Goal: Task Accomplishment & Management: Manage account settings

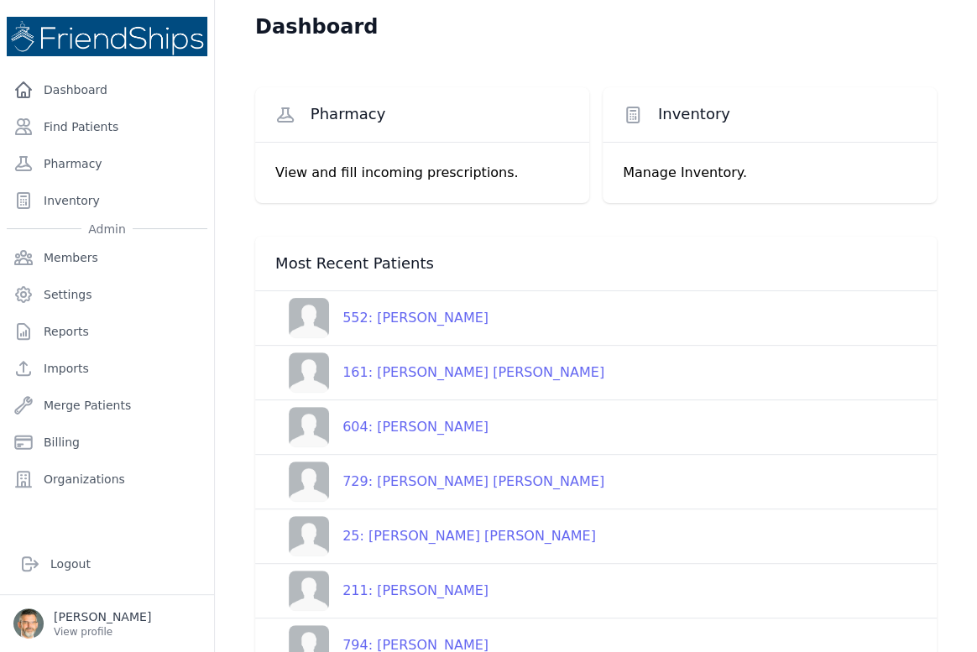
click at [416, 372] on div "161: [PERSON_NAME] [PERSON_NAME]" at bounding box center [466, 373] width 275 height 20
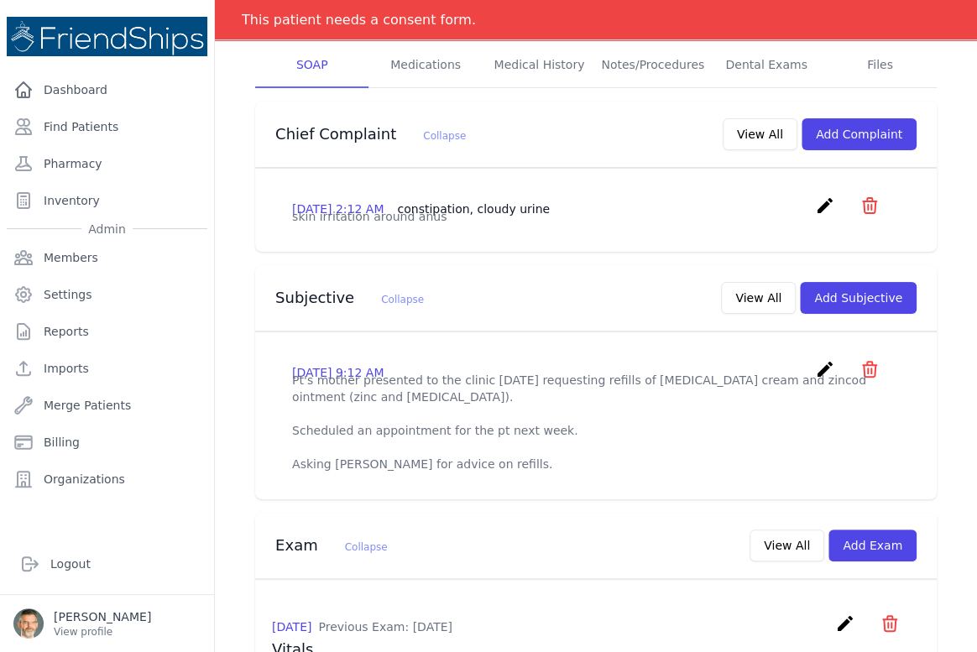
scroll to position [305, 0]
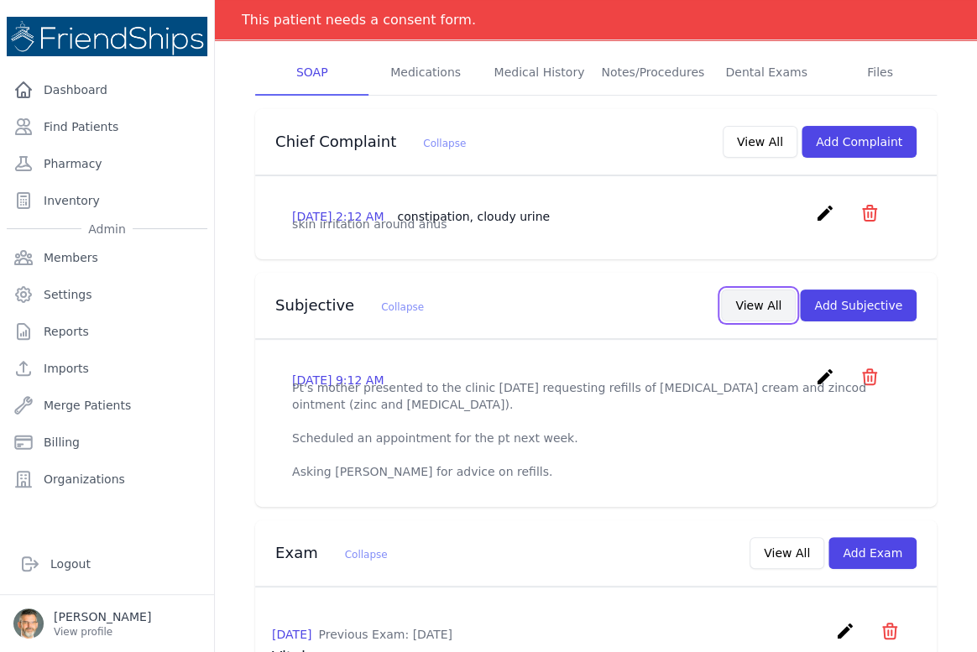
click at [755, 314] on button "View All" at bounding box center [758, 306] width 75 height 32
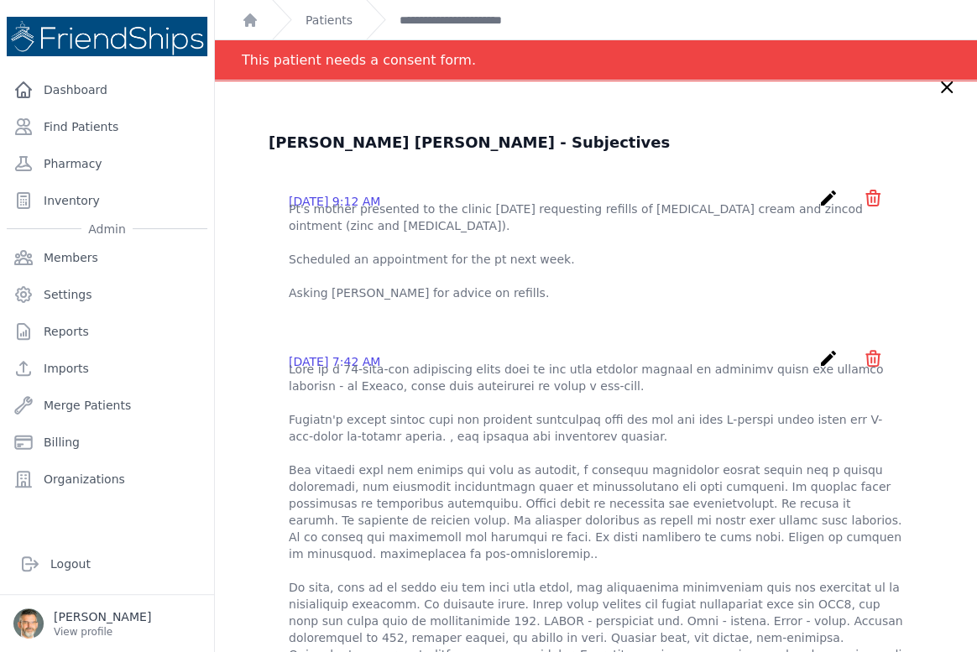
scroll to position [0, 0]
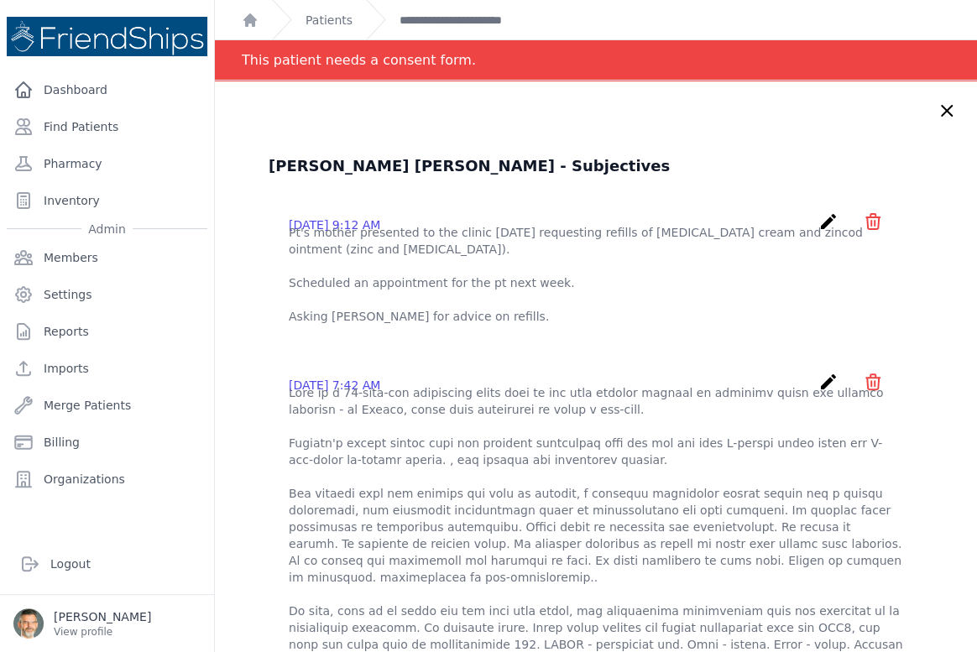
click at [818, 223] on icon "create" at bounding box center [828, 221] width 20 height 20
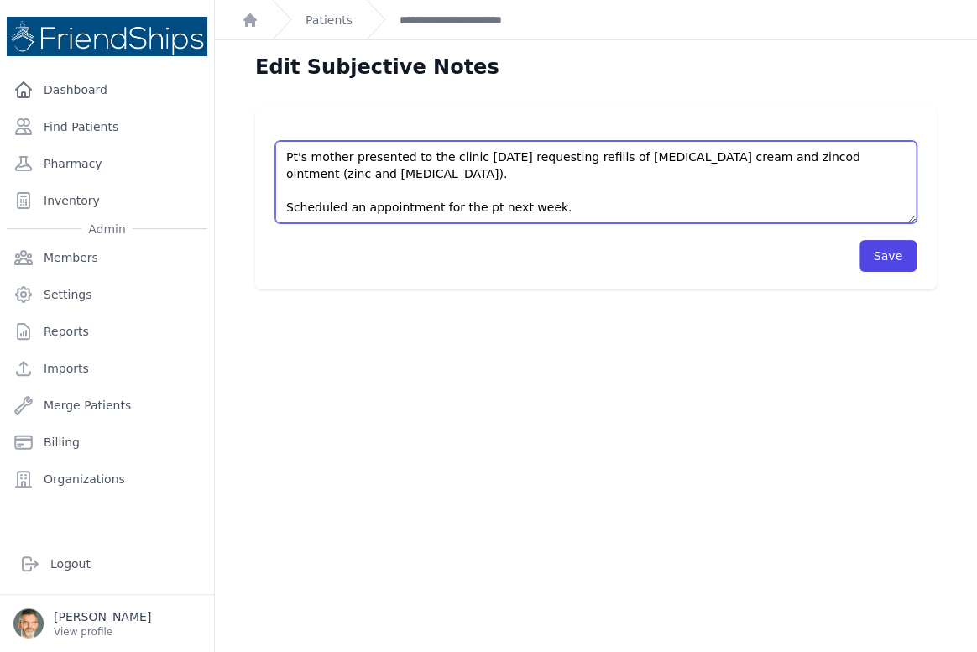
click at [563, 211] on textarea "Pt's mother presented to the clinic today requesting refills of clotrimazole cr…" at bounding box center [595, 182] width 641 height 82
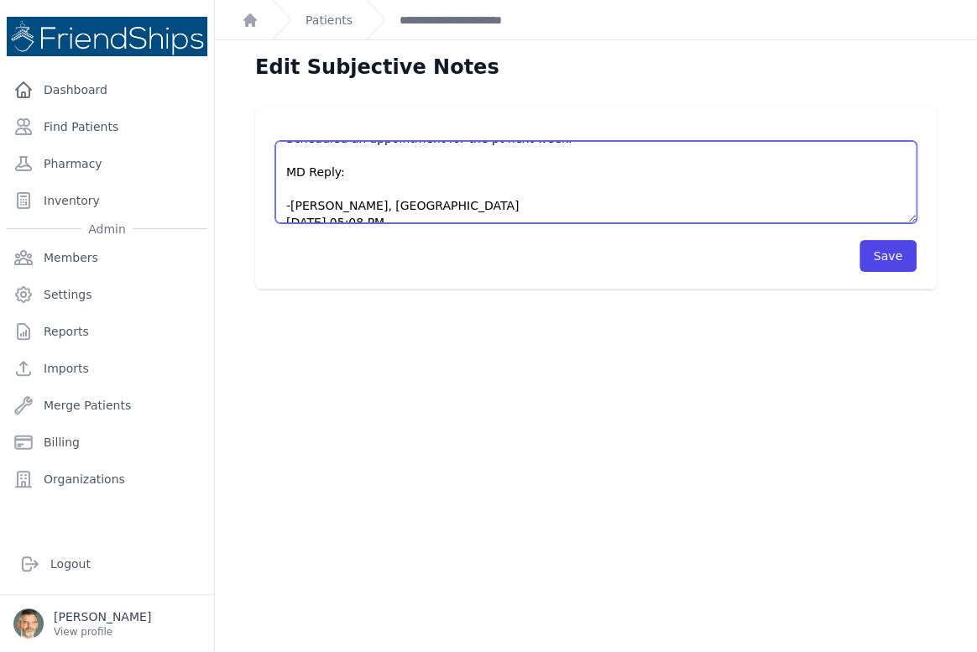
scroll to position [102, 0]
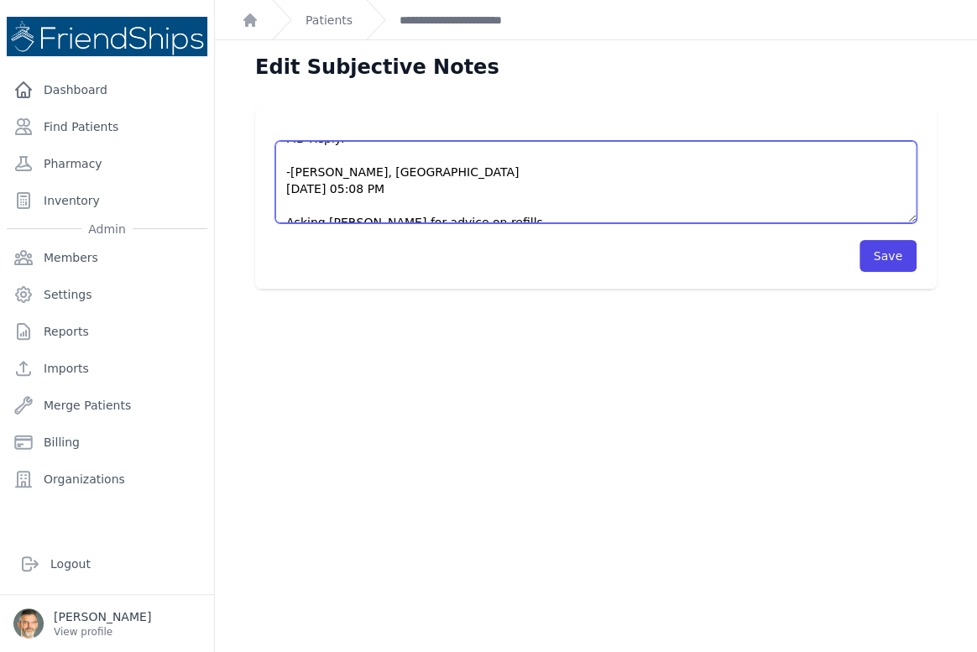
click at [308, 157] on textarea "Pt's mother presented to the clinic today requesting refills of clotrimazole cr…" at bounding box center [595, 182] width 641 height 82
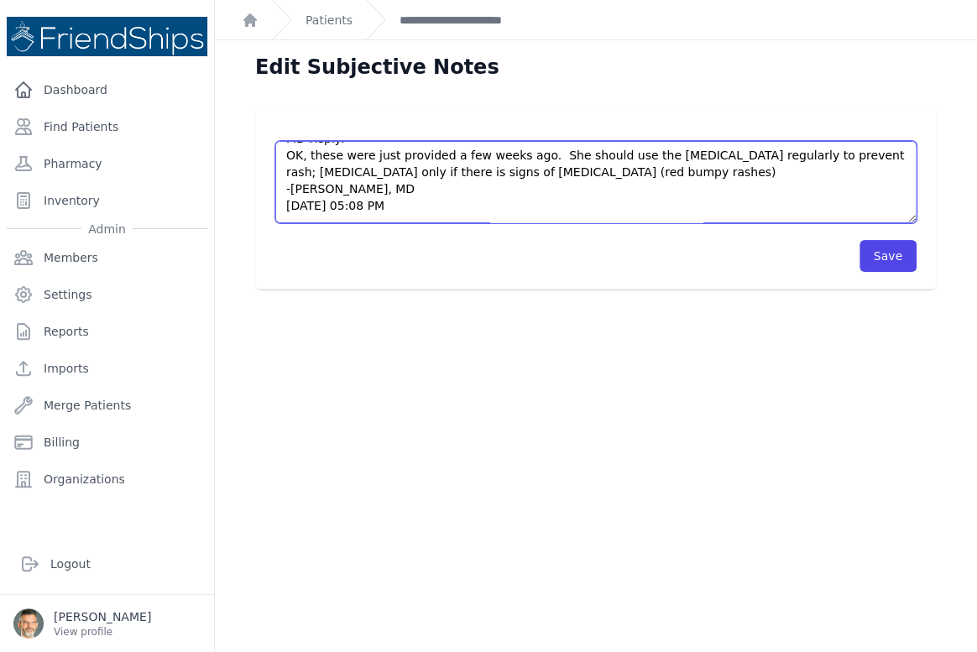
click at [655, 168] on textarea "Pt's mother presented to the clinic today requesting refills of clotrimazole cr…" at bounding box center [595, 182] width 641 height 82
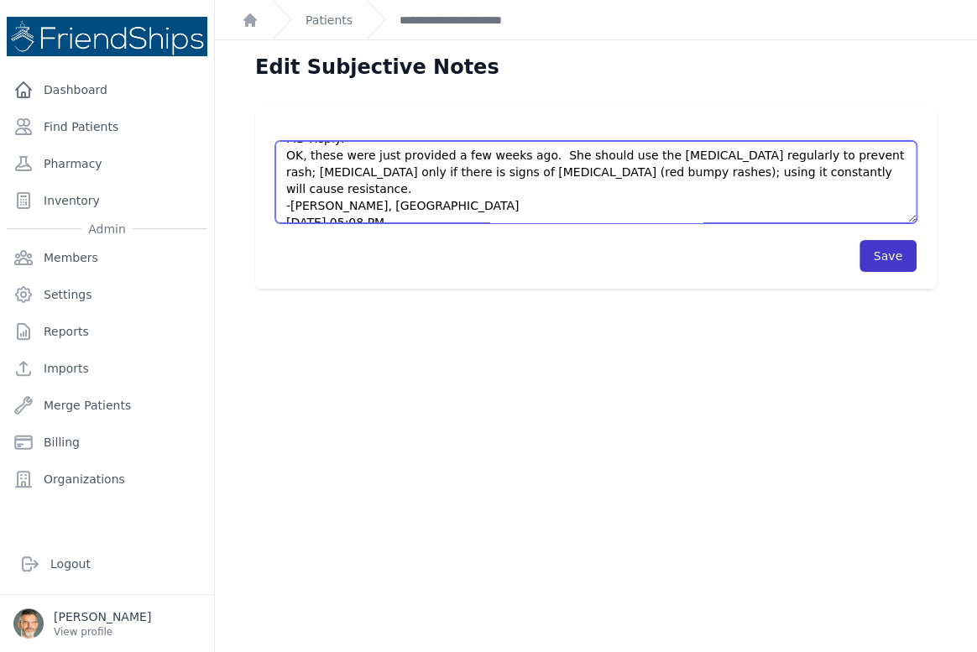
type textarea "Pt's mother presented to the clinic today requesting refills of clotrimazole cr…"
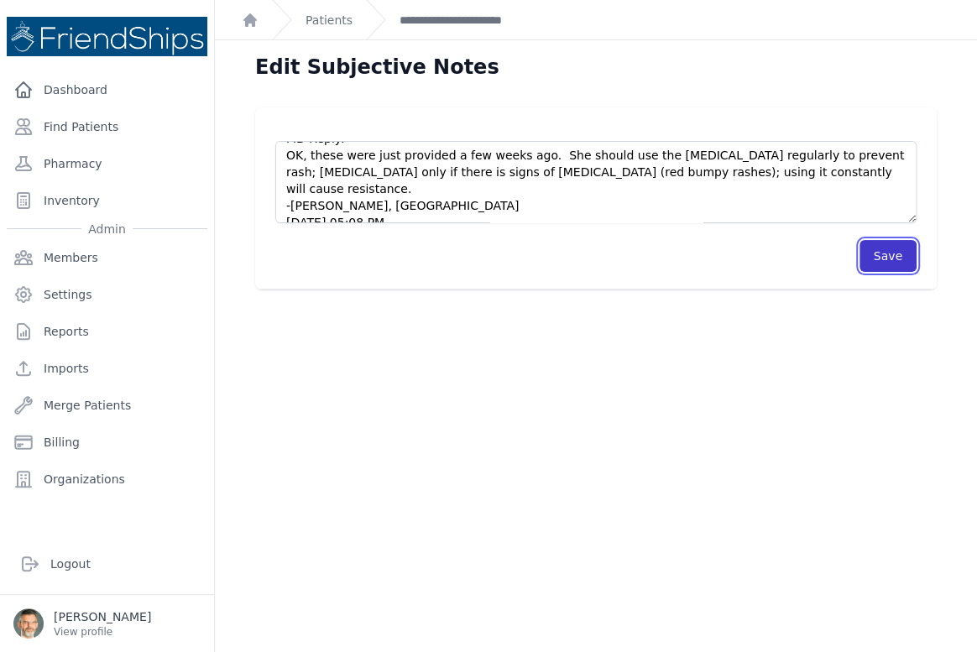
click at [890, 252] on button "Save" at bounding box center [887, 256] width 57 height 32
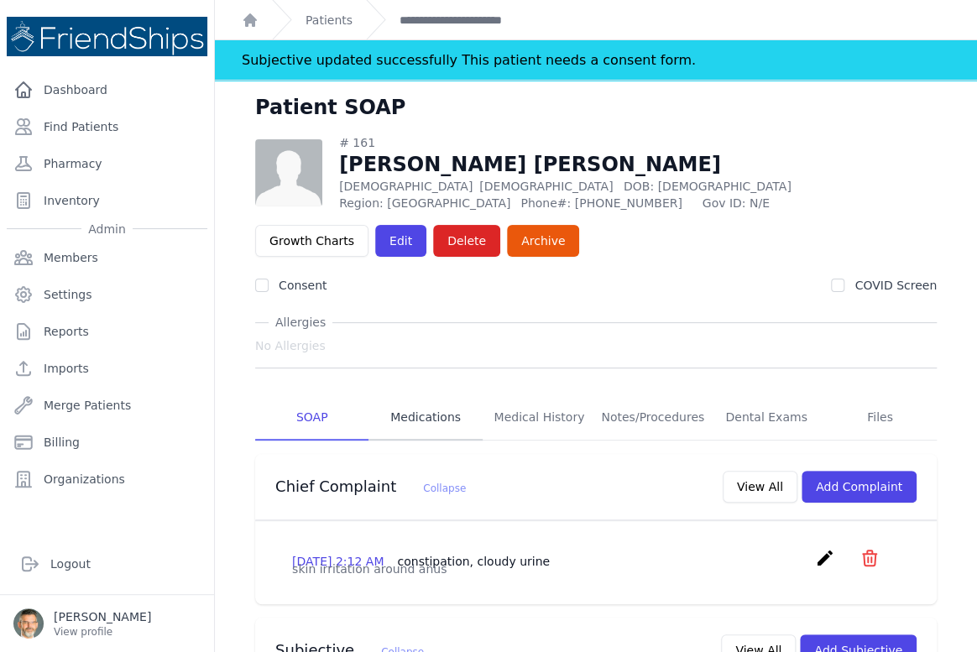
click at [415, 419] on link "Medications" at bounding box center [424, 417] width 113 height 45
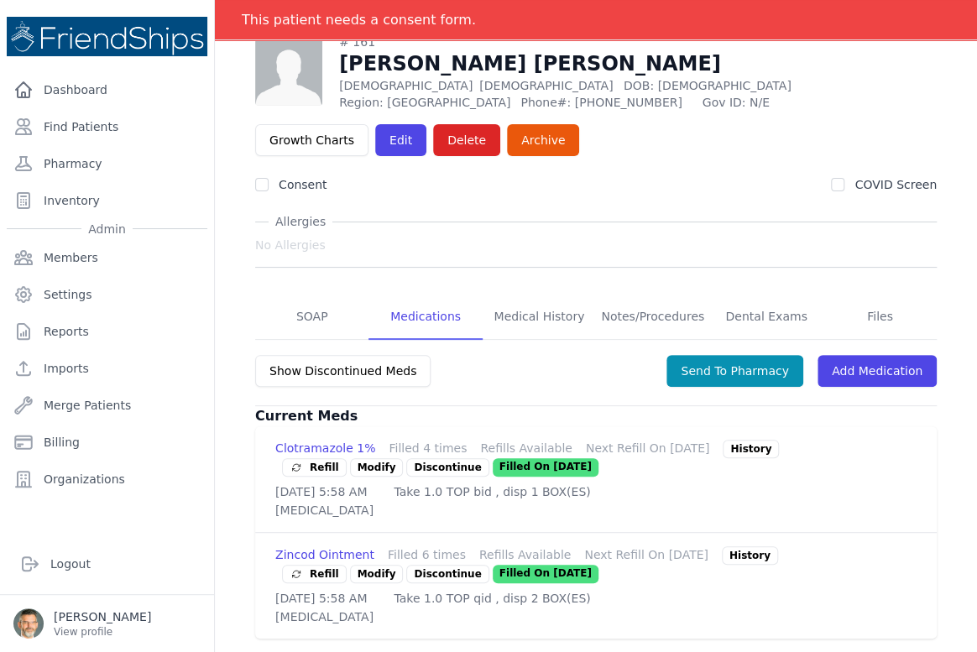
scroll to position [133, 0]
click at [308, 459] on span "Refill" at bounding box center [315, 467] width 50 height 17
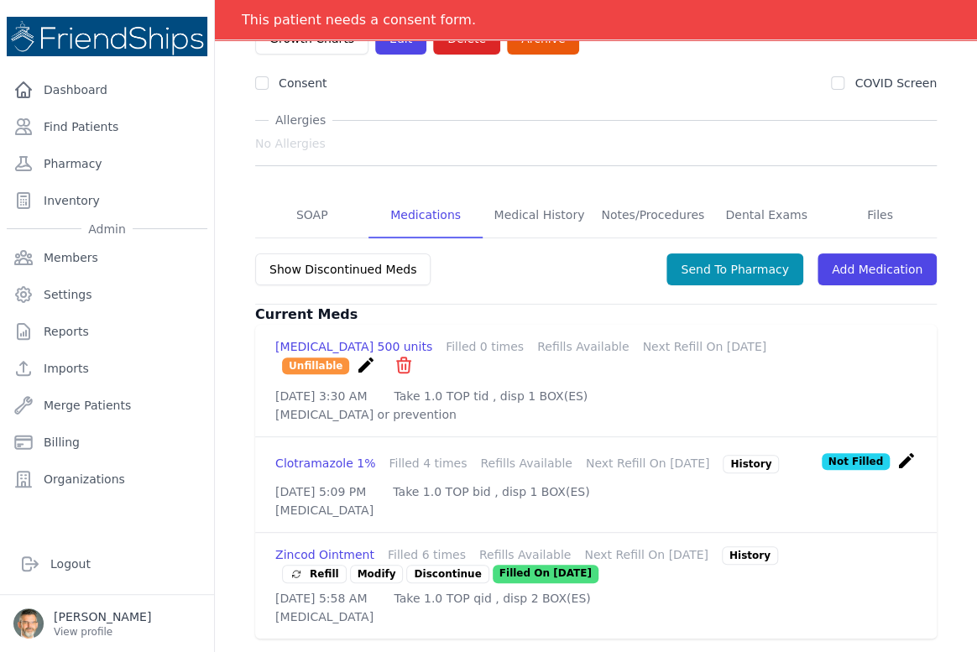
scroll to position [232, 0]
click at [732, 546] on div "History" at bounding box center [750, 555] width 56 height 18
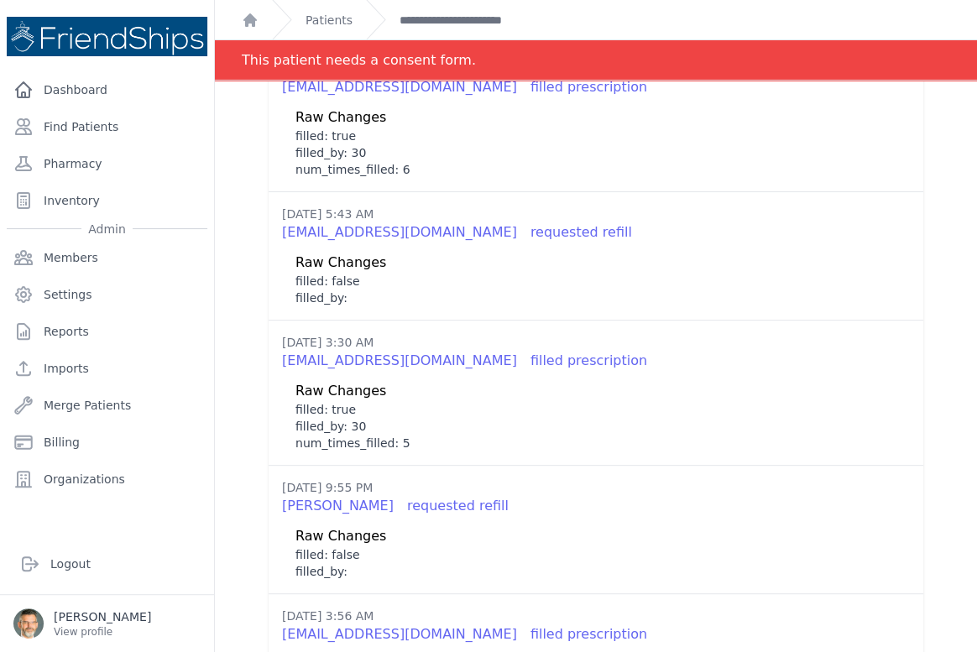
scroll to position [0, 0]
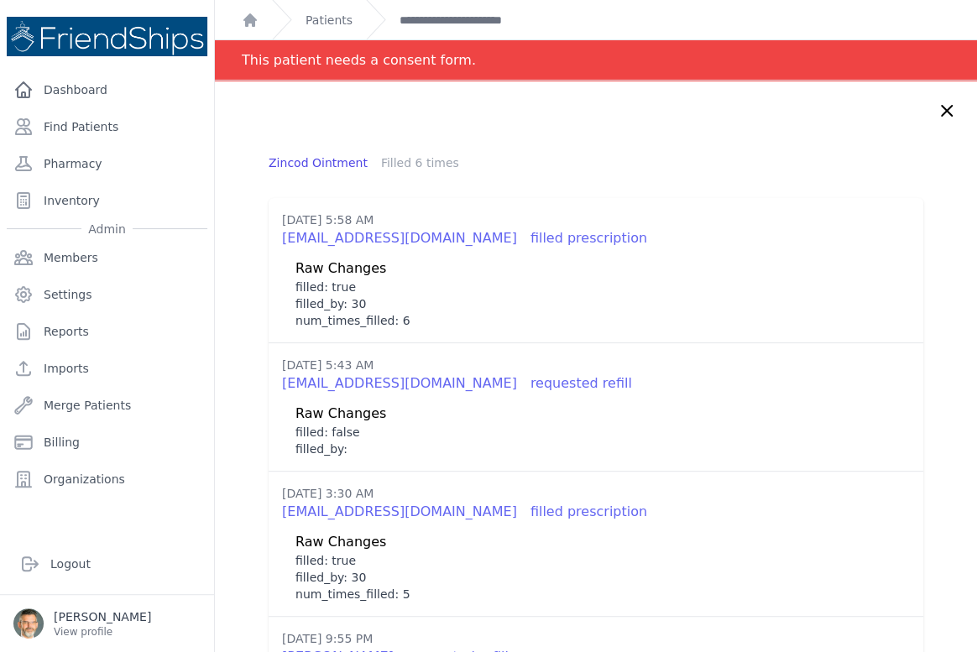
click at [937, 103] on icon at bounding box center [947, 111] width 20 height 20
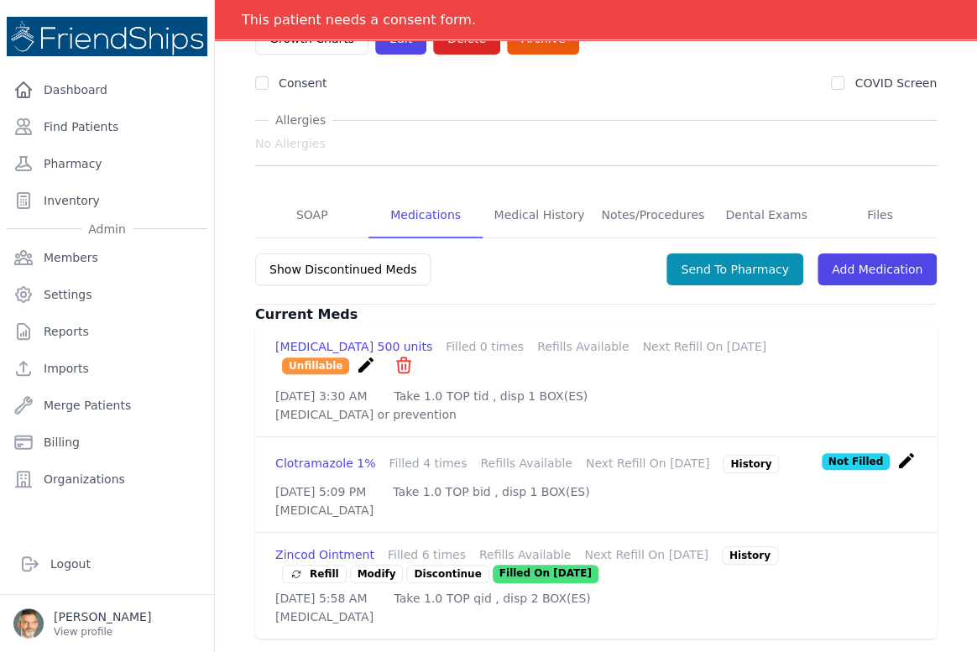
scroll to position [232, 0]
click at [319, 566] on span "Refill" at bounding box center [315, 574] width 50 height 17
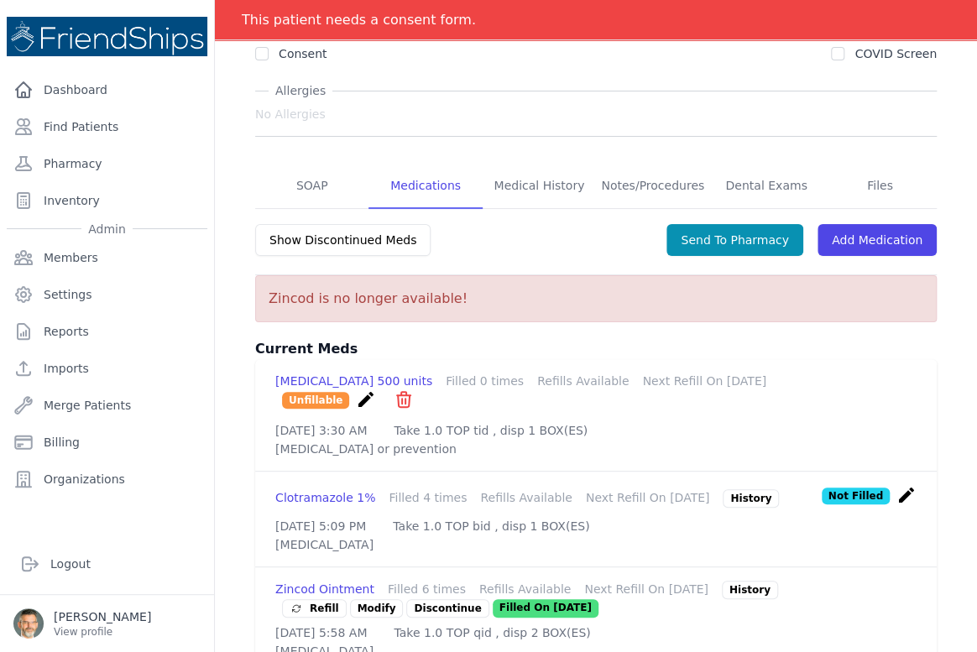
scroll to position [295, 0]
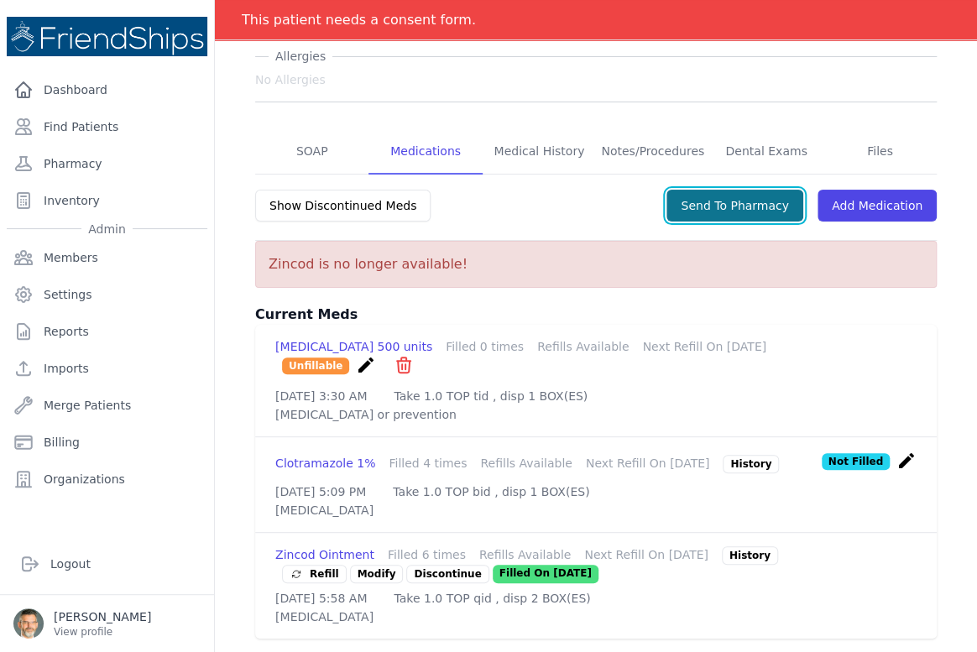
click at [716, 190] on button "Send To Pharmacy" at bounding box center [734, 206] width 137 height 32
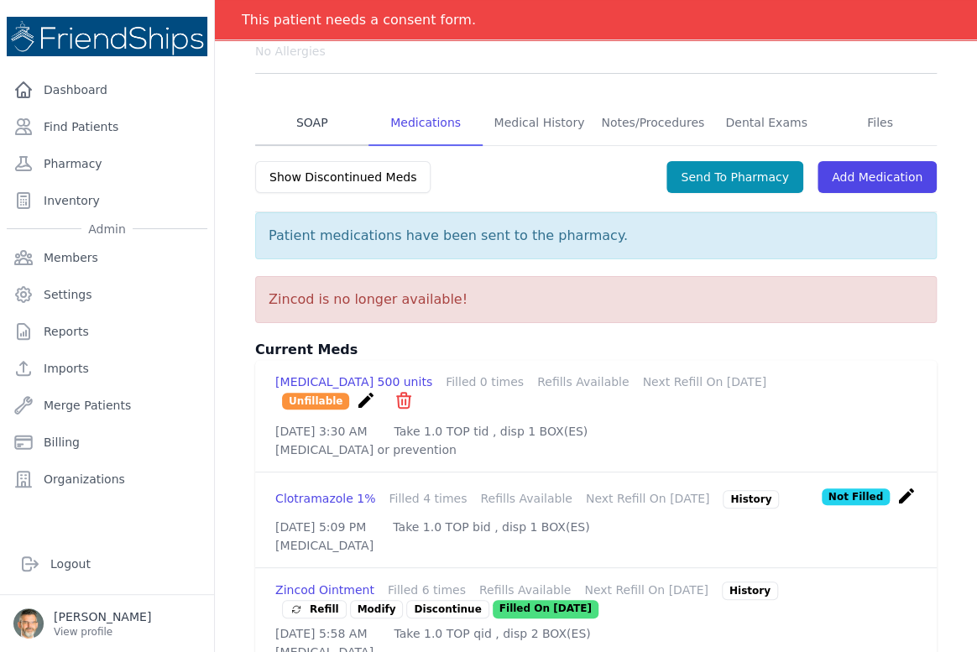
click at [309, 118] on link "SOAP" at bounding box center [311, 123] width 113 height 45
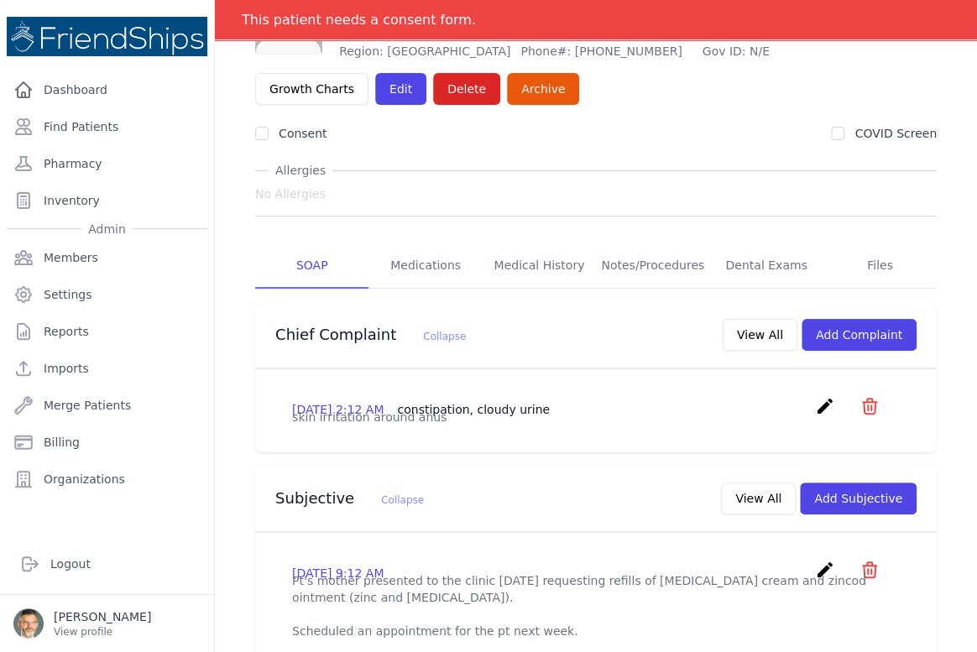
scroll to position [228, 0]
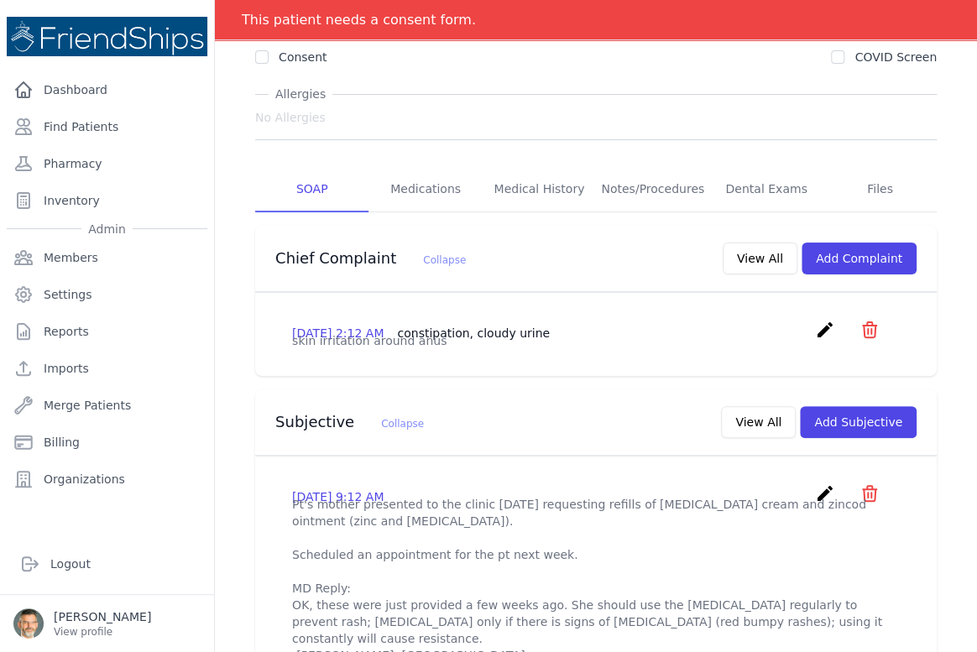
click at [863, 325] on icon "icon" at bounding box center [869, 329] width 13 height 15
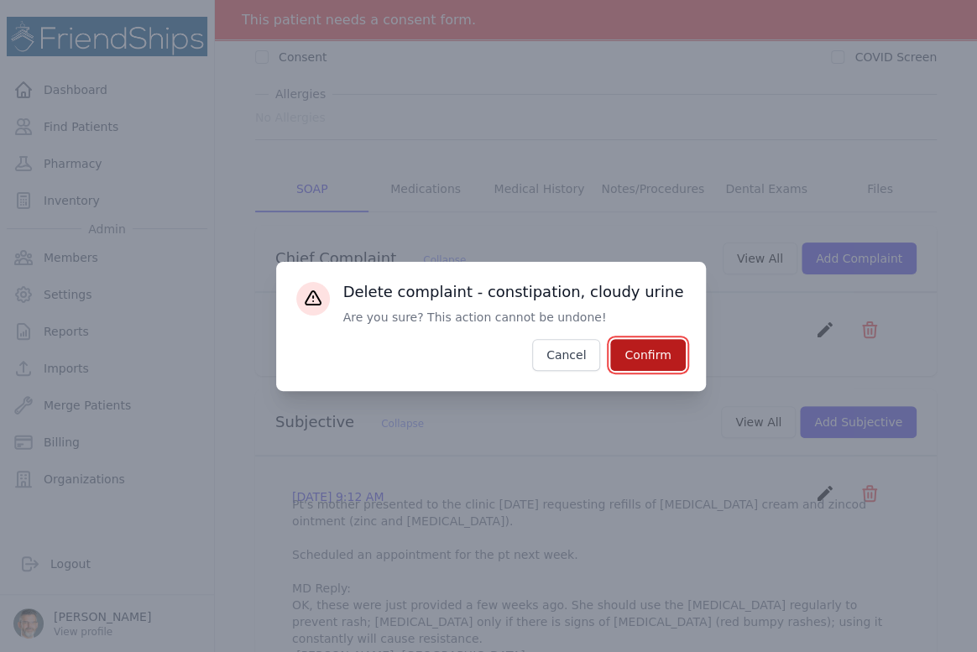
click at [651, 354] on button "Confirm" at bounding box center [647, 355] width 75 height 32
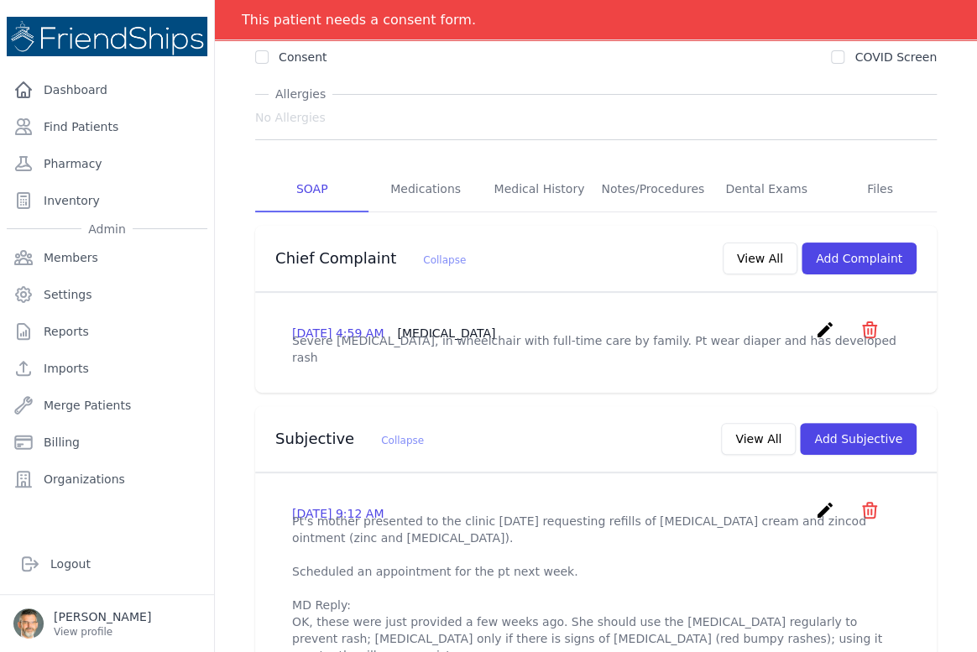
click at [594, 352] on p "Severe Cerebral palsy, in wheelchair with full-time care by family. Pt wear dia…" at bounding box center [596, 349] width 608 height 34
click at [431, 335] on span "Diaper rash" at bounding box center [446, 332] width 98 height 13
click at [815, 331] on icon "create" at bounding box center [825, 330] width 20 height 20
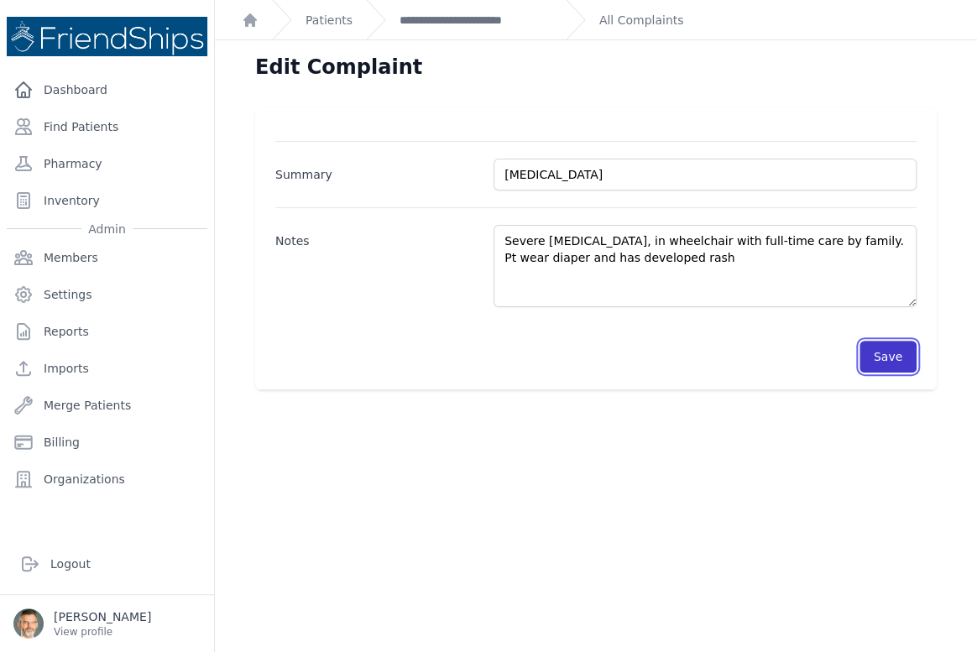
click at [878, 348] on button "Save" at bounding box center [887, 357] width 57 height 32
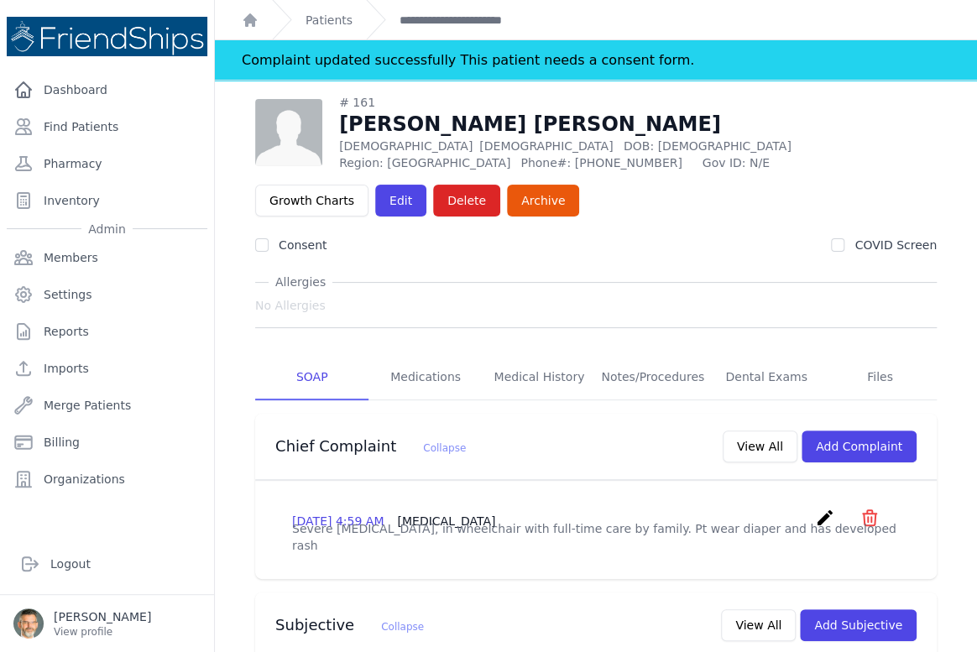
click at [847, 517] on span "create ​ Delete complaint - Diaper rash Are you sure? This action cannot be und…" at bounding box center [847, 521] width 65 height 26
click at [863, 516] on icon "icon" at bounding box center [869, 517] width 13 height 15
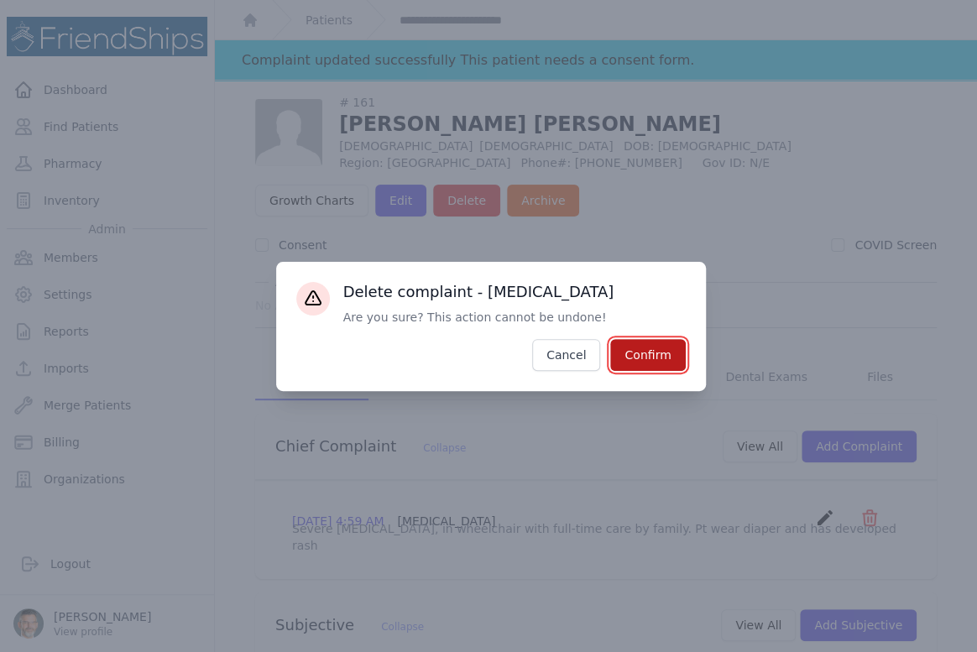
click at [645, 352] on button "Confirm" at bounding box center [647, 355] width 75 height 32
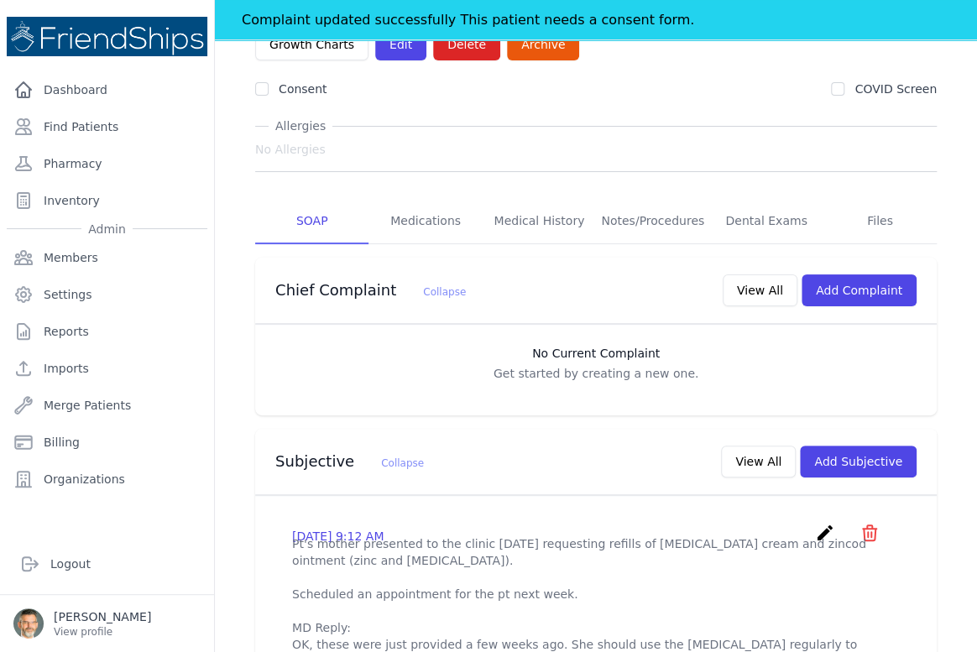
scroll to position [228, 0]
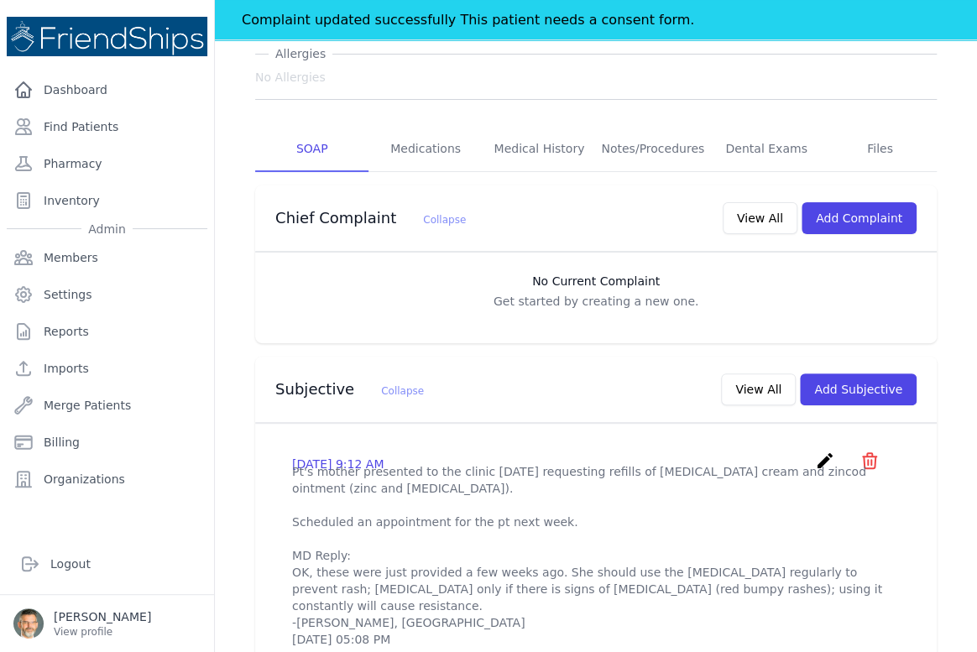
click at [815, 461] on icon "create" at bounding box center [825, 461] width 20 height 20
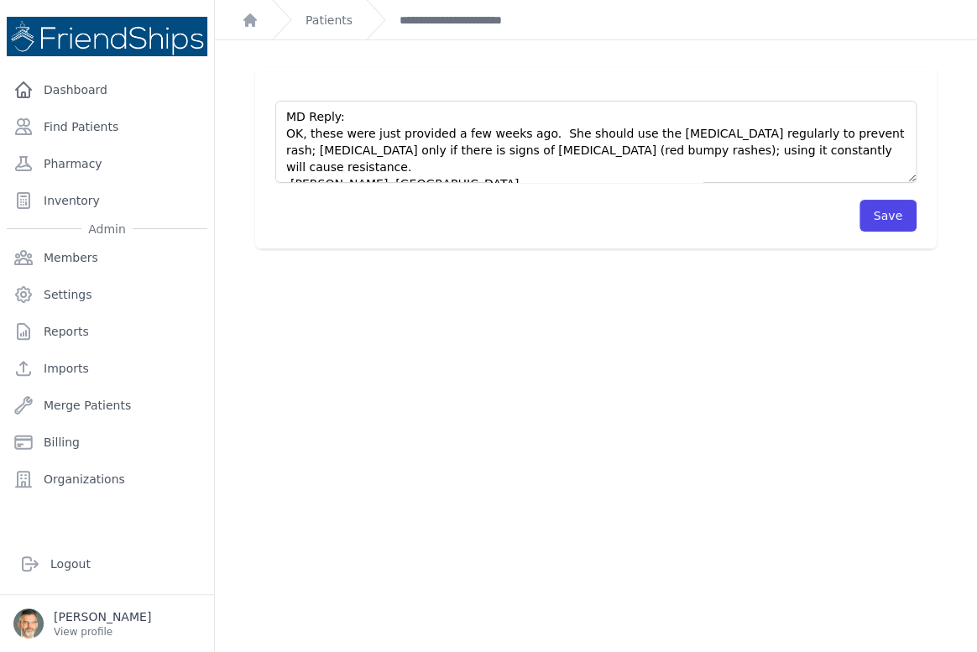
scroll to position [58, 0]
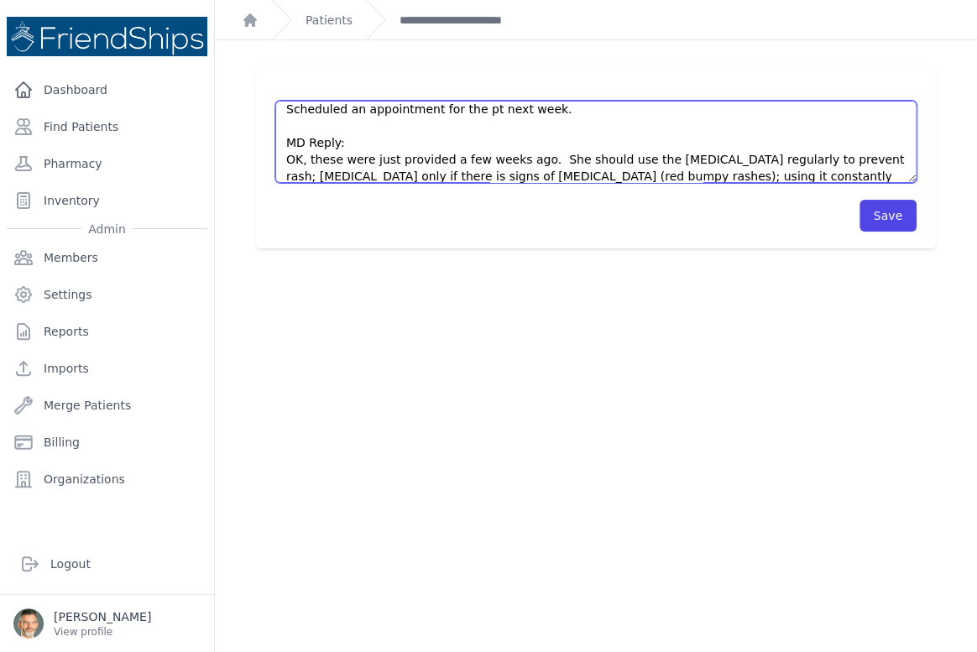
click at [873, 168] on textarea "Pt's mother presented to the clinic today requesting refills of clotrimazole cr…" at bounding box center [595, 142] width 641 height 82
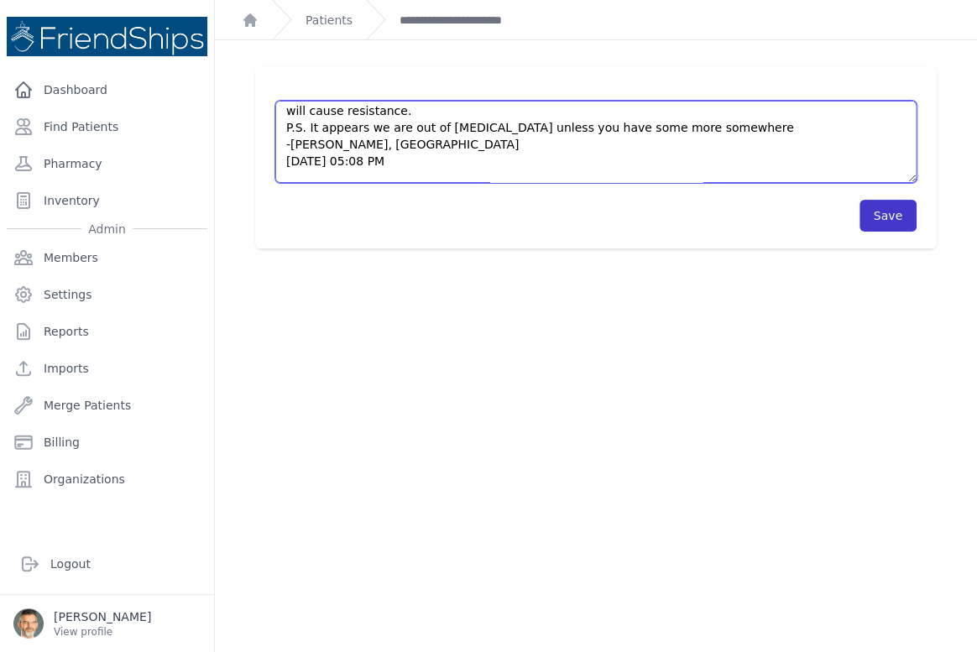
type textarea "Pt's mother presented to the clinic today requesting refills of clotrimazole cr…"
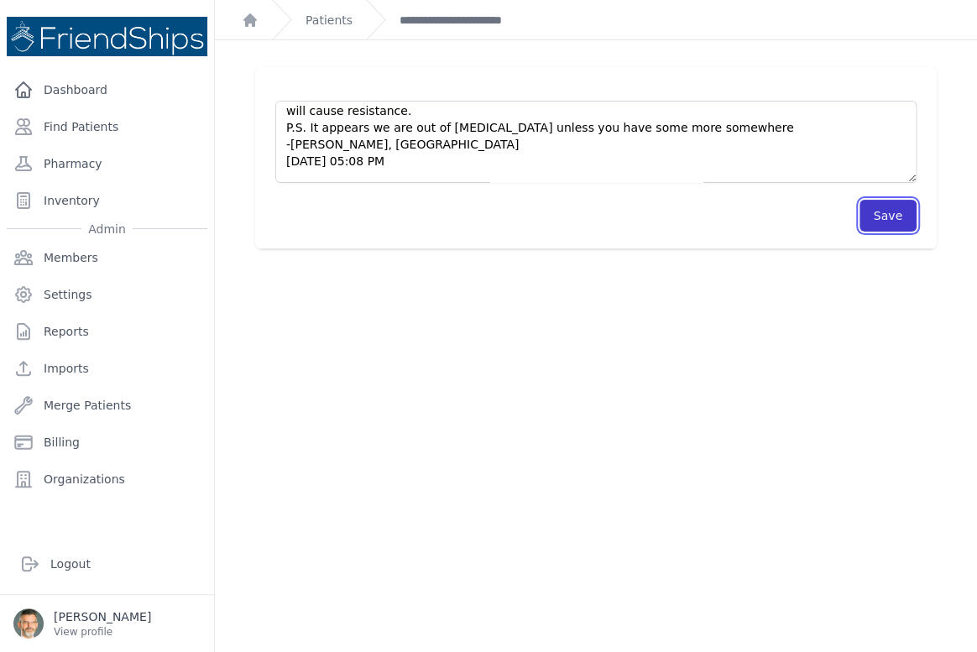
click at [880, 210] on button "Save" at bounding box center [887, 216] width 57 height 32
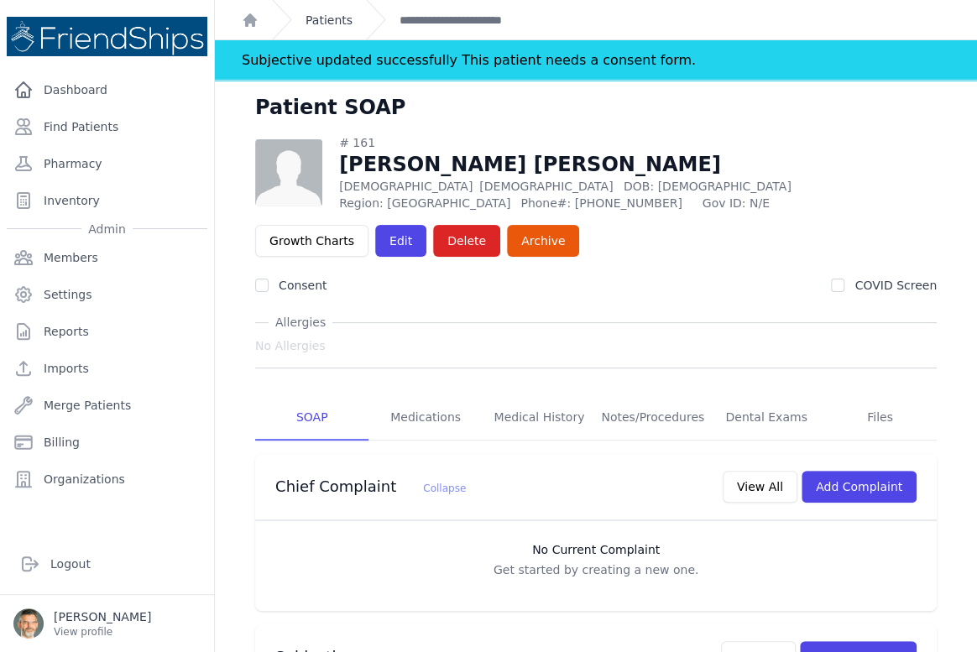
click at [321, 12] on link "Patients" at bounding box center [328, 20] width 47 height 17
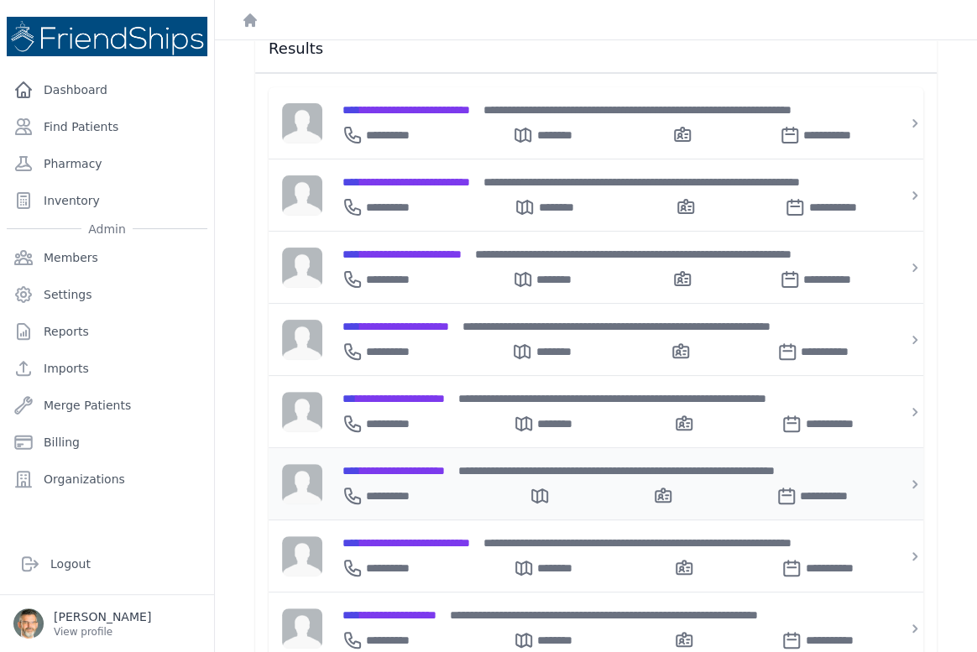
scroll to position [305, 0]
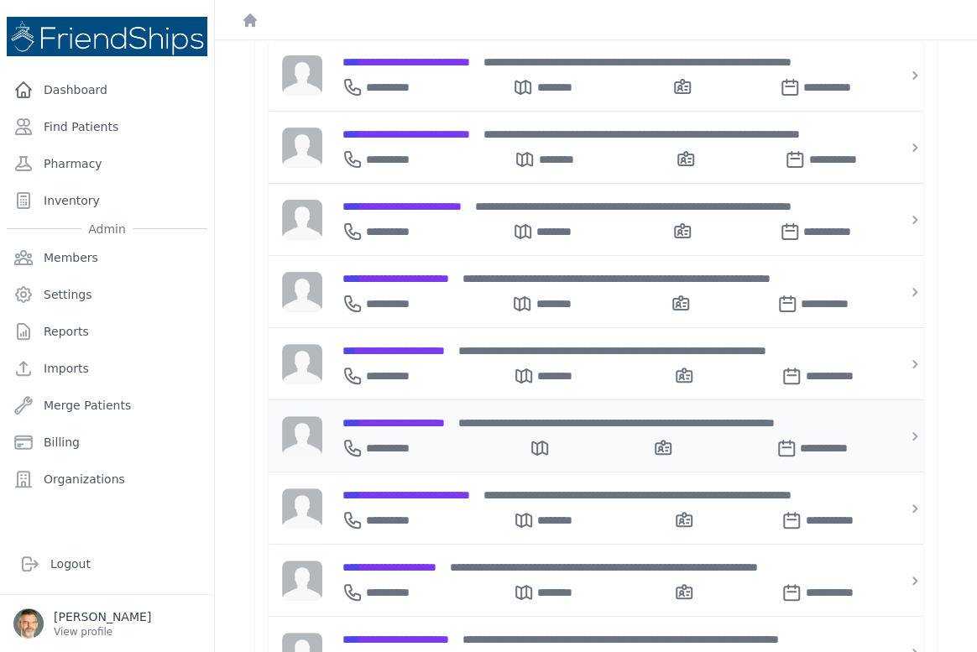
click at [411, 417] on span "**********" at bounding box center [393, 423] width 102 height 12
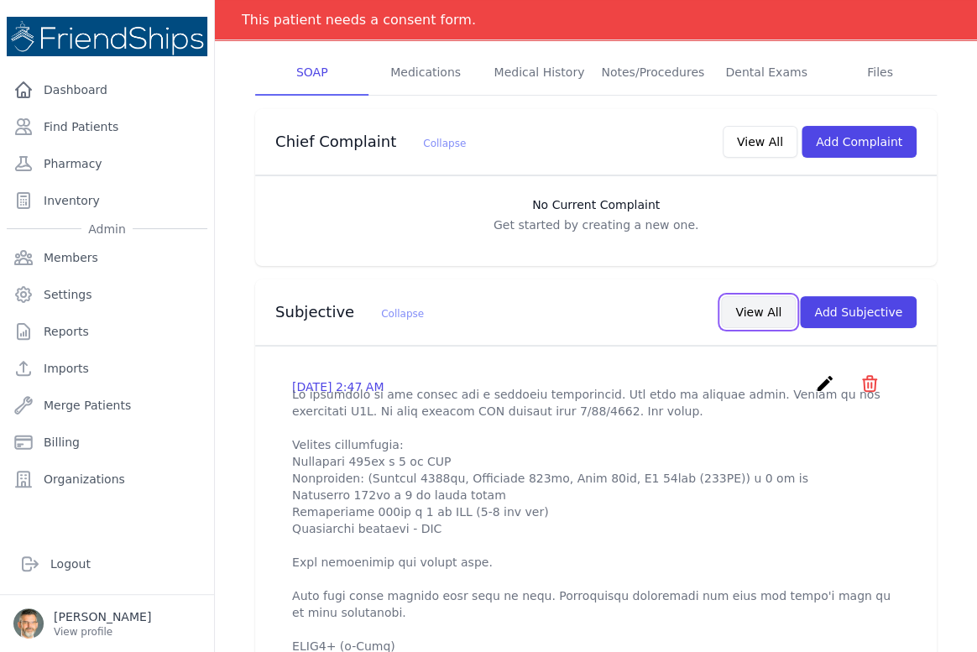
click at [759, 306] on button "View All" at bounding box center [758, 312] width 75 height 32
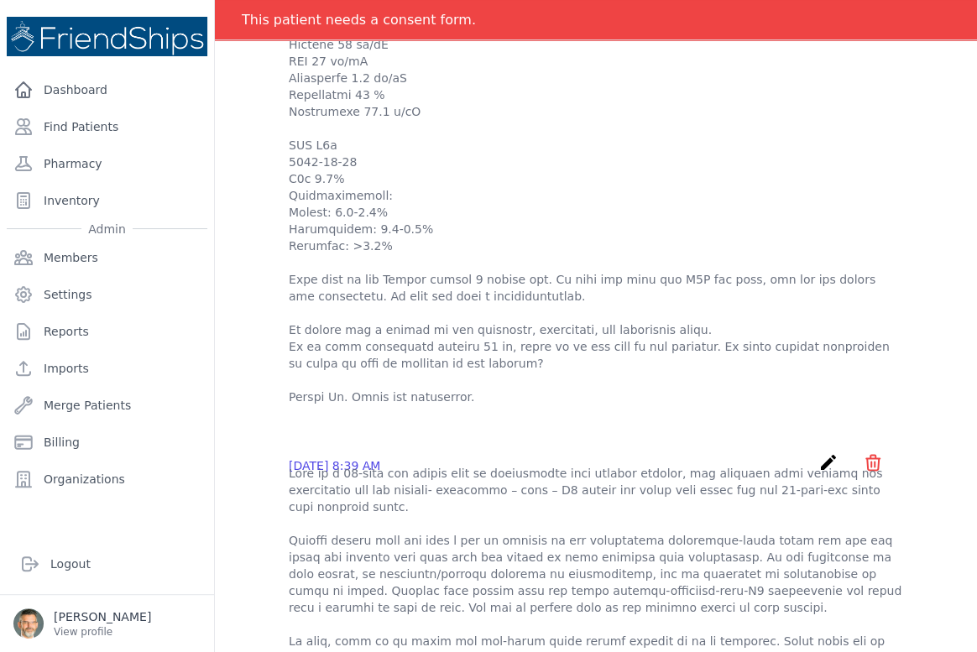
scroll to position [610, 0]
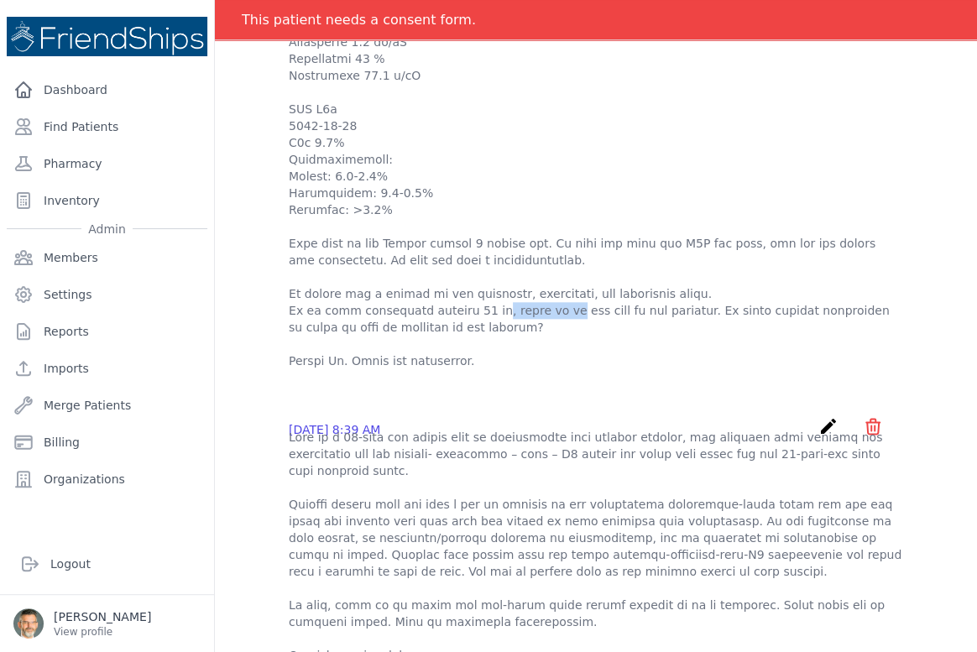
drag, startPoint x: 395, startPoint y: 328, endPoint x: 473, endPoint y: 331, distance: 78.1
copy p "emezole 40 mg"
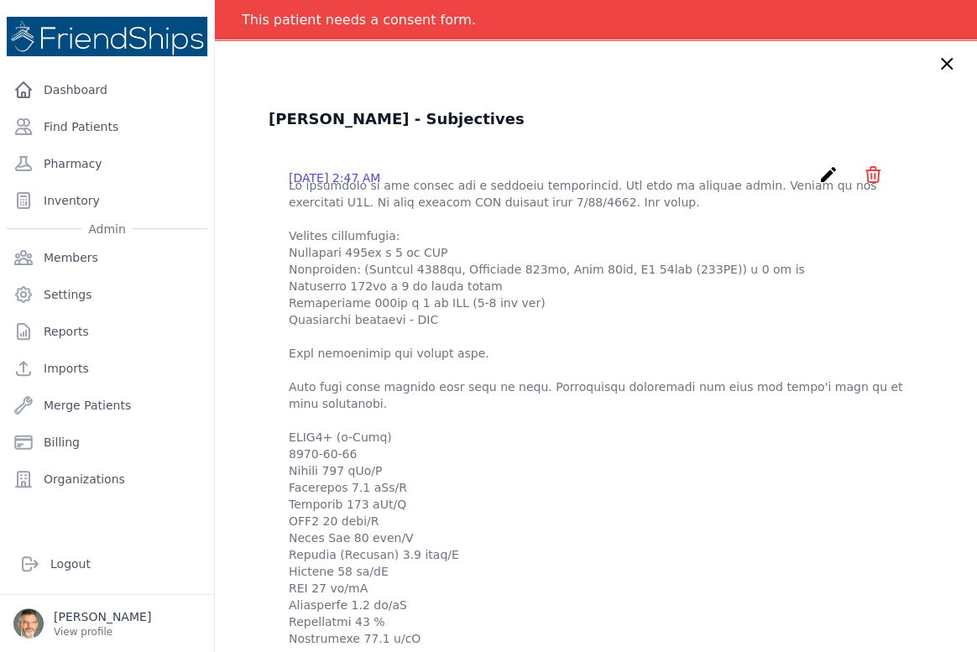
scroll to position [0, 0]
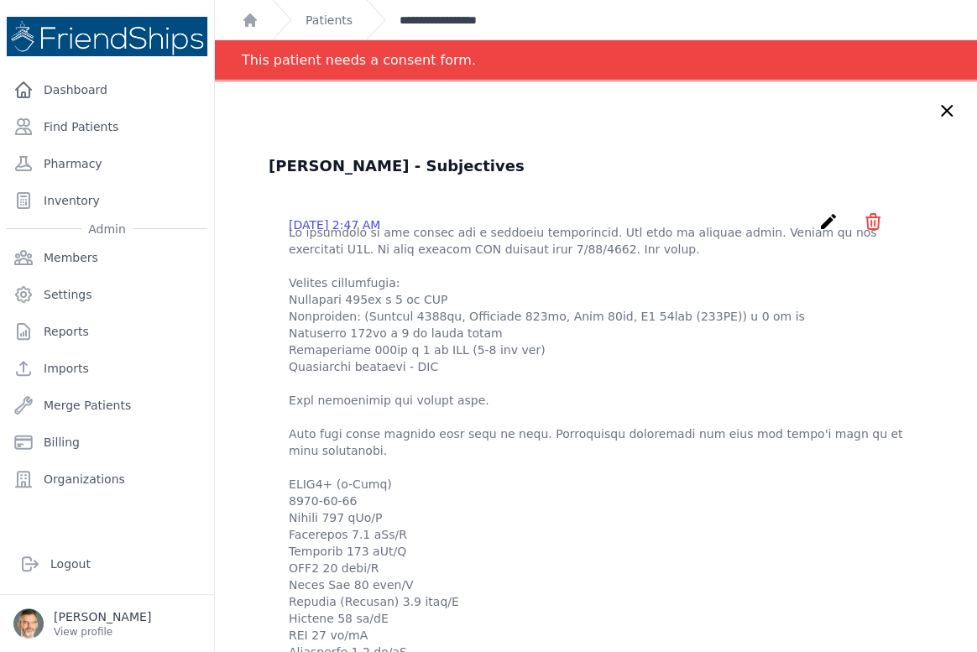
click at [415, 19] on link "**********" at bounding box center [449, 20] width 100 height 17
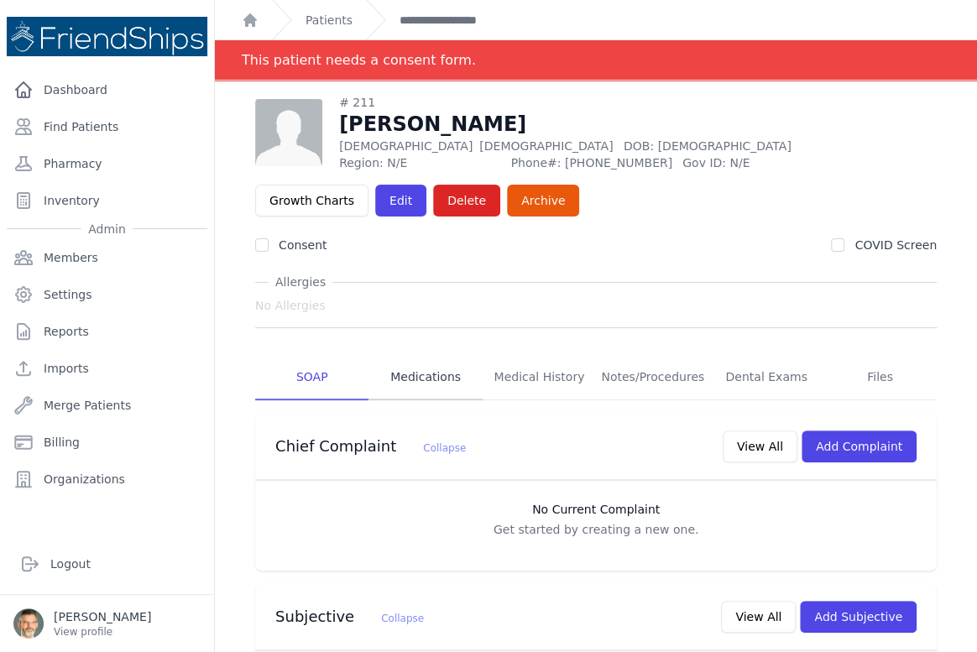
click at [432, 374] on link "Medications" at bounding box center [424, 377] width 113 height 45
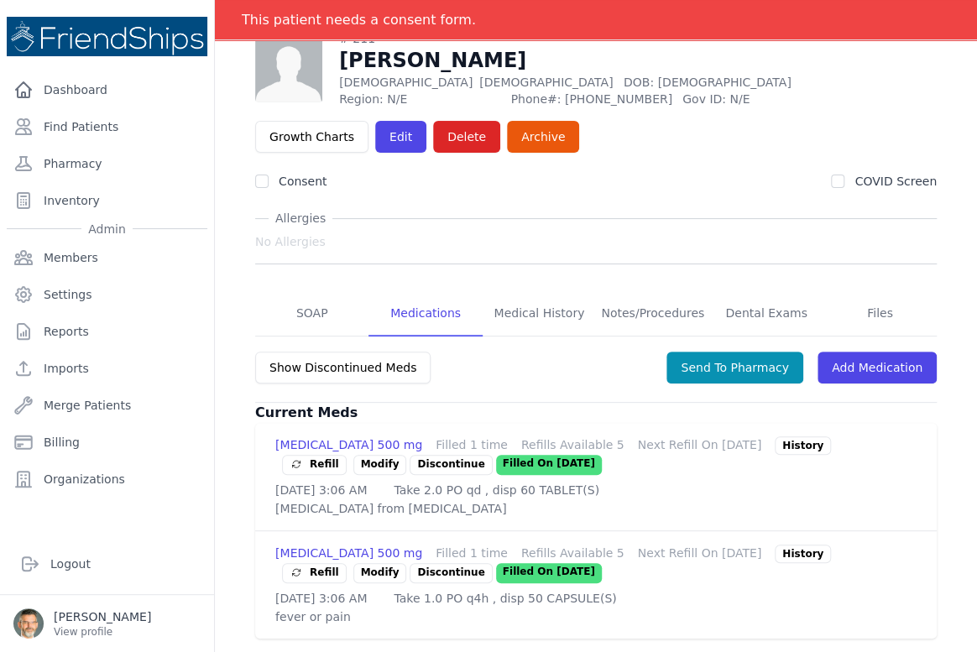
scroll to position [134, 0]
click at [369, 455] on link "Modify" at bounding box center [380, 465] width 54 height 20
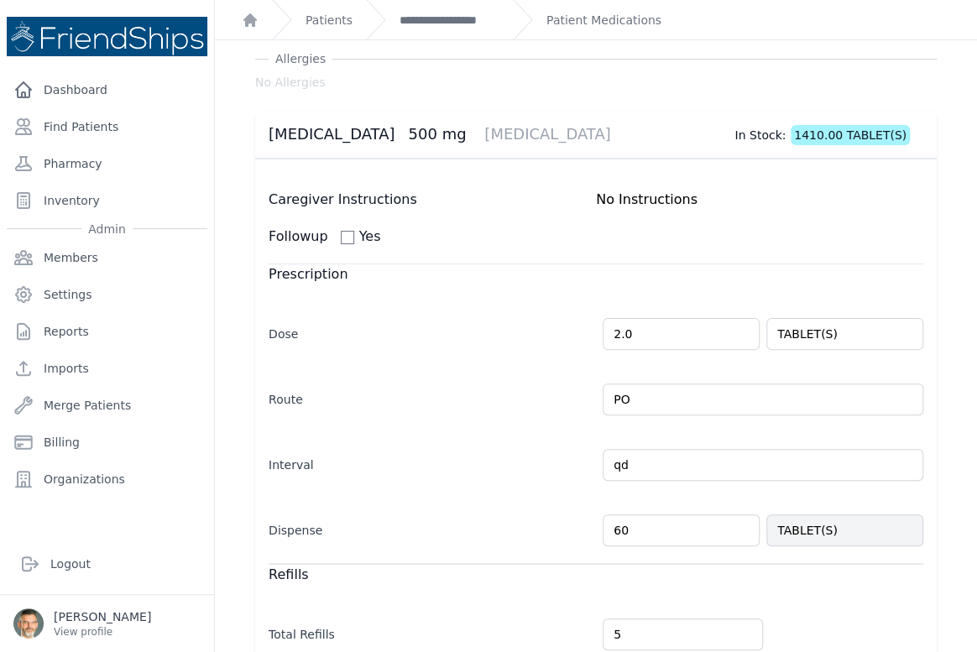
scroll to position [76, 0]
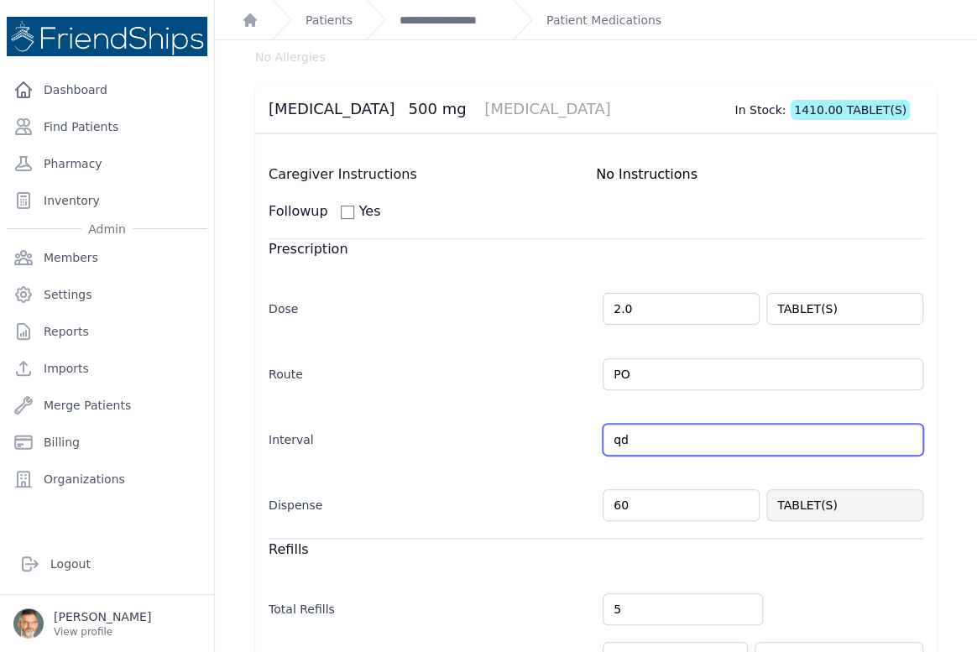
click at [638, 441] on input "qd" at bounding box center [763, 440] width 321 height 32
drag, startPoint x: 635, startPoint y: 435, endPoint x: 540, endPoint y: 440, distance: 95.0
click at [541, 440] on div "Interval qd Every Day Twice Daily 3 Times Daily 4 Times Daily as needed Every M…" at bounding box center [596, 431] width 655 height 49
type input "bid"
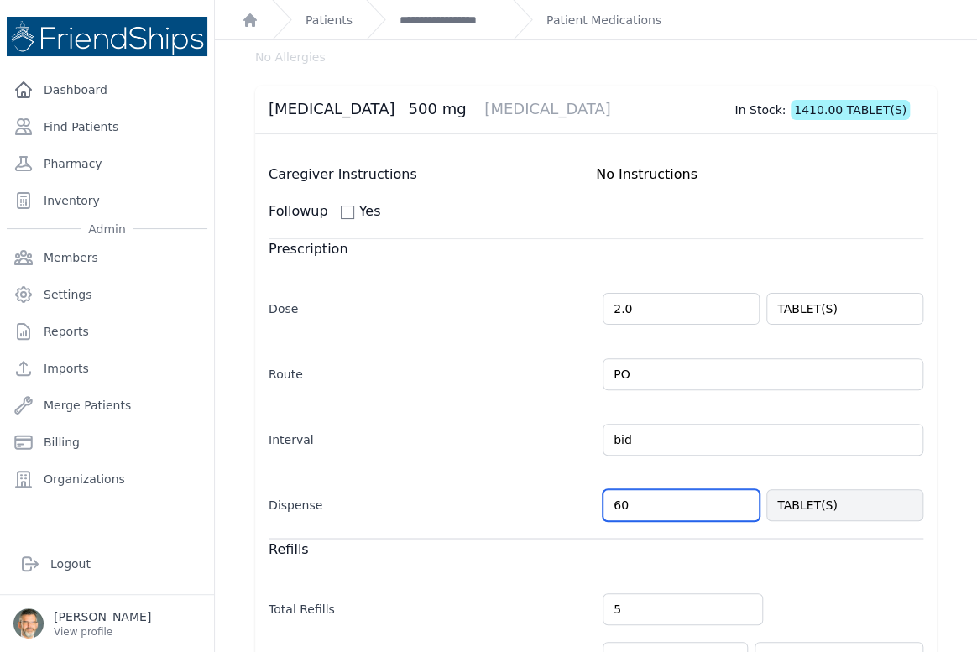
select select "MONTH(S)"
drag, startPoint x: 611, startPoint y: 507, endPoint x: 579, endPoint y: 508, distance: 31.9
click at [581, 507] on div "Dispense 60 TABLET(S)" at bounding box center [596, 496] width 655 height 49
type input "120"
click at [829, 569] on div "Refills Total Refills 5 Refill Every 1 HOUR(S) DAY(S) WEEK(S) MONTH(S) YEAR(S) …" at bounding box center [596, 630] width 655 height 185
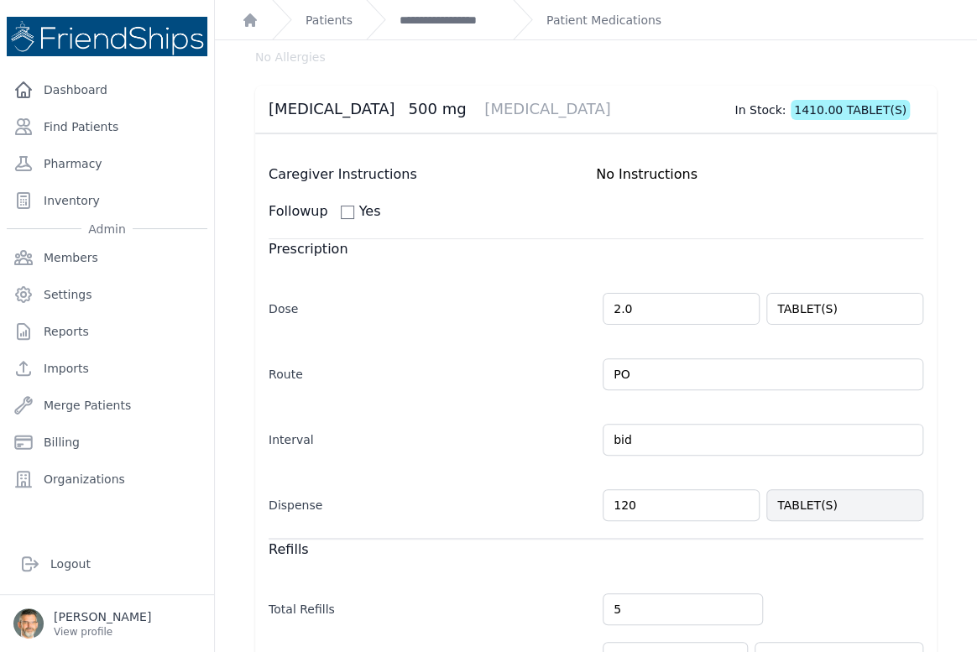
select select "MONTH(S)"
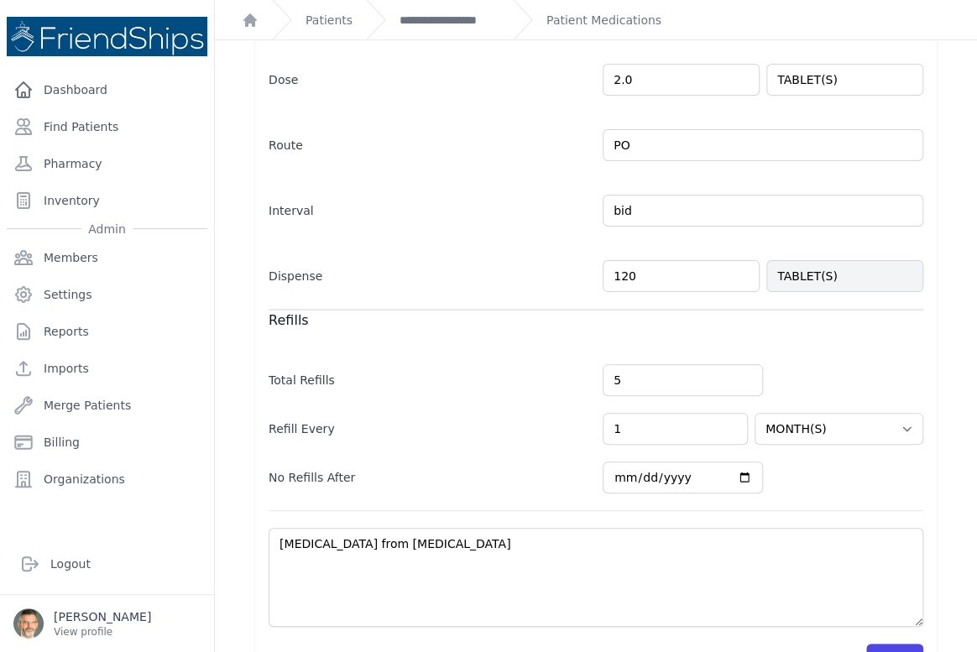
scroll to position [352, 0]
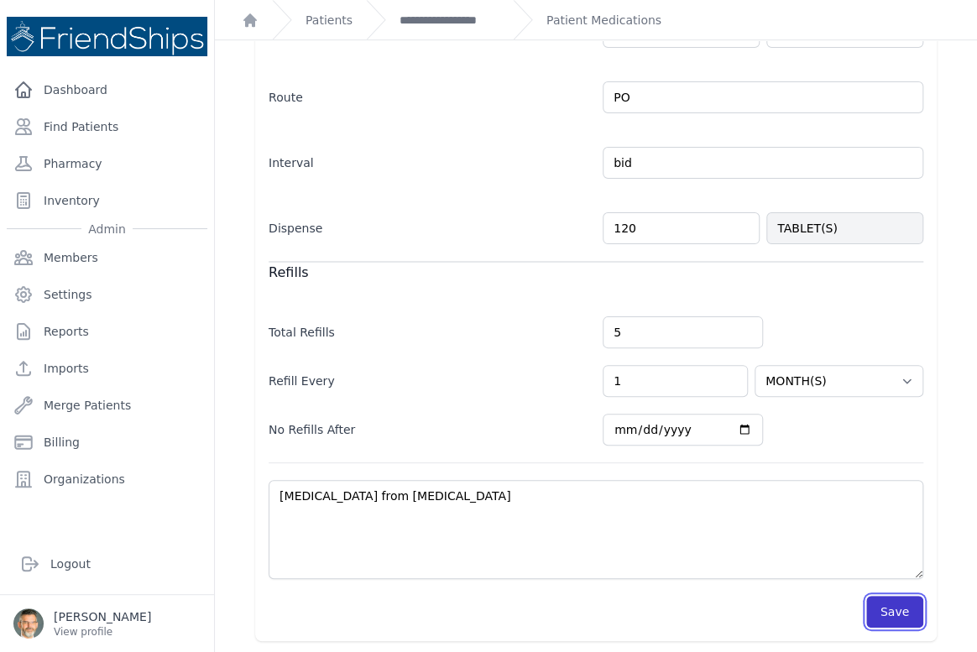
click at [879, 603] on button "Save" at bounding box center [894, 612] width 57 height 32
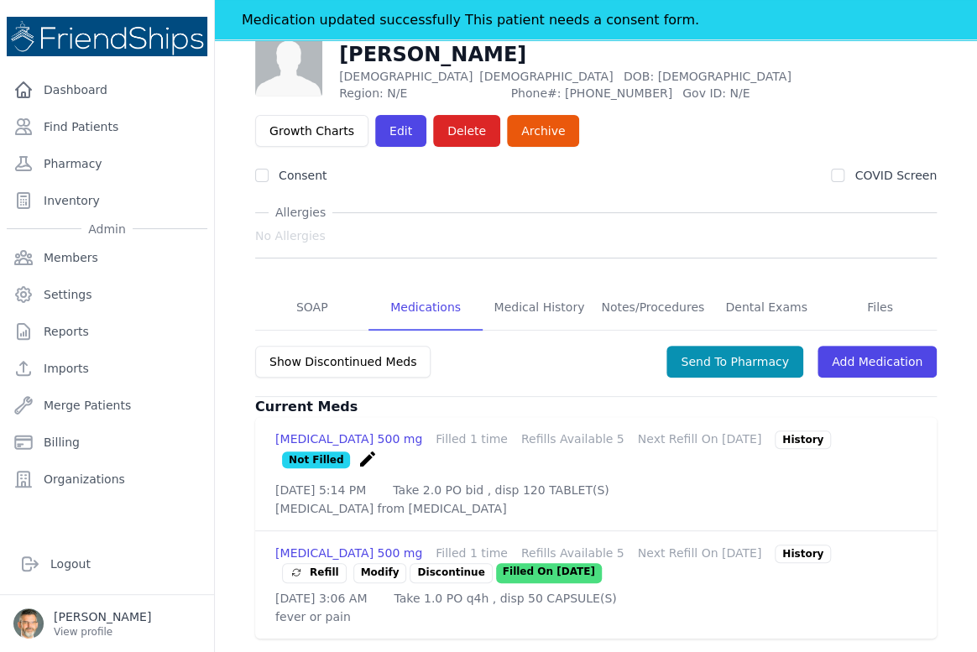
click at [311, 564] on div "Refill" at bounding box center [315, 572] width 50 height 17
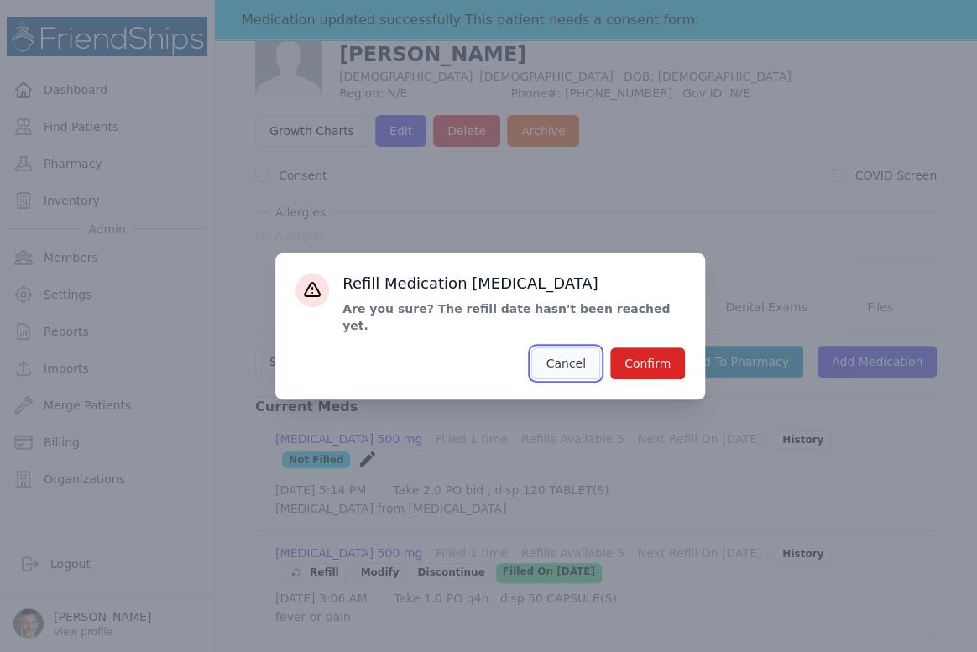
click at [571, 356] on button "Cancel" at bounding box center [565, 363] width 68 height 32
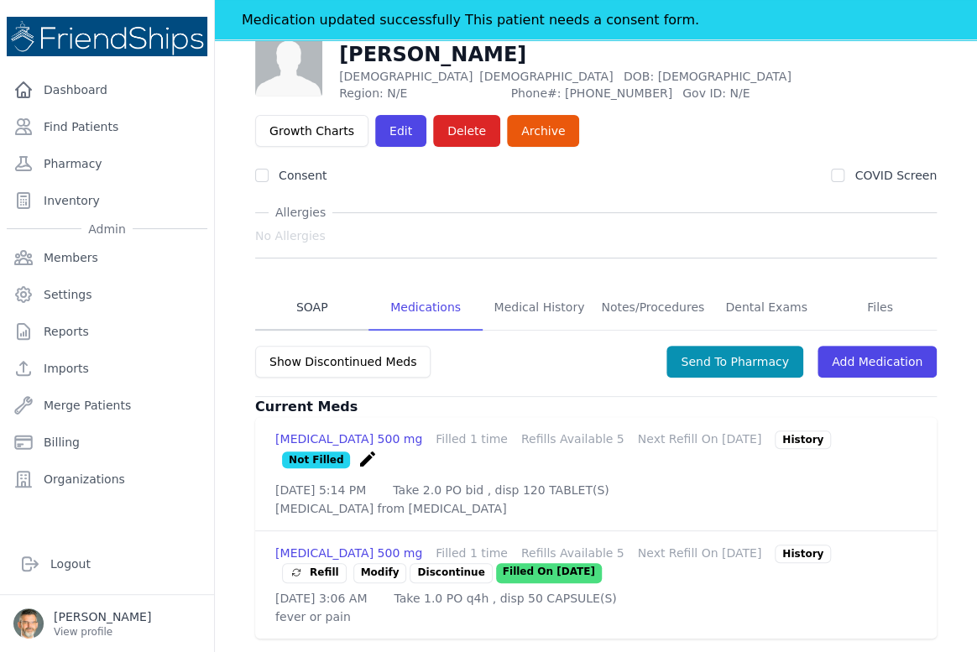
click at [311, 293] on link "SOAP" at bounding box center [311, 307] width 113 height 45
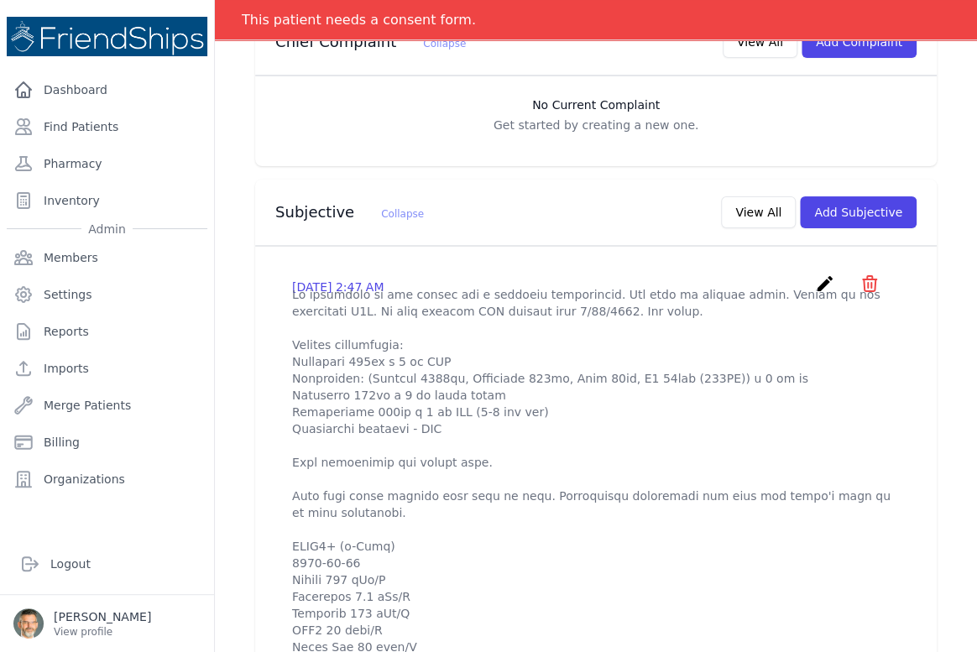
scroll to position [228, 0]
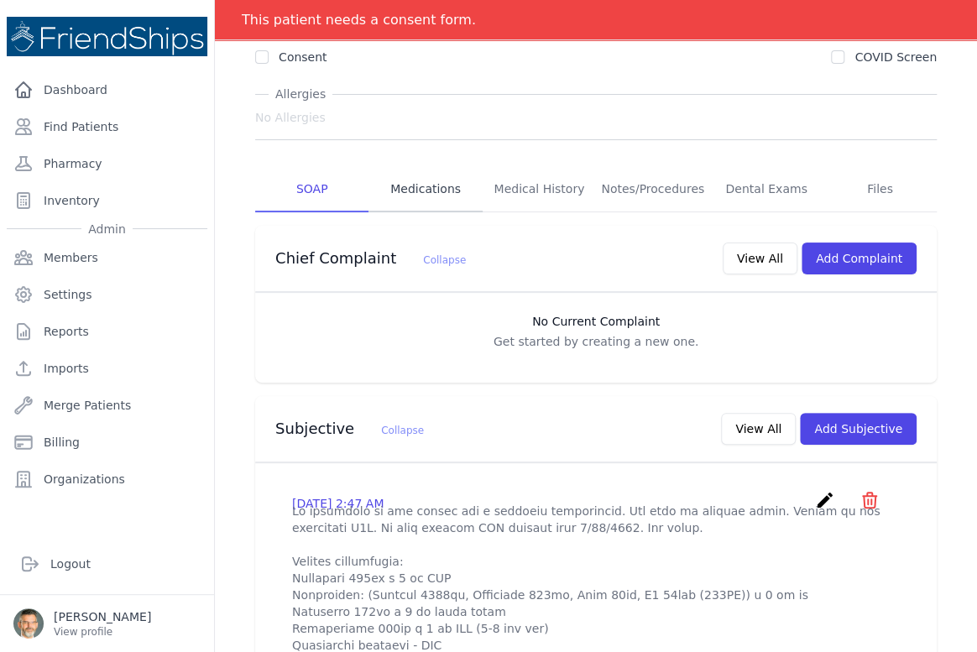
click at [418, 191] on link "Medications" at bounding box center [424, 189] width 113 height 45
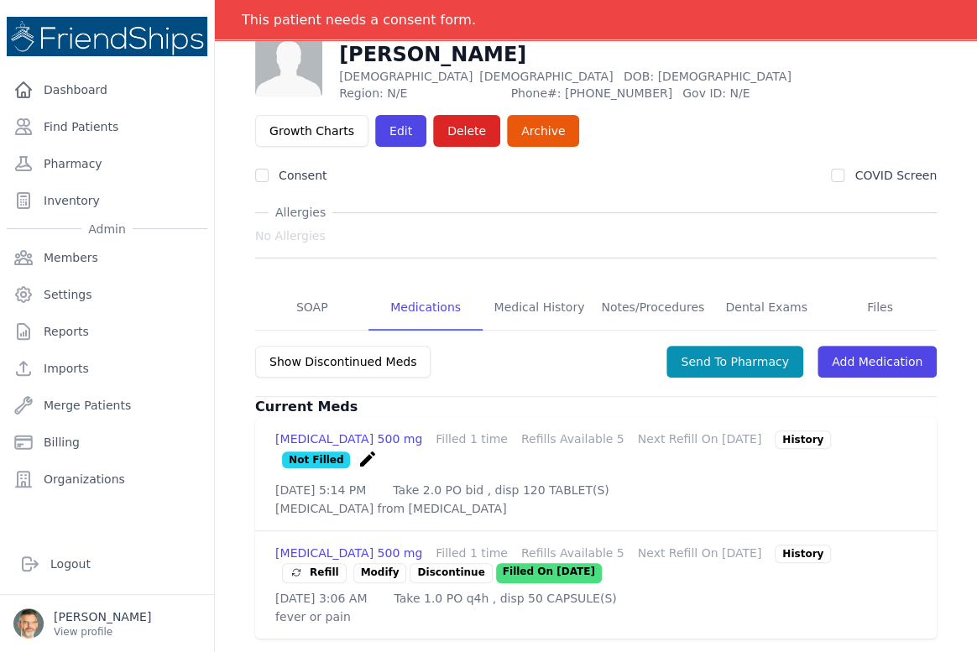
click at [319, 564] on div "Refill" at bounding box center [315, 572] width 50 height 17
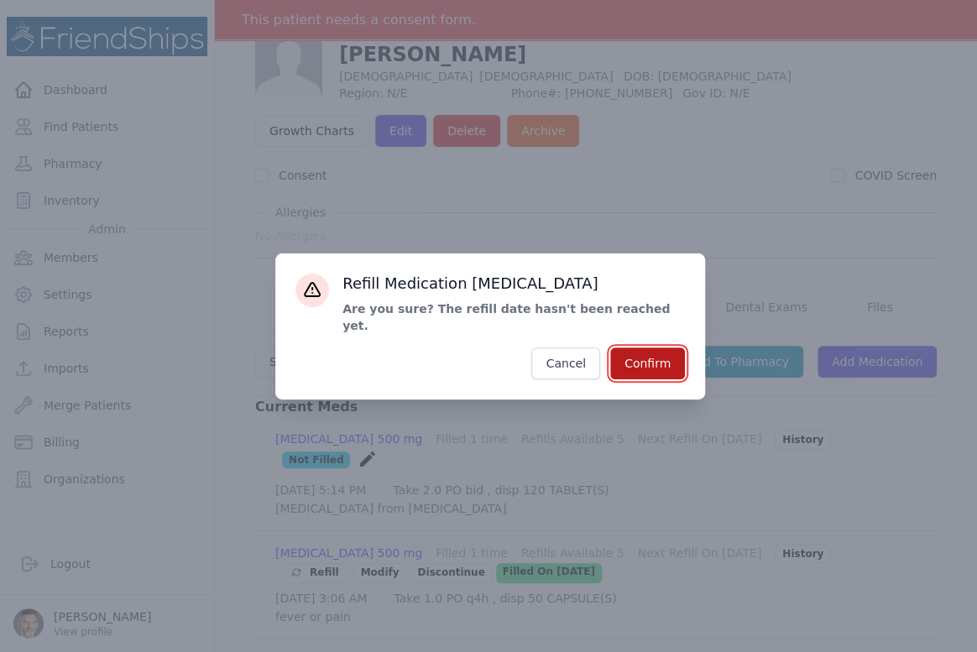
click at [638, 352] on button "Confirm" at bounding box center [647, 363] width 75 height 32
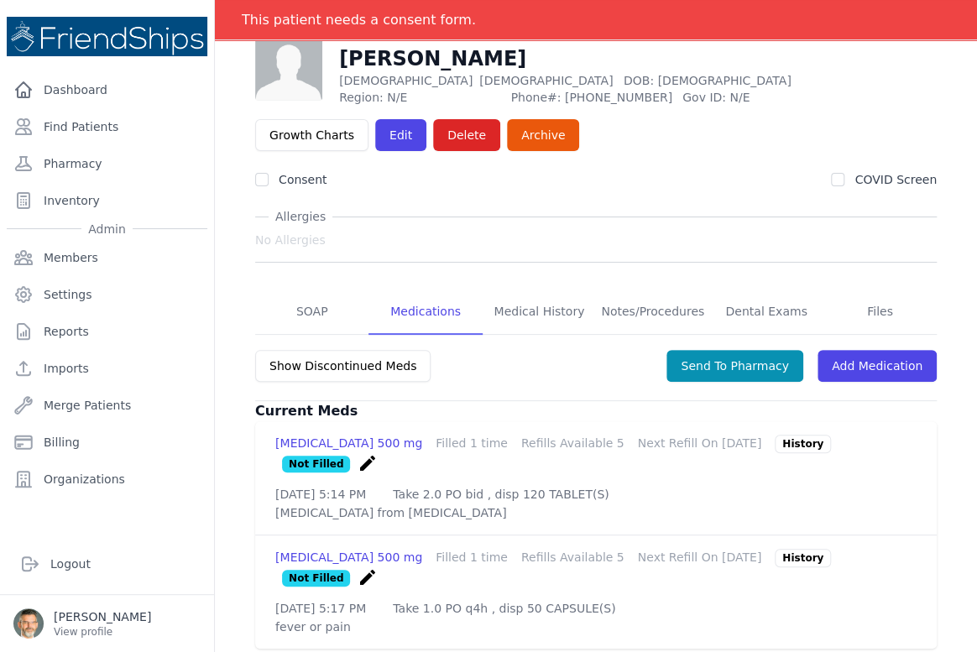
scroll to position [109, 0]
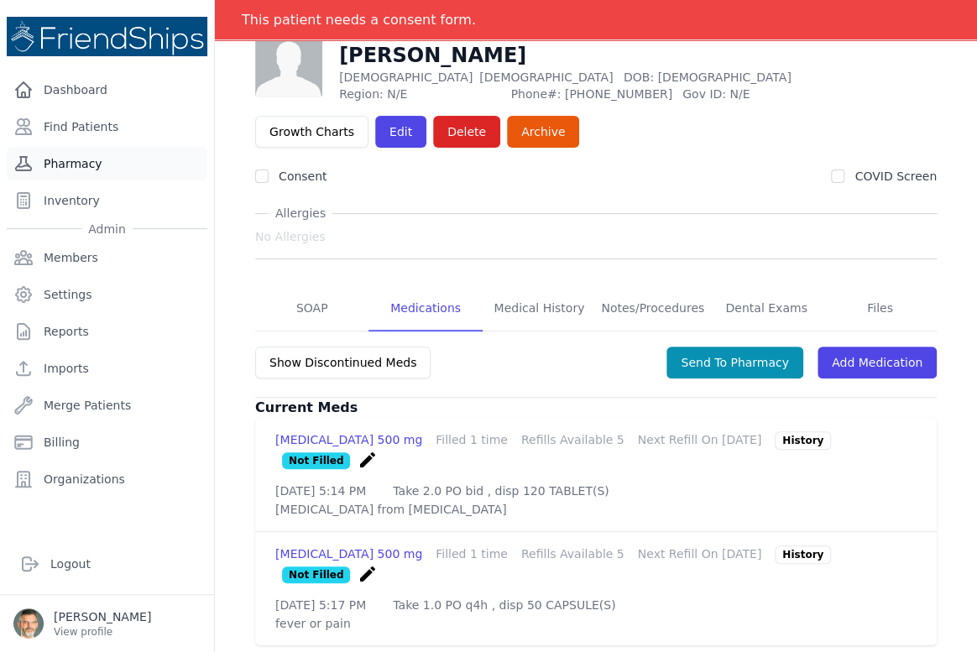
click at [62, 161] on link "Pharmacy" at bounding box center [107, 164] width 201 height 34
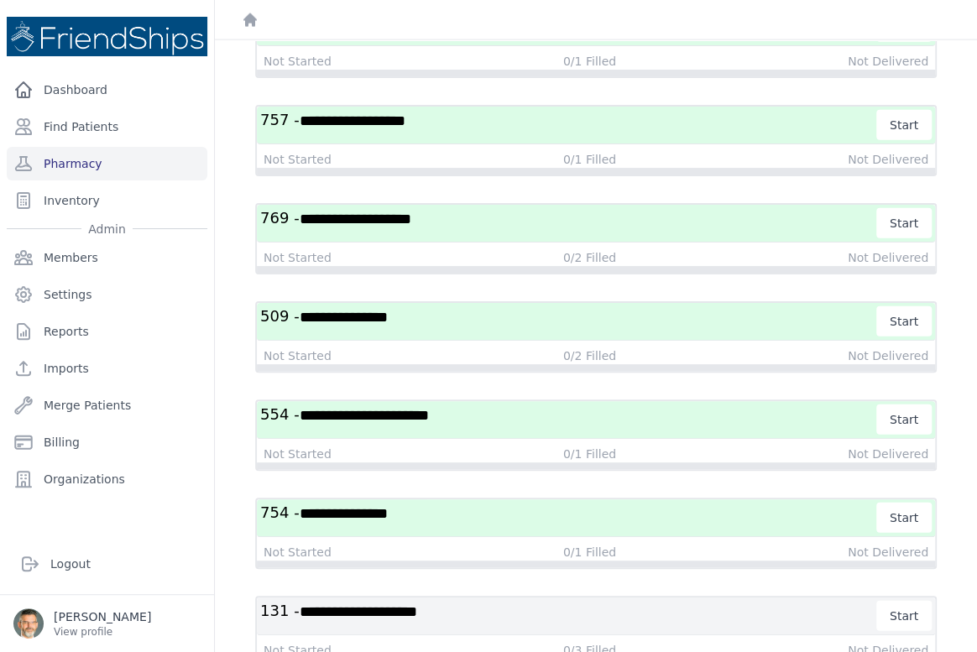
scroll to position [4467, 0]
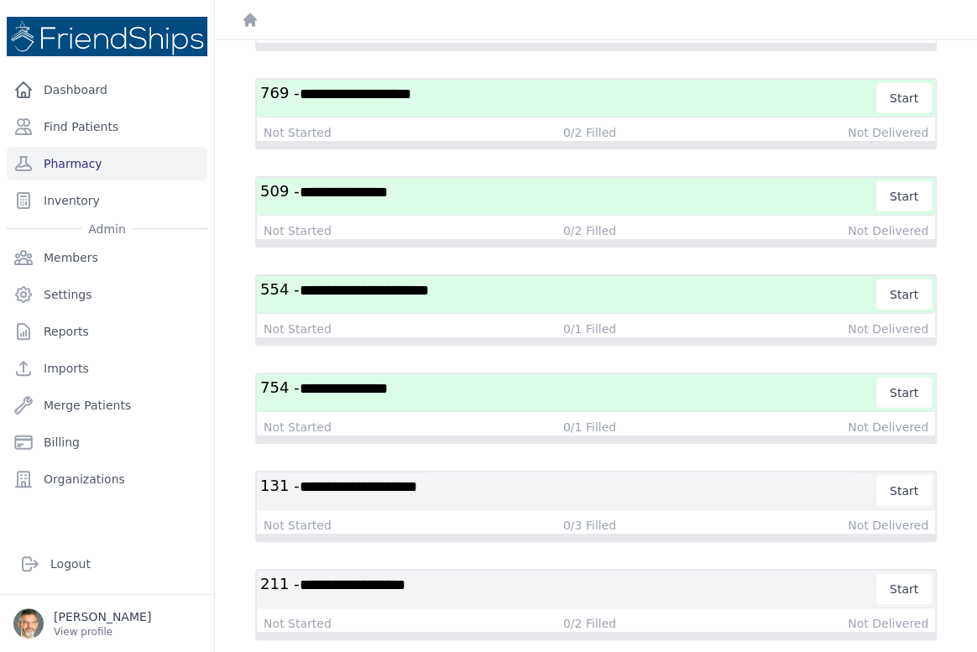
click at [595, 574] on h3 "**********" at bounding box center [568, 589] width 617 height 30
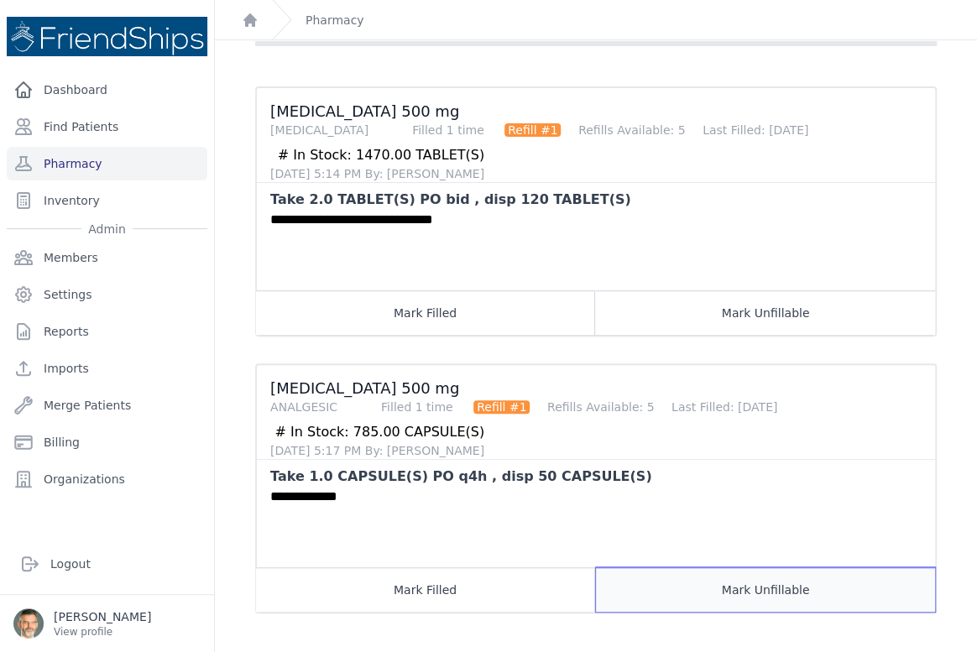
click at [744, 595] on button "Mark Unfillable" at bounding box center [765, 589] width 339 height 44
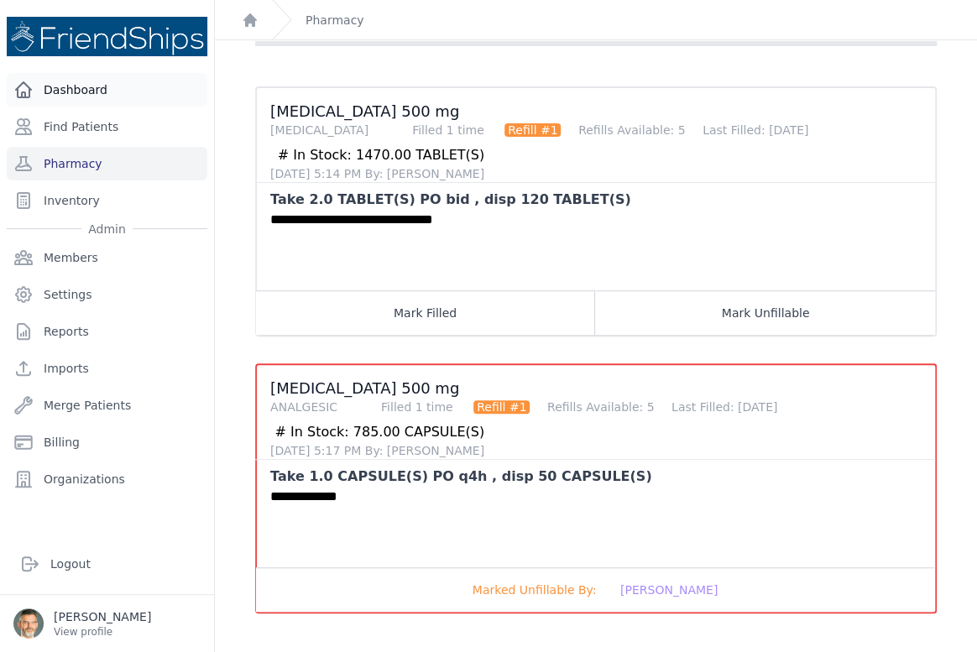
click at [55, 88] on link "Dashboard" at bounding box center [107, 90] width 201 height 34
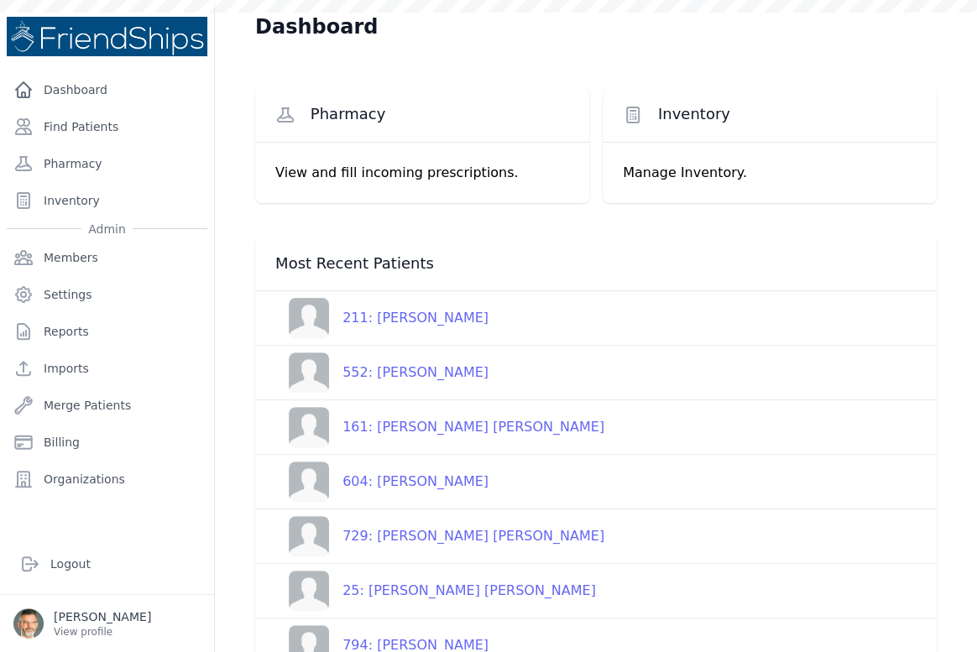
click at [404, 319] on div "211: [PERSON_NAME]" at bounding box center [408, 318] width 159 height 20
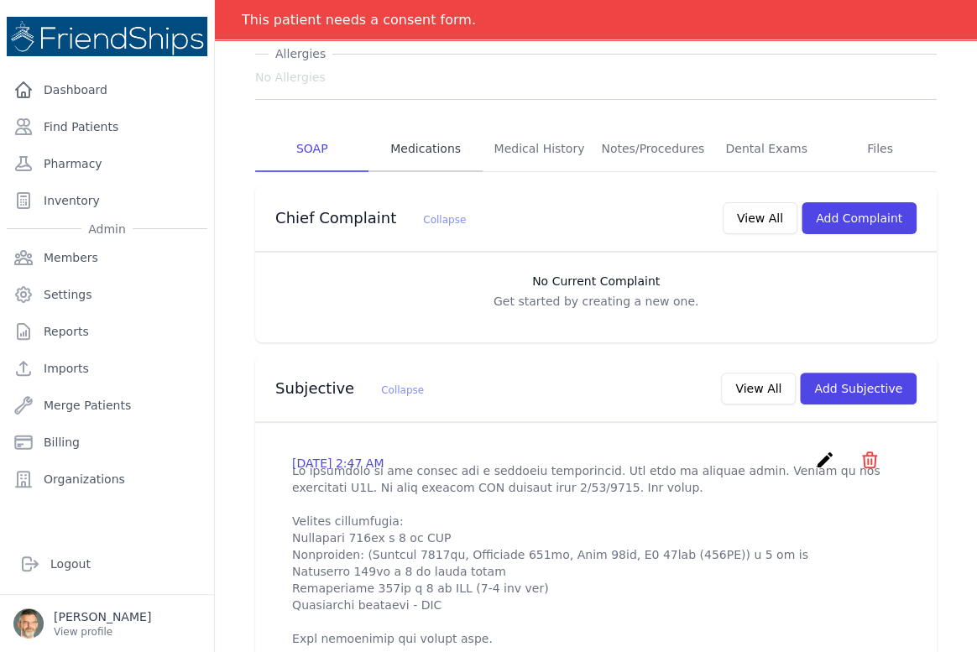
click at [410, 152] on link "Medications" at bounding box center [424, 149] width 113 height 45
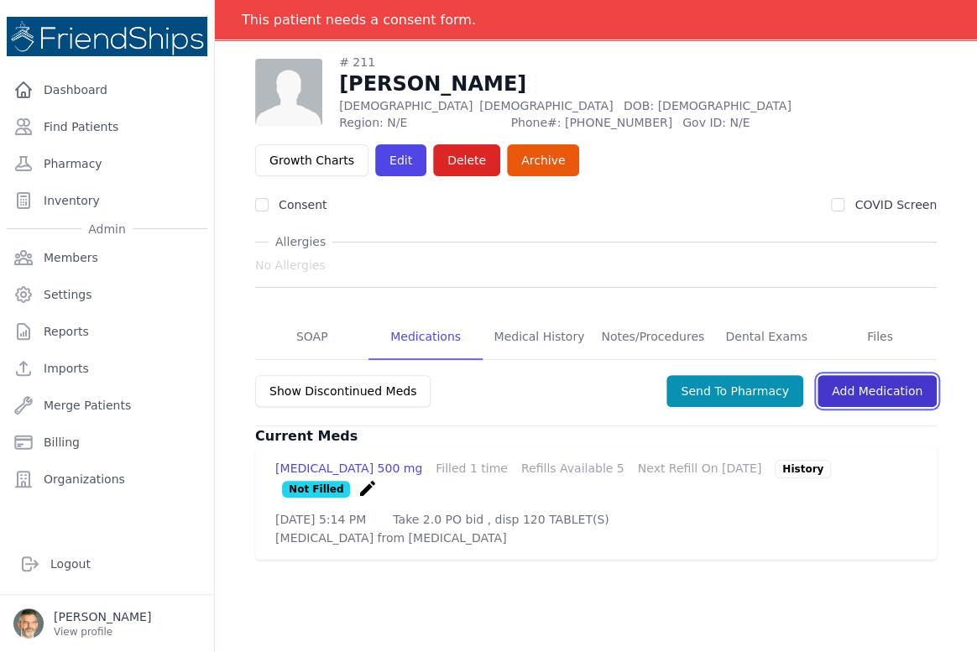
click at [859, 391] on link "Add Medication" at bounding box center [876, 391] width 119 height 32
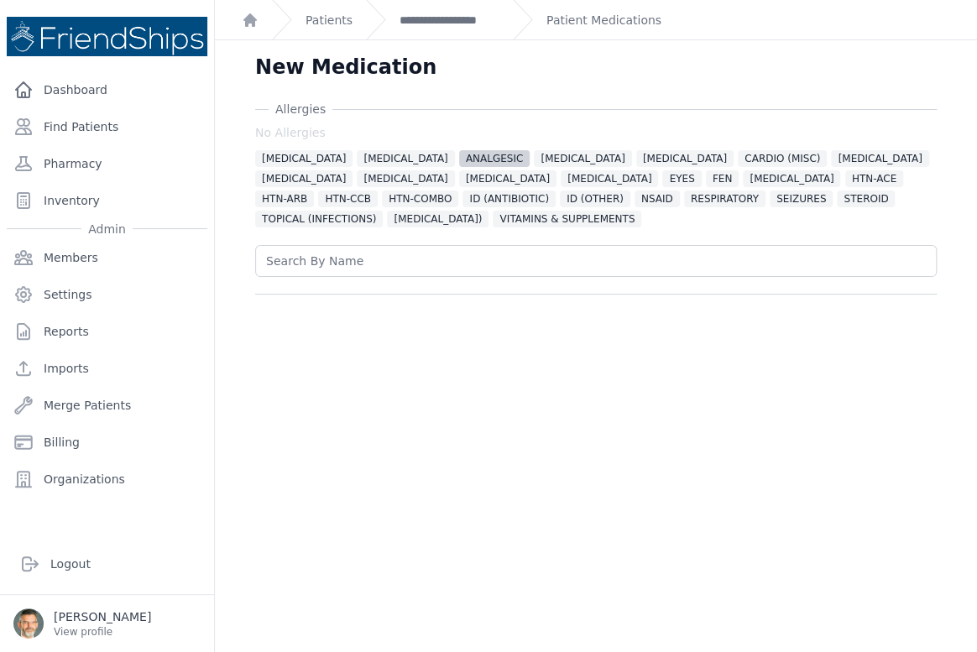
click at [461, 159] on span "ANALGESIC" at bounding box center [494, 158] width 71 height 17
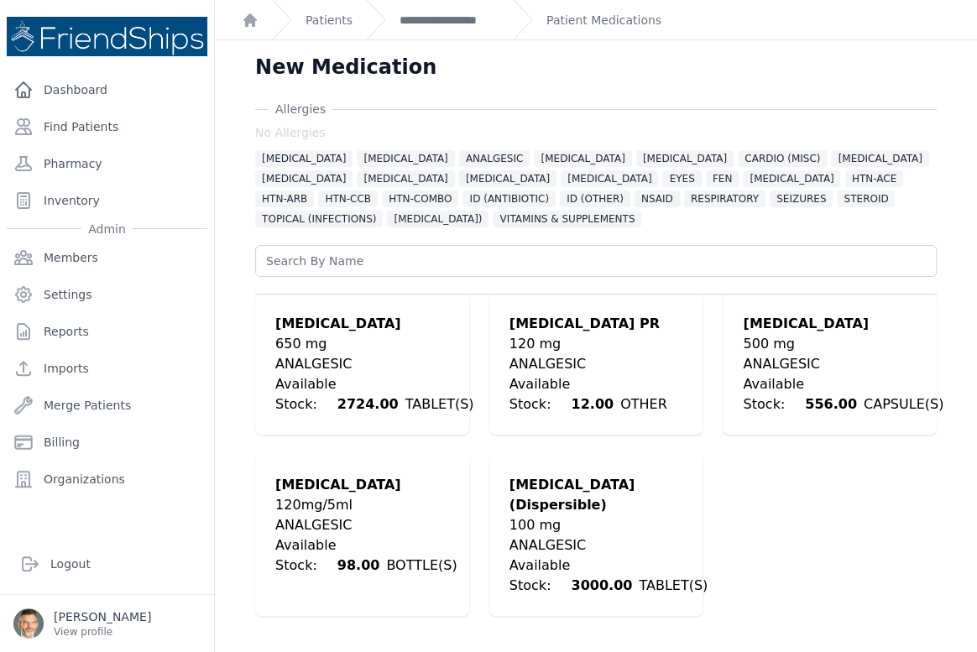
click at [295, 352] on div "650 mg" at bounding box center [374, 344] width 198 height 20
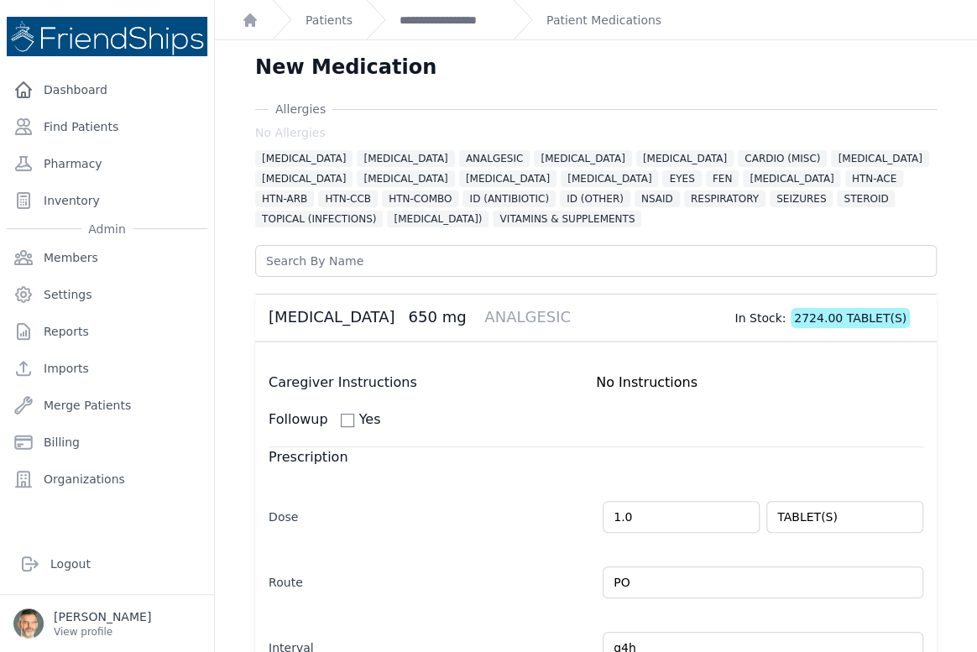
scroll to position [386, 0]
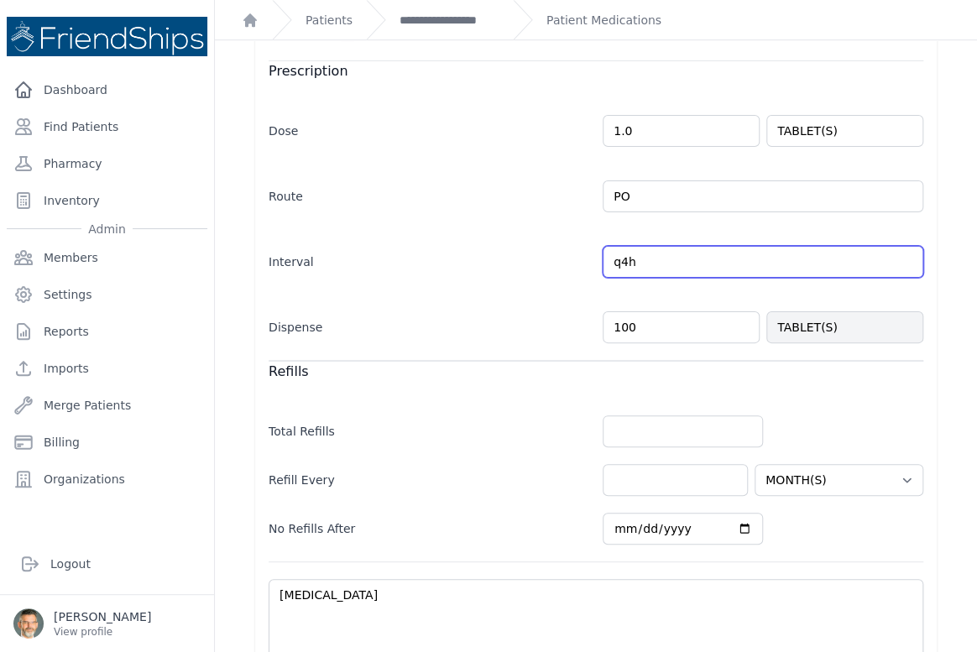
click at [890, 263] on input "q4h" at bounding box center [763, 262] width 321 height 32
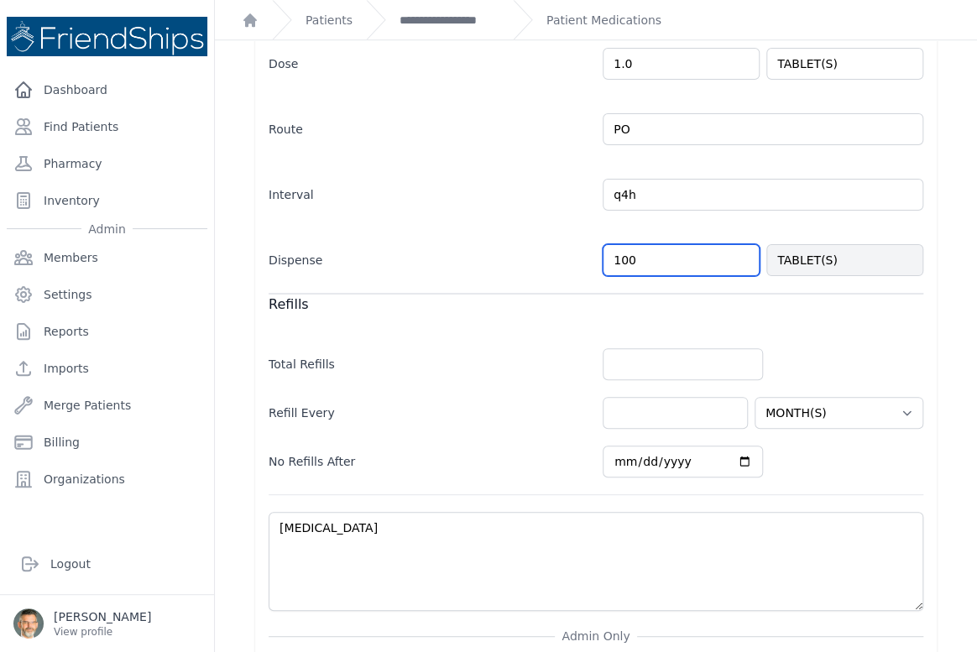
scroll to position [462, 0]
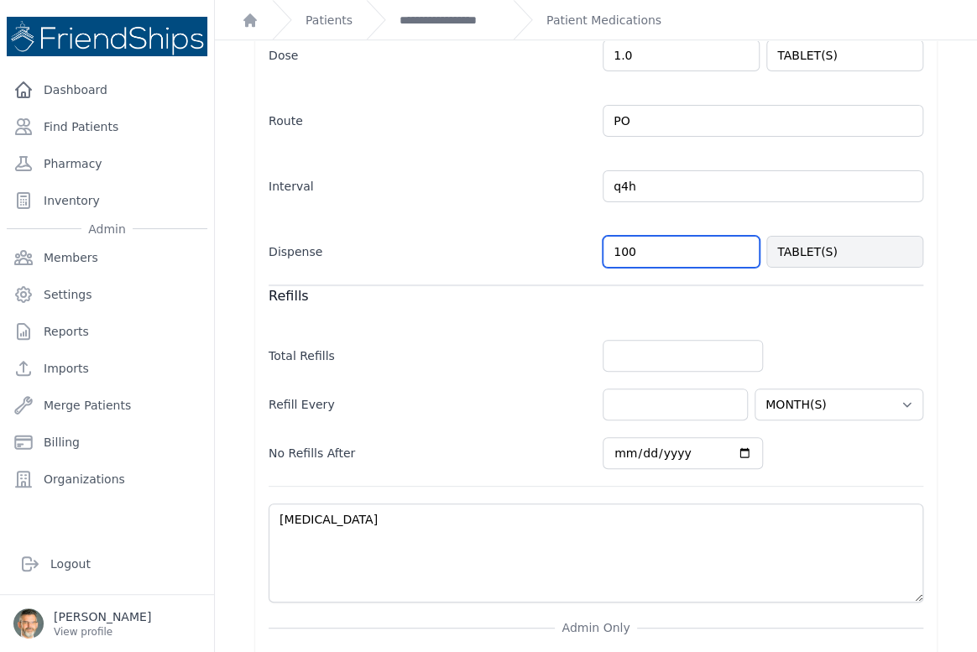
drag, startPoint x: 652, startPoint y: 261, endPoint x: 626, endPoint y: 236, distance: 36.2
click at [618, 255] on div "Dispense 100 TABLET(S)" at bounding box center [596, 243] width 655 height 49
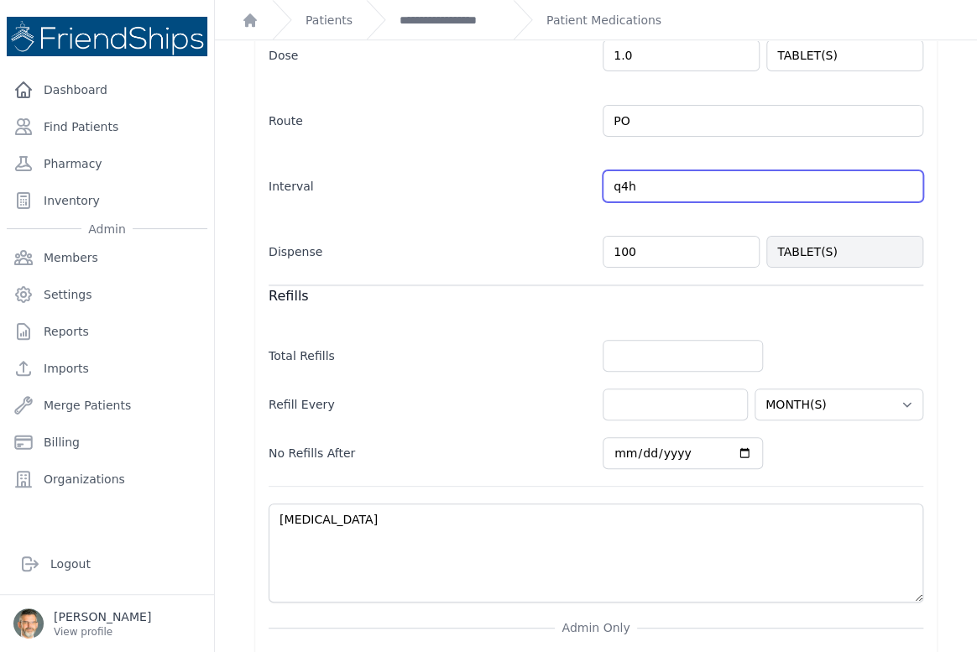
click at [631, 185] on input "q4h" at bounding box center [763, 186] width 321 height 32
drag, startPoint x: 631, startPoint y: 185, endPoint x: 571, endPoint y: 184, distance: 60.4
click at [571, 185] on div "Interval q4h Every Day Twice Daily 3 Times Daily 4 Times Daily as needed Every …" at bounding box center [596, 178] width 655 height 49
drag, startPoint x: 624, startPoint y: 183, endPoint x: 551, endPoint y: 183, distance: 73.0
click at [551, 183] on div "Interval q Every Day Twice Daily 3 Times Daily 4 Times Daily as needed Every Mo…" at bounding box center [596, 178] width 655 height 49
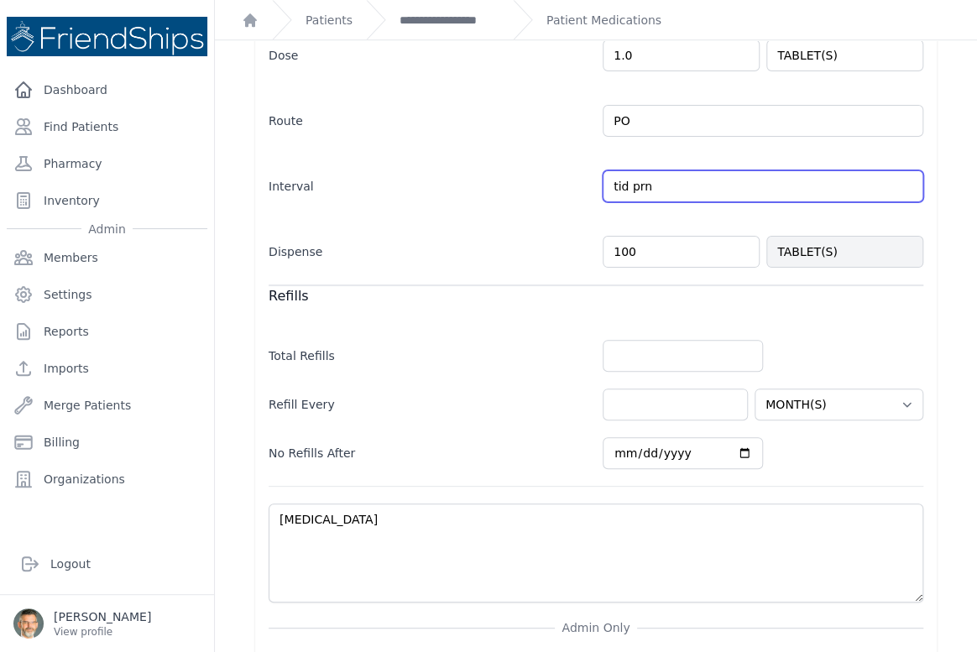
type input "tid prn"
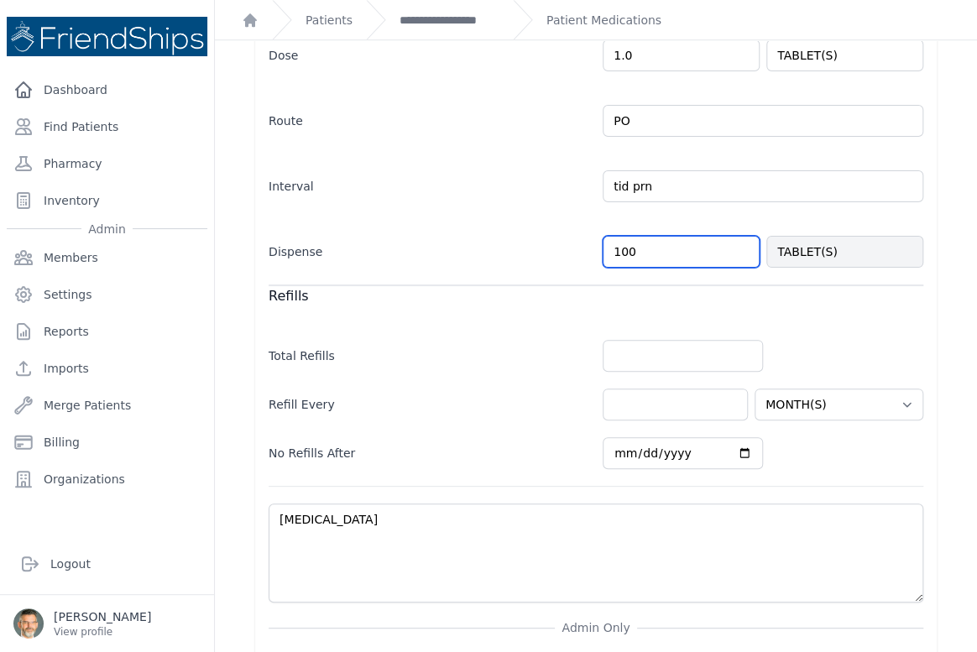
select select "MONTH(S)"
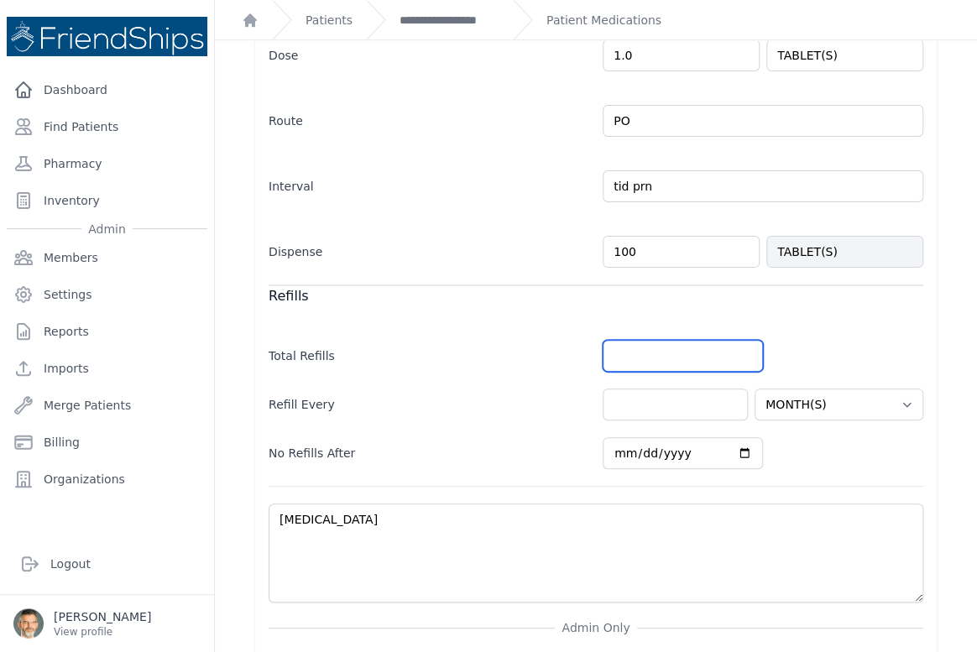
click at [639, 350] on input "number" at bounding box center [683, 356] width 160 height 32
type input "2"
select select "MONTH(S)"
click at [636, 397] on input "number" at bounding box center [675, 405] width 145 height 32
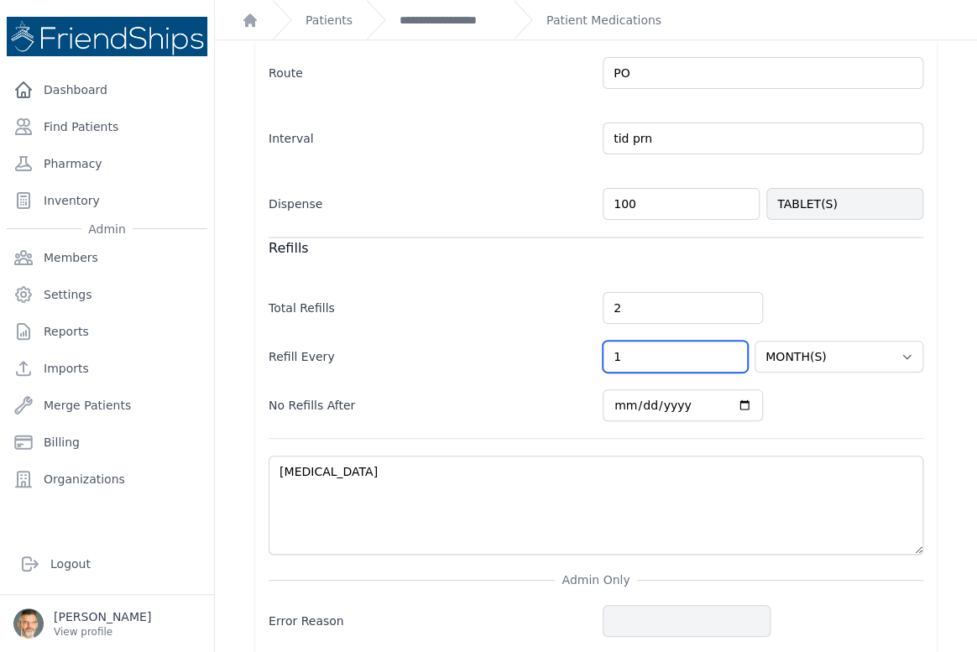
scroll to position [567, 0]
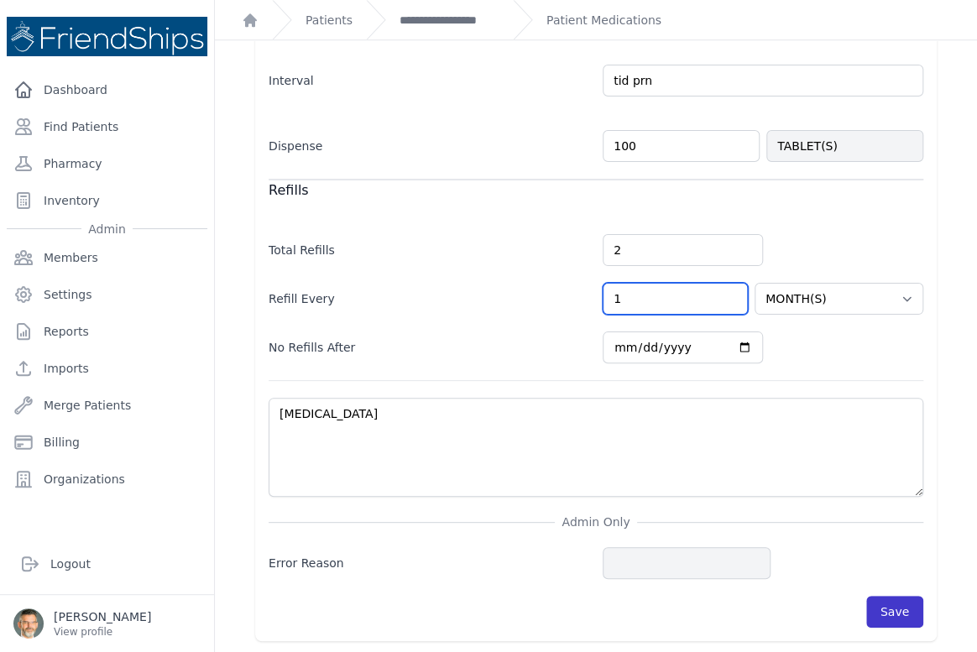
type input "1"
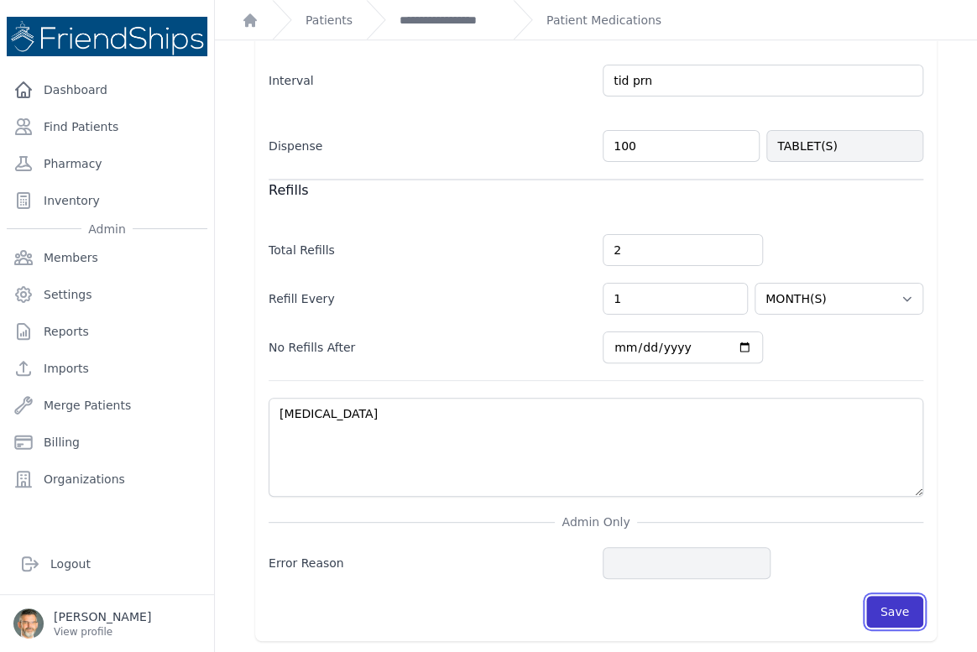
select select "MONTH(S)"
click at [878, 605] on button "Save" at bounding box center [894, 612] width 57 height 32
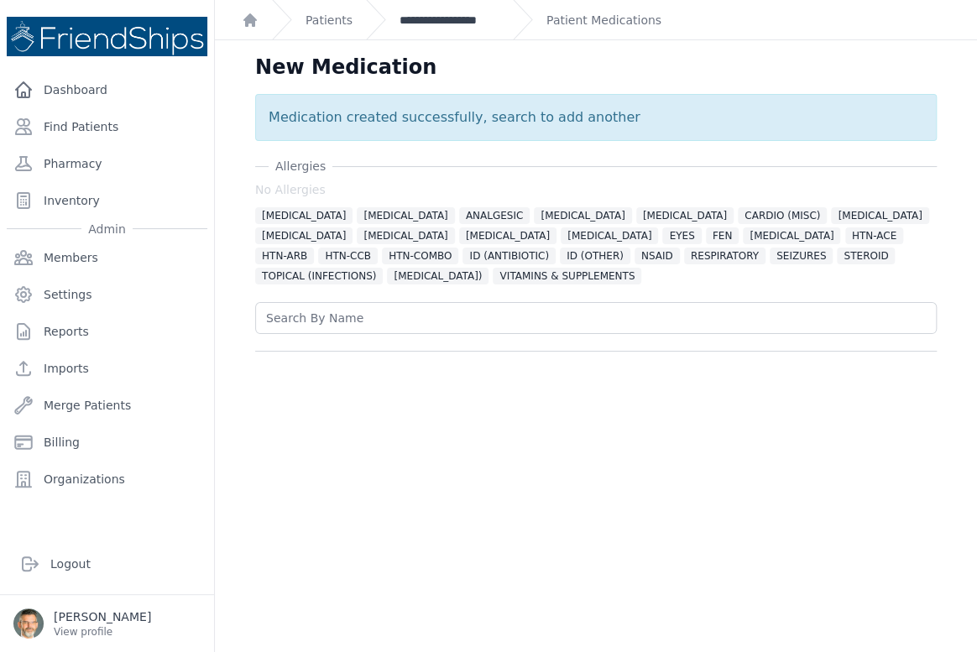
click at [426, 18] on link "**********" at bounding box center [449, 20] width 100 height 17
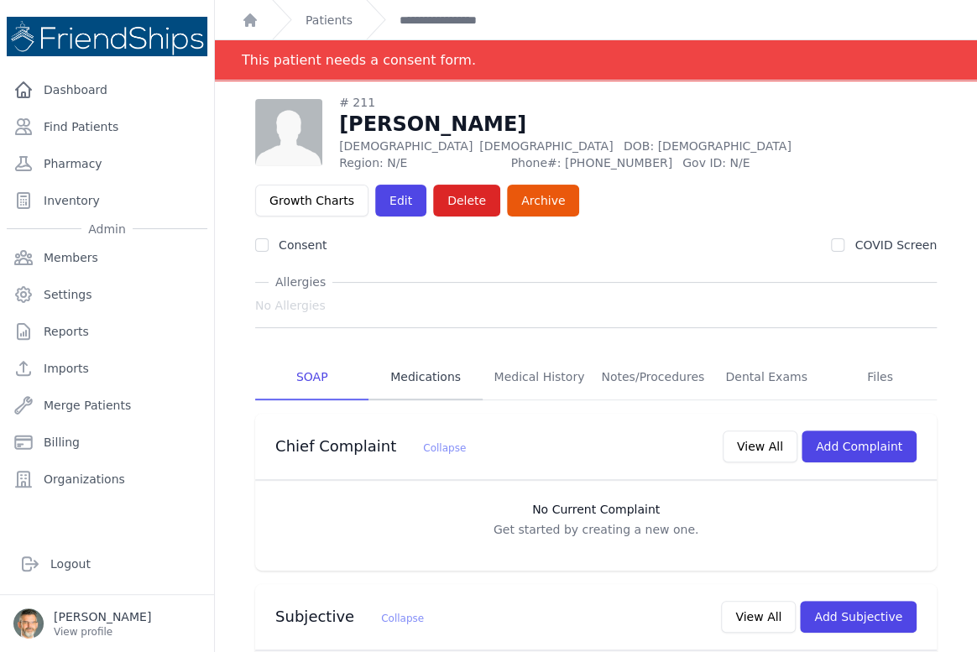
click at [421, 385] on link "Medications" at bounding box center [424, 377] width 113 height 45
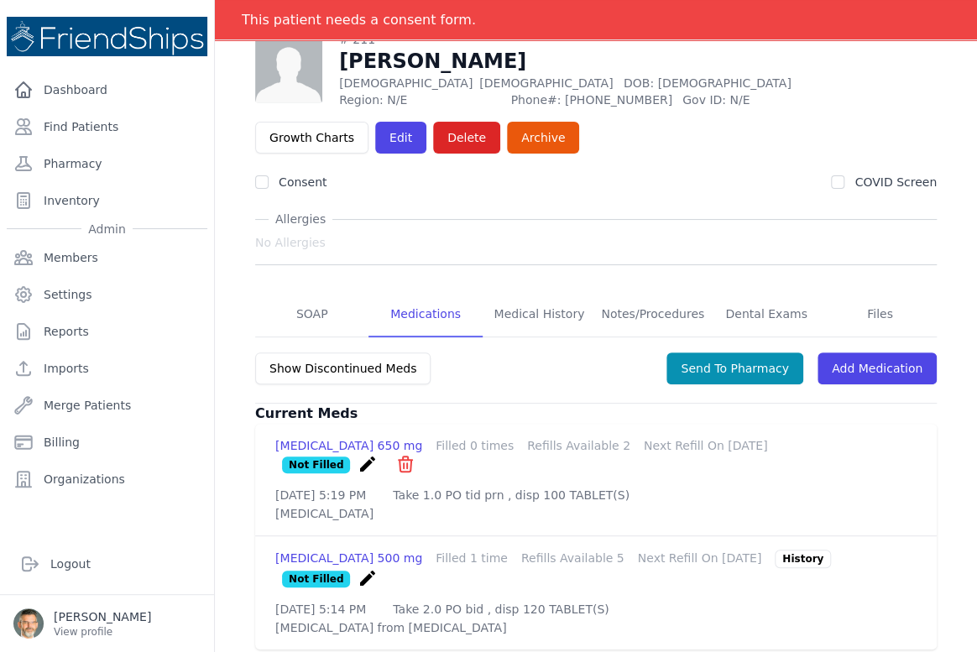
scroll to position [109, 0]
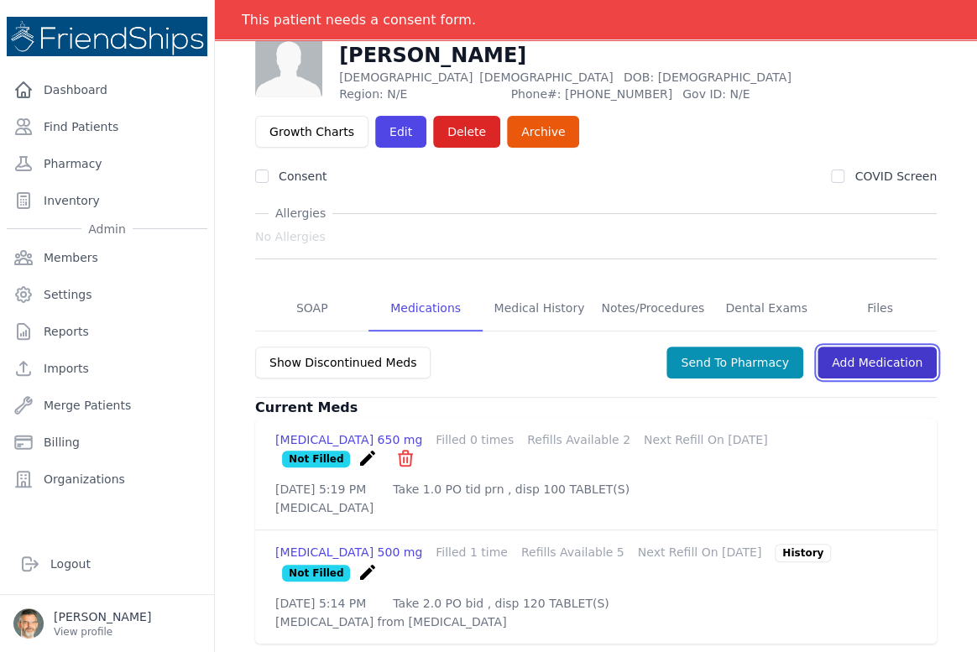
click at [843, 361] on link "Add Medication" at bounding box center [876, 363] width 119 height 32
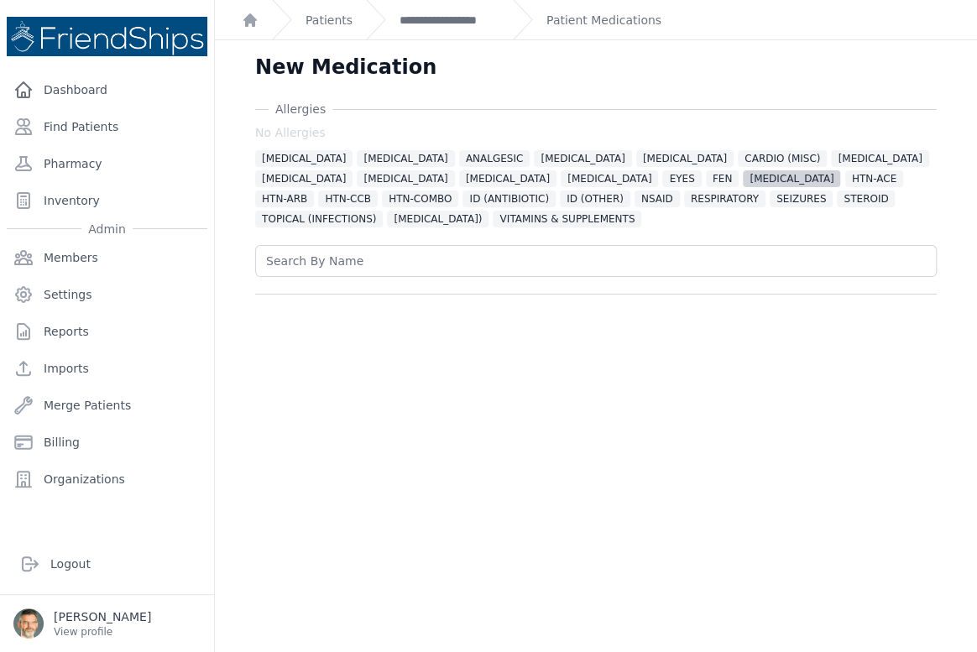
click at [743, 175] on span "[MEDICAL_DATA]" at bounding box center [791, 178] width 97 height 17
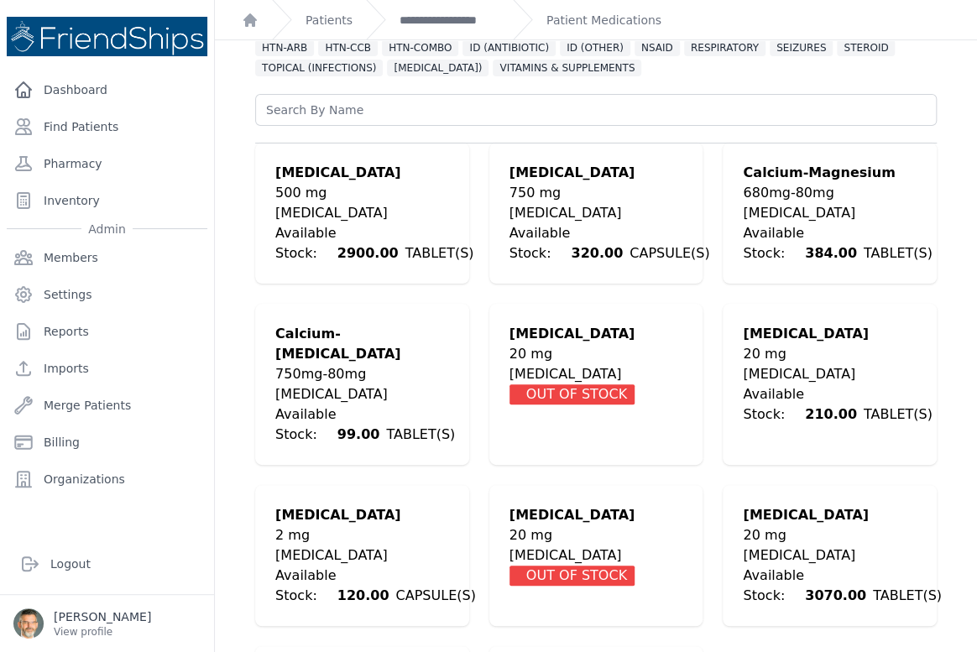
scroll to position [152, 0]
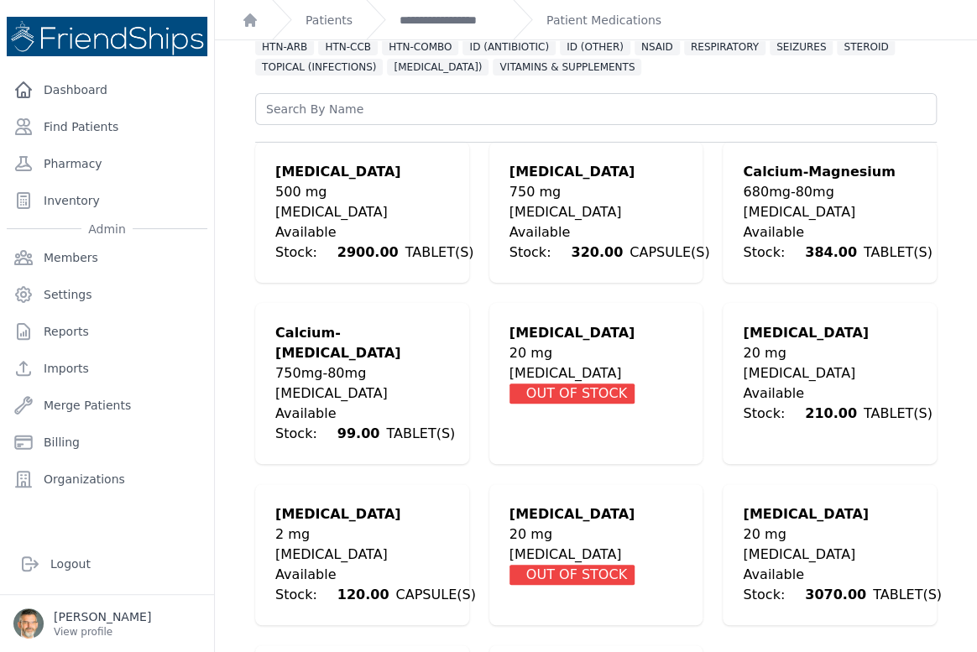
click at [765, 545] on div "[MEDICAL_DATA]" at bounding box center [842, 555] width 198 height 20
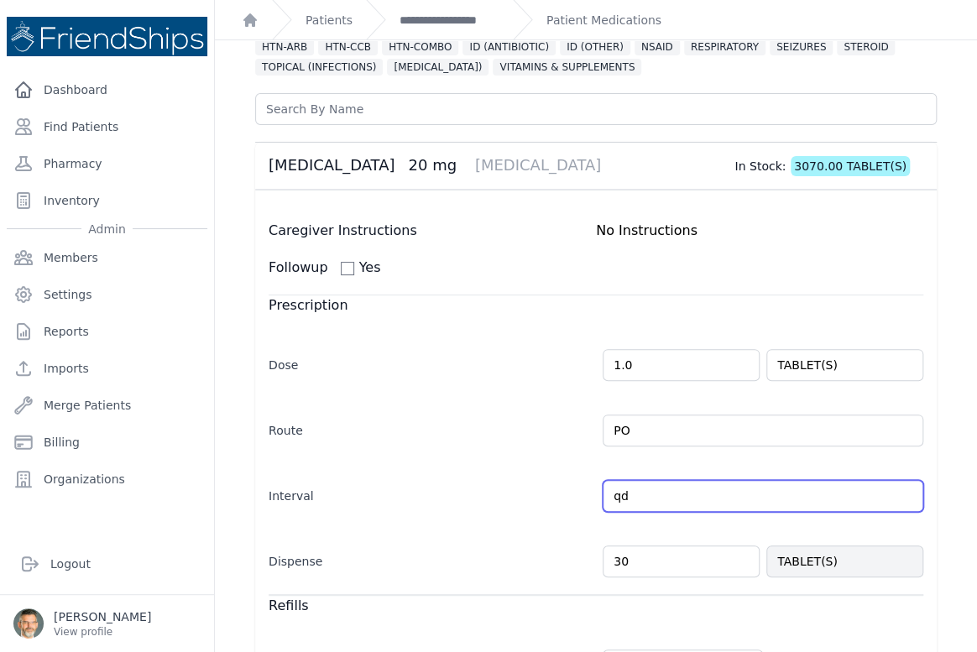
click at [638, 494] on input "qd" at bounding box center [763, 496] width 321 height 32
type input "qd as needed for gastritis"
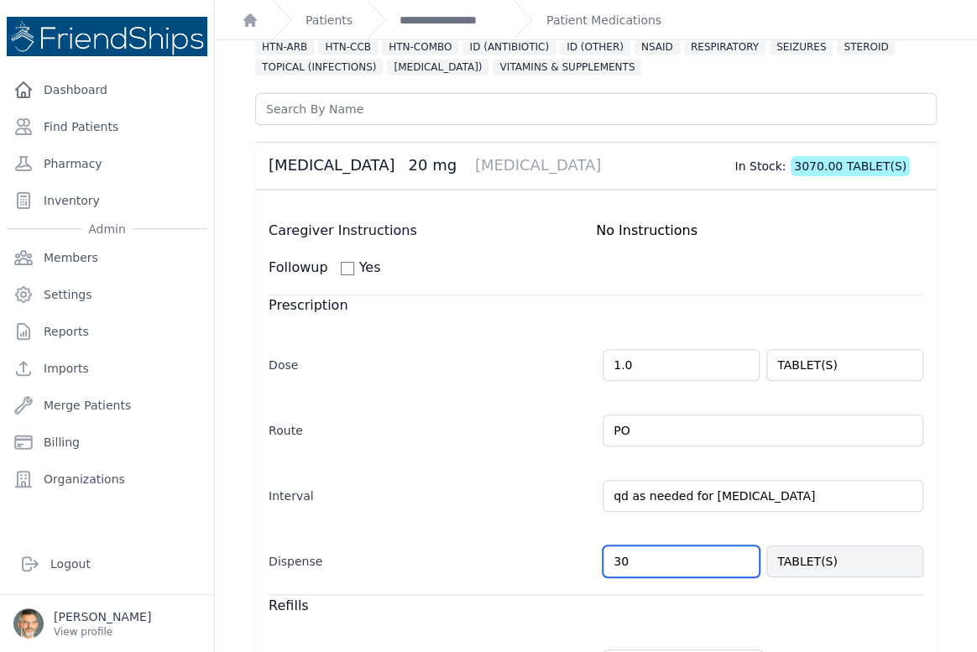
select select "MONTH(S)"
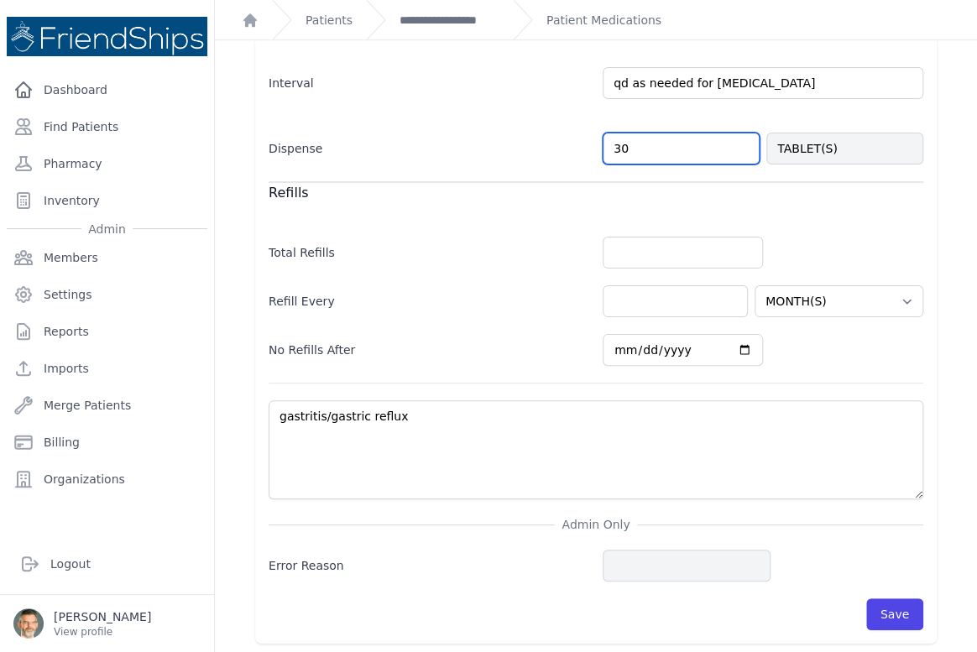
scroll to position [567, 0]
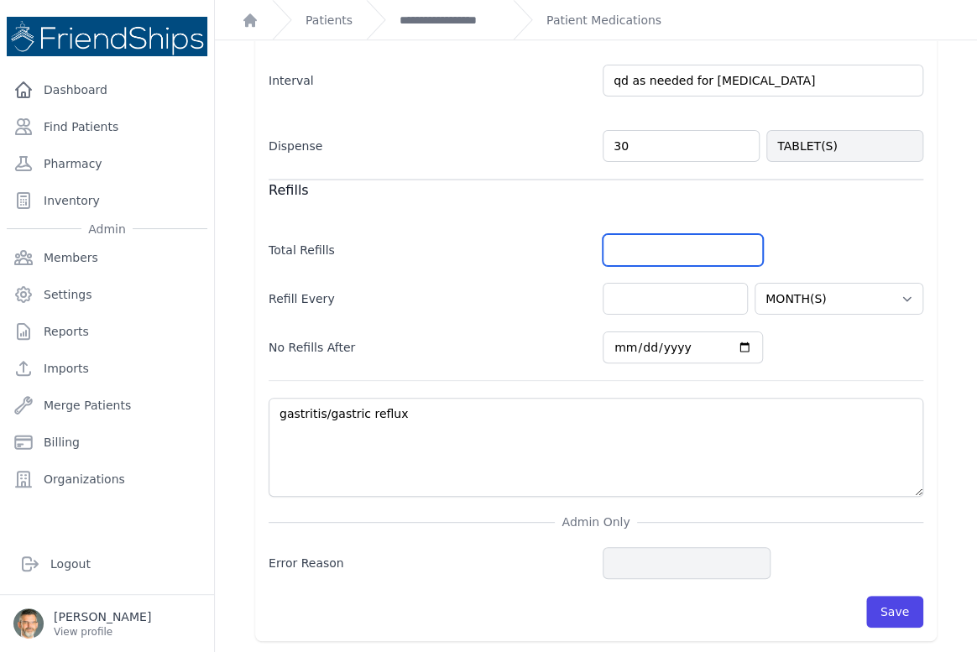
click at [650, 250] on input "number" at bounding box center [683, 250] width 160 height 32
type input "2"
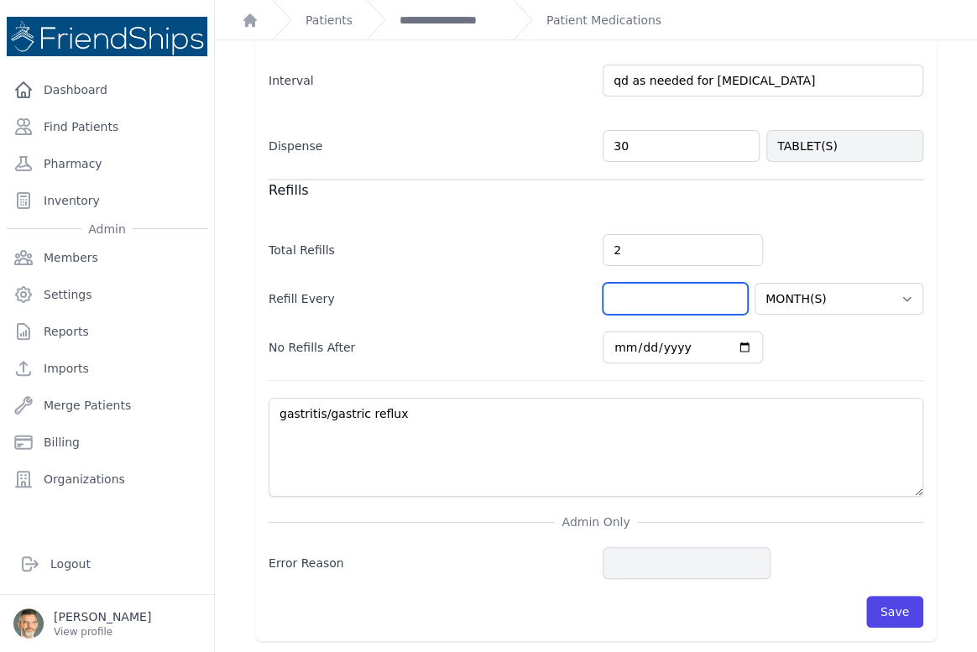
click at [637, 302] on input "number" at bounding box center [675, 299] width 145 height 32
select select "MONTH(S)"
type input "1"
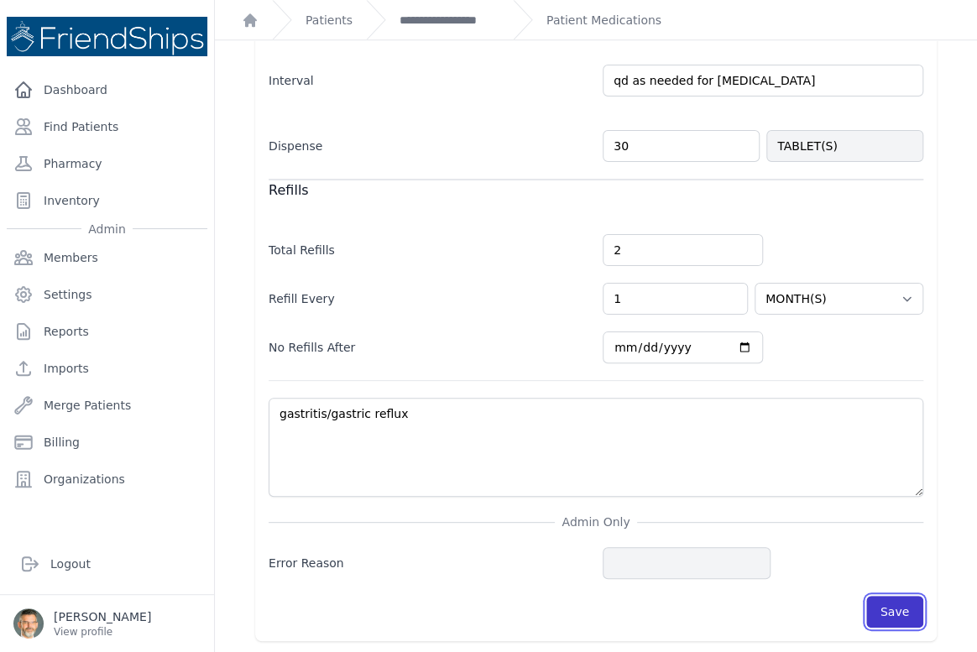
select select "MONTH(S)"
click at [886, 604] on button "Save" at bounding box center [894, 612] width 57 height 32
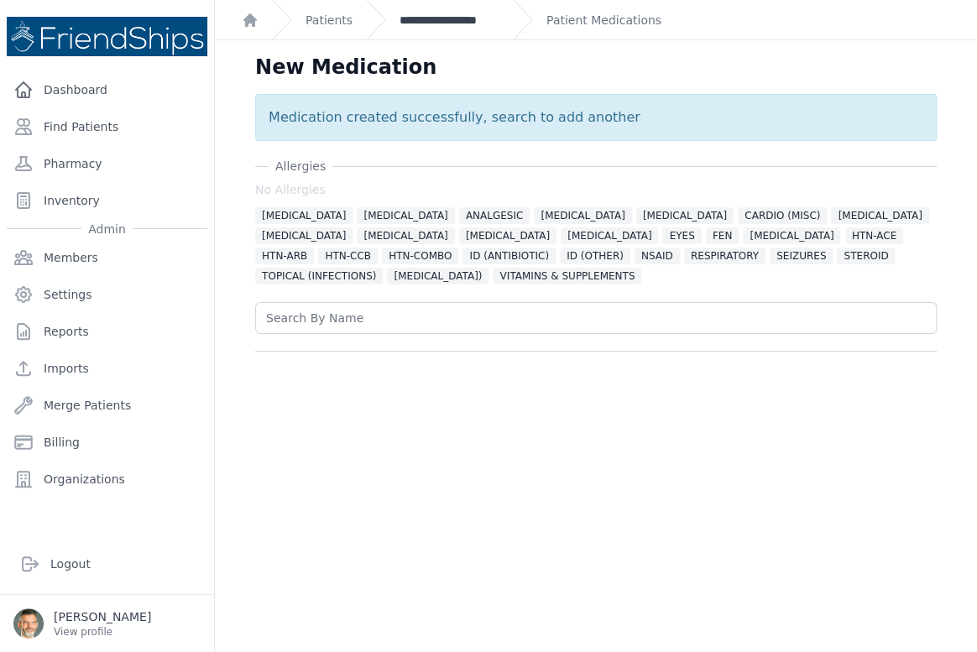
click at [449, 16] on link "**********" at bounding box center [449, 20] width 100 height 17
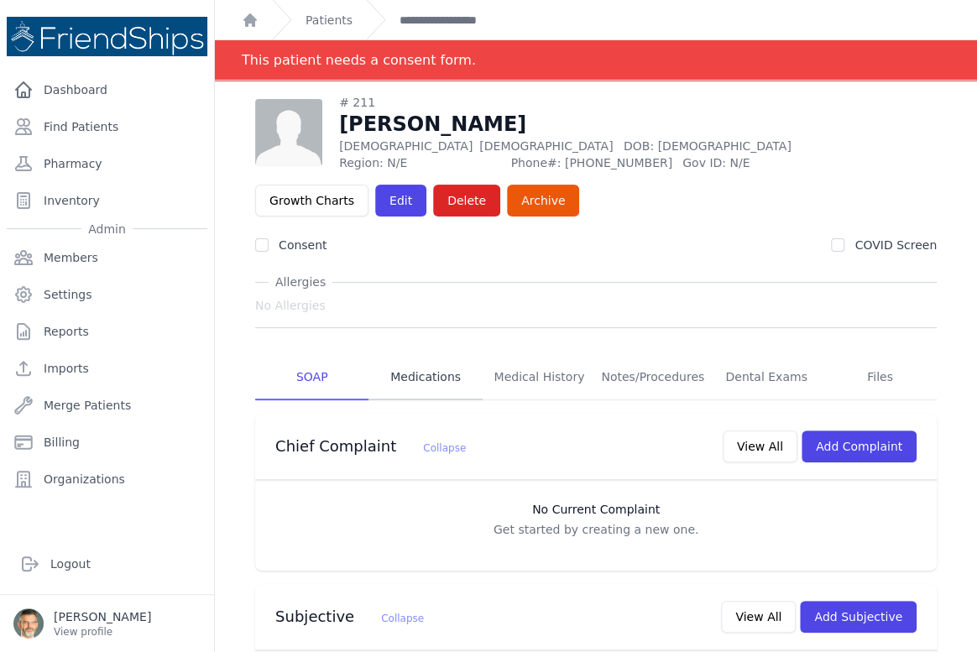
click at [423, 378] on link "Medications" at bounding box center [424, 377] width 113 height 45
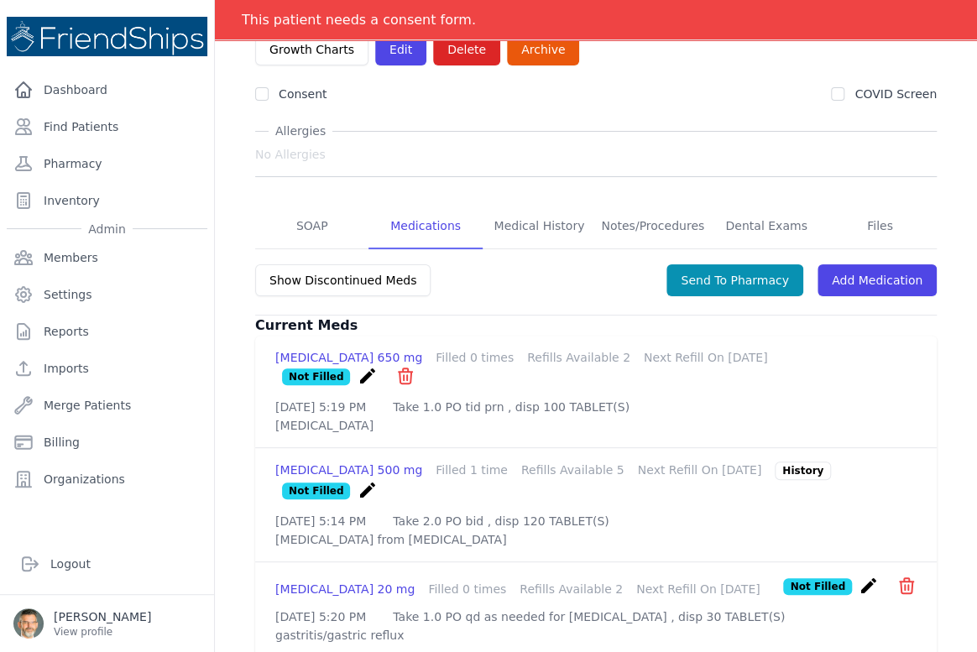
scroll to position [220, 0]
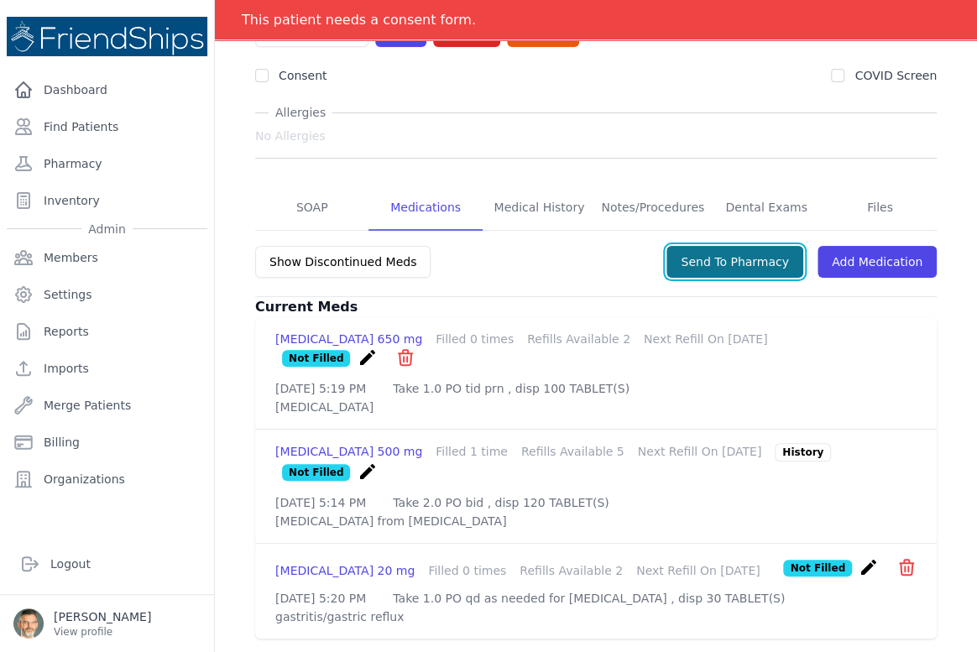
click at [717, 251] on button "Send To Pharmacy" at bounding box center [734, 262] width 137 height 32
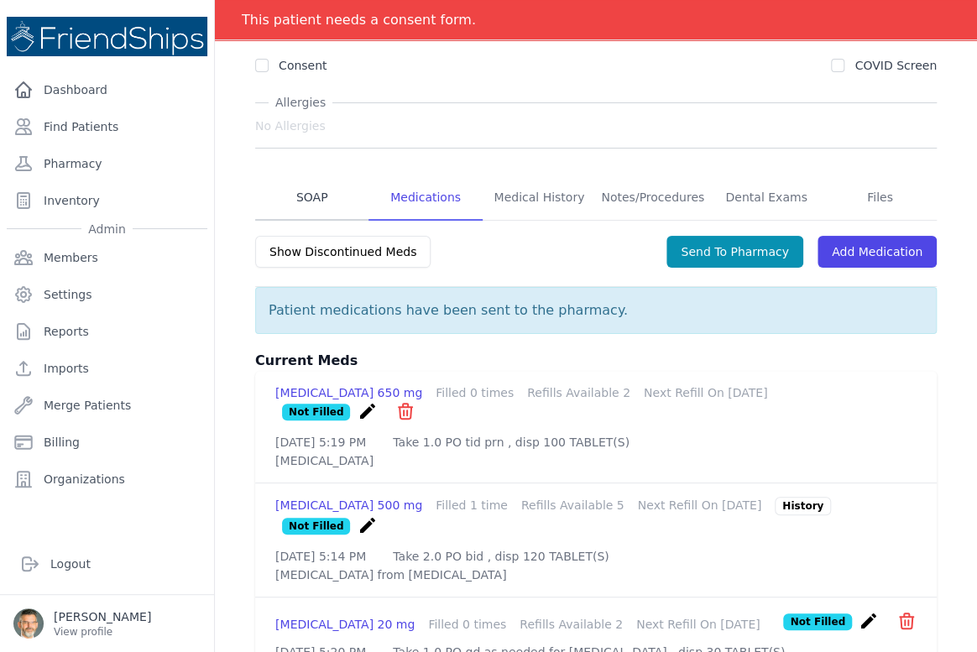
click at [304, 198] on link "SOAP" at bounding box center [311, 197] width 113 height 45
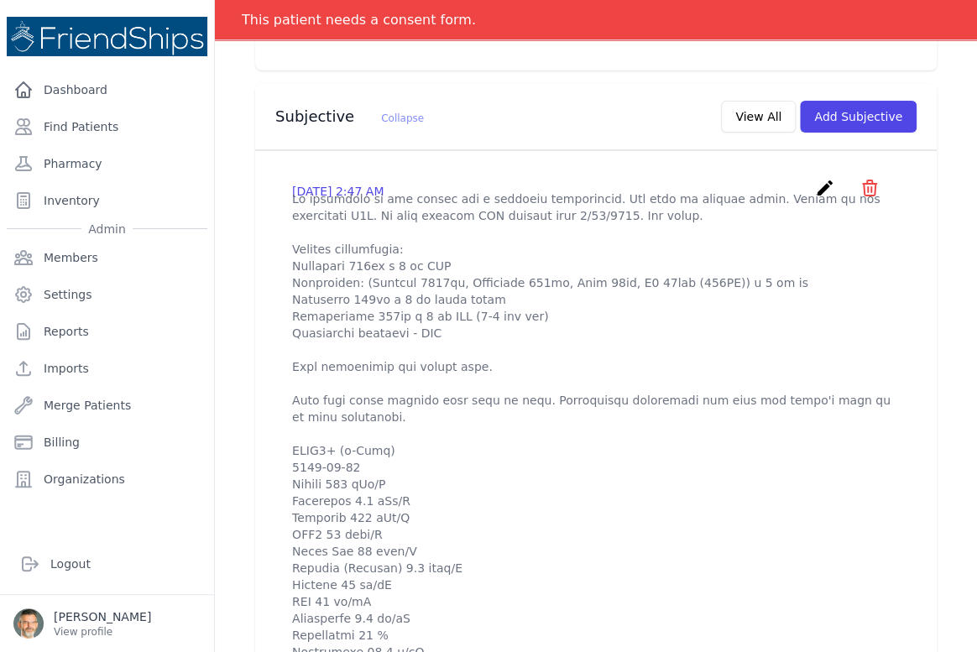
scroll to position [534, 0]
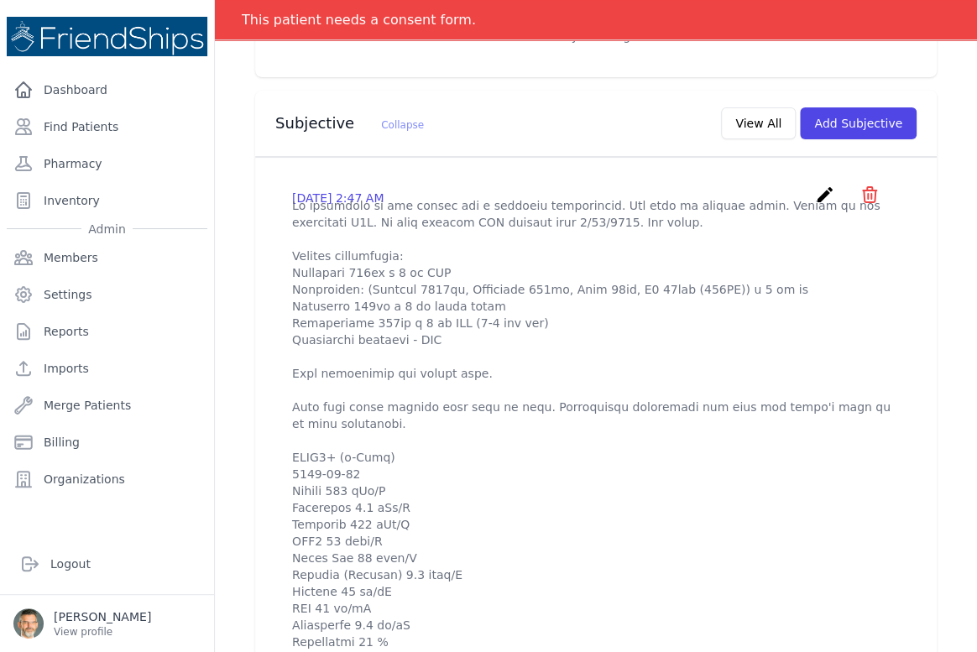
click at [815, 190] on icon "create" at bounding box center [825, 195] width 20 height 20
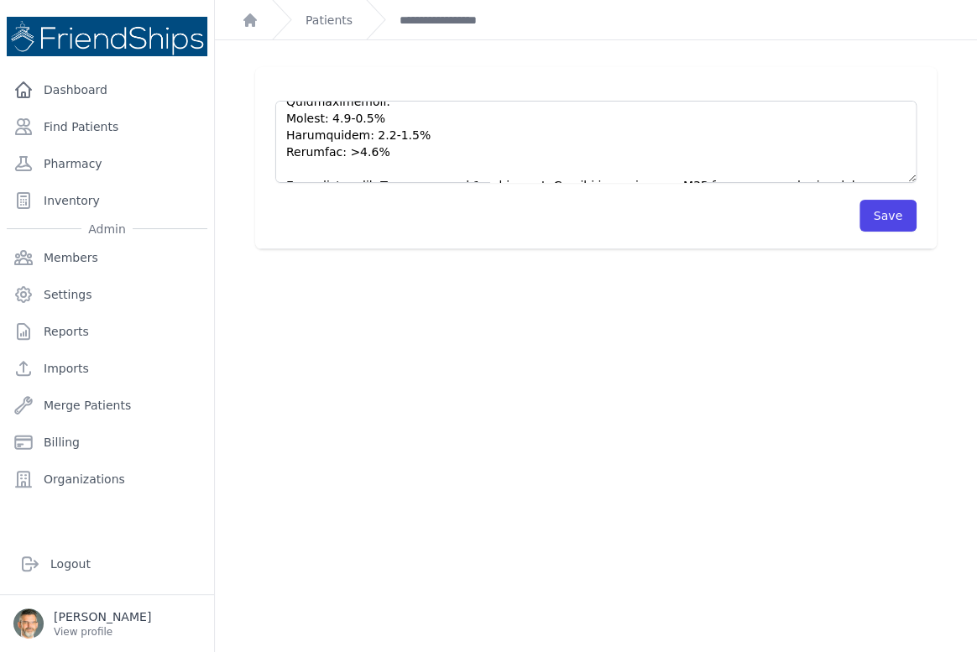
scroll to position [671, 0]
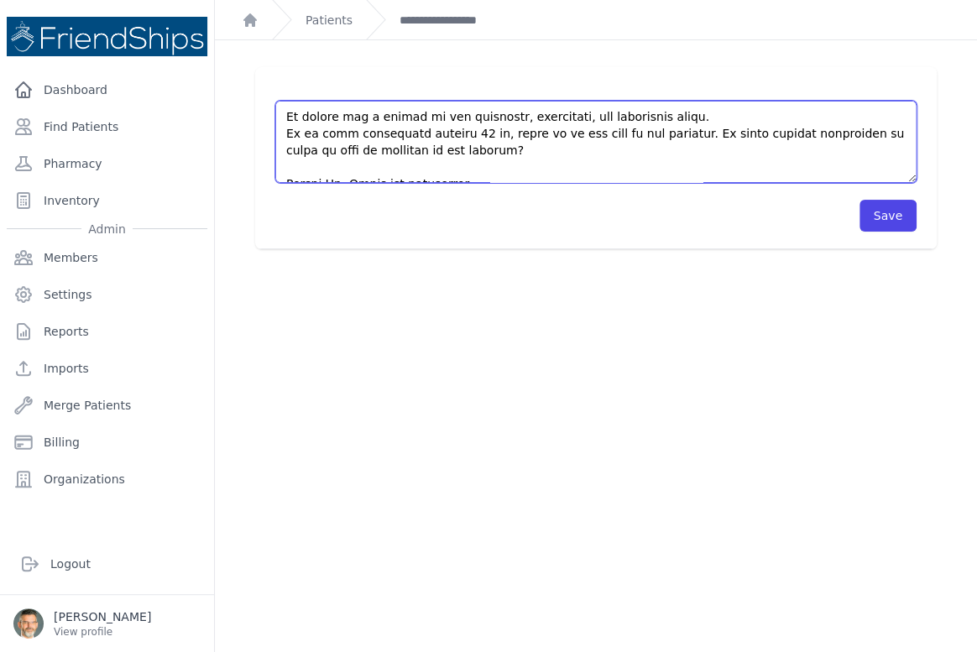
click at [499, 168] on textarea at bounding box center [595, 142] width 641 height 82
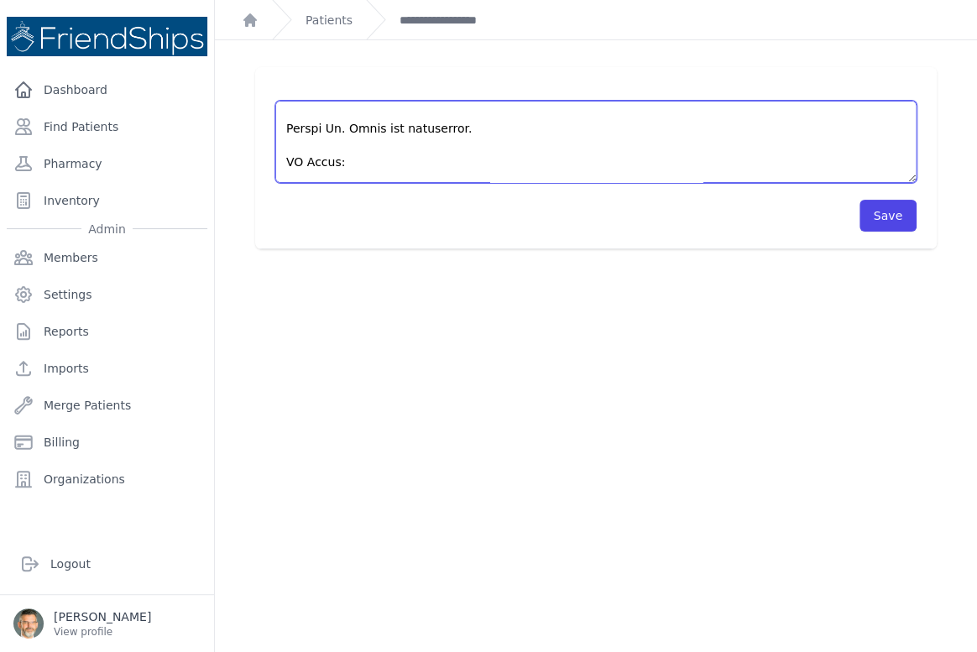
scroll to position [755, 0]
click at [308, 134] on textarea at bounding box center [595, 142] width 641 height 82
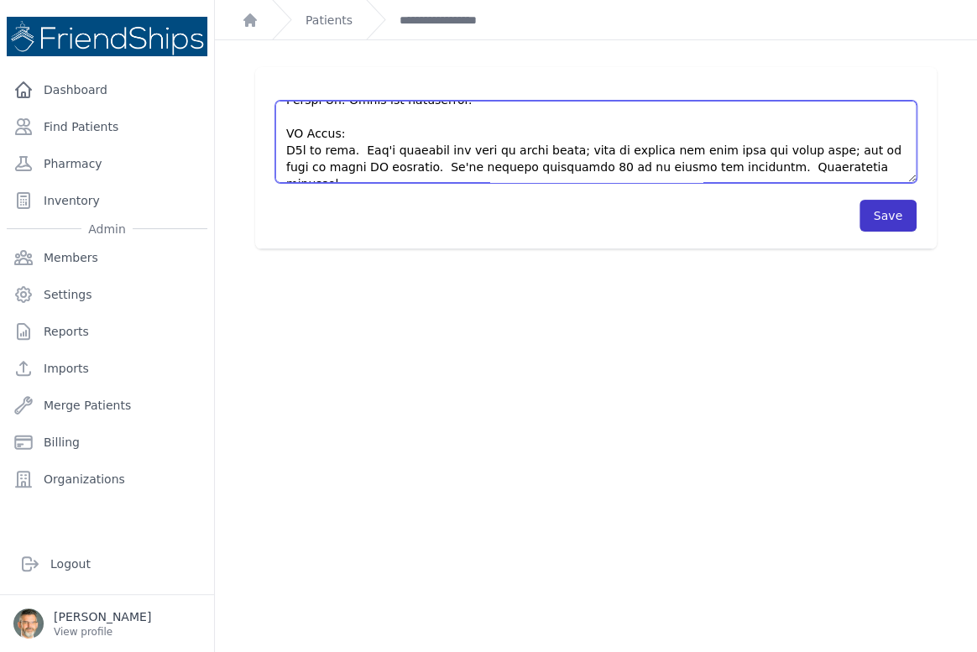
type textarea "Pt presented to the clinic for a followup appointment. Was seen by nursing staf…"
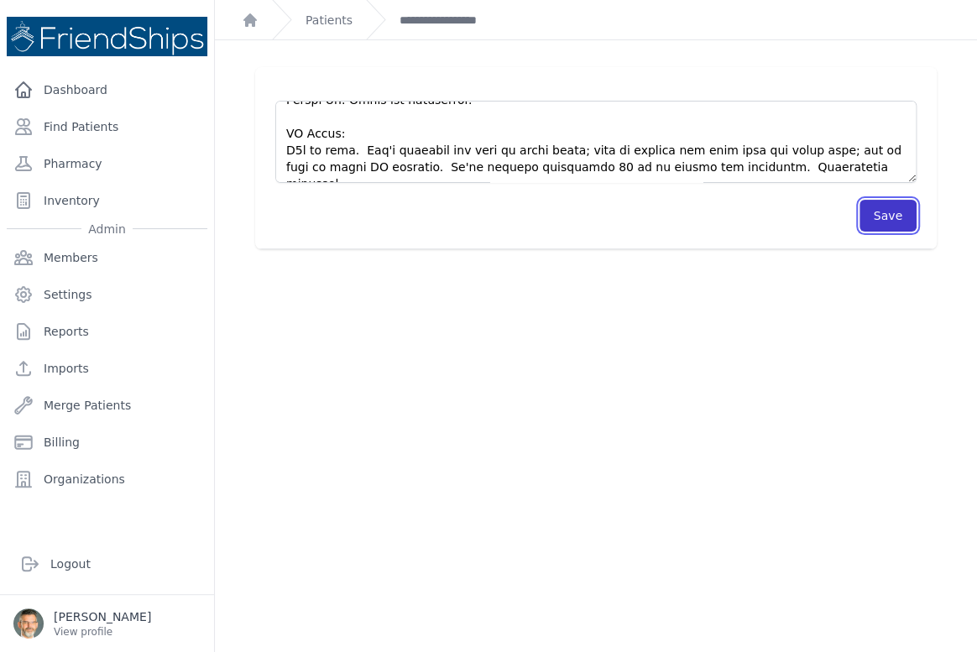
click at [883, 217] on button "Save" at bounding box center [887, 216] width 57 height 32
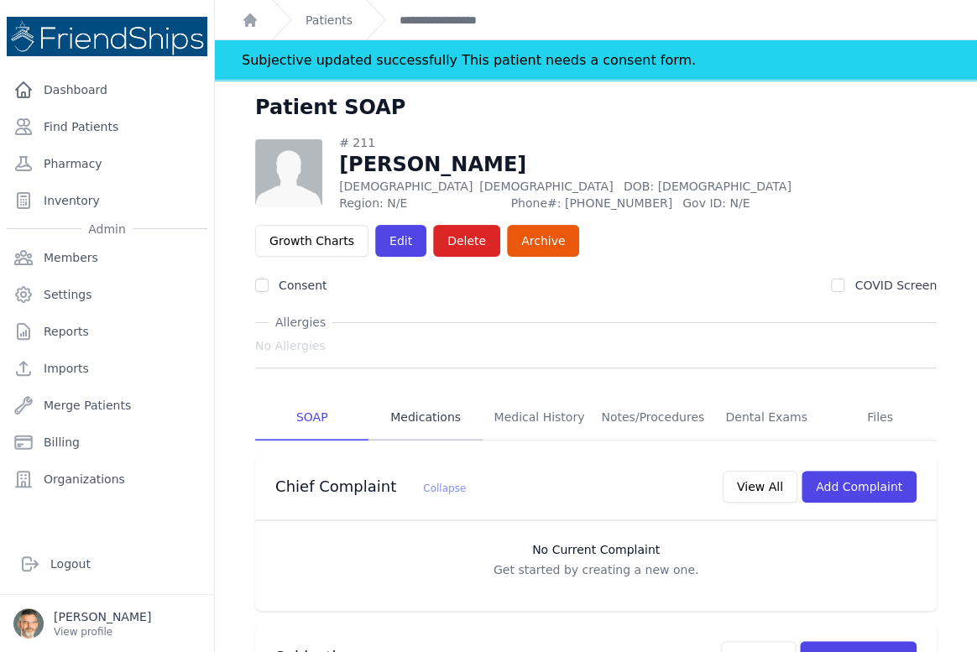
click at [420, 419] on link "Medications" at bounding box center [424, 417] width 113 height 45
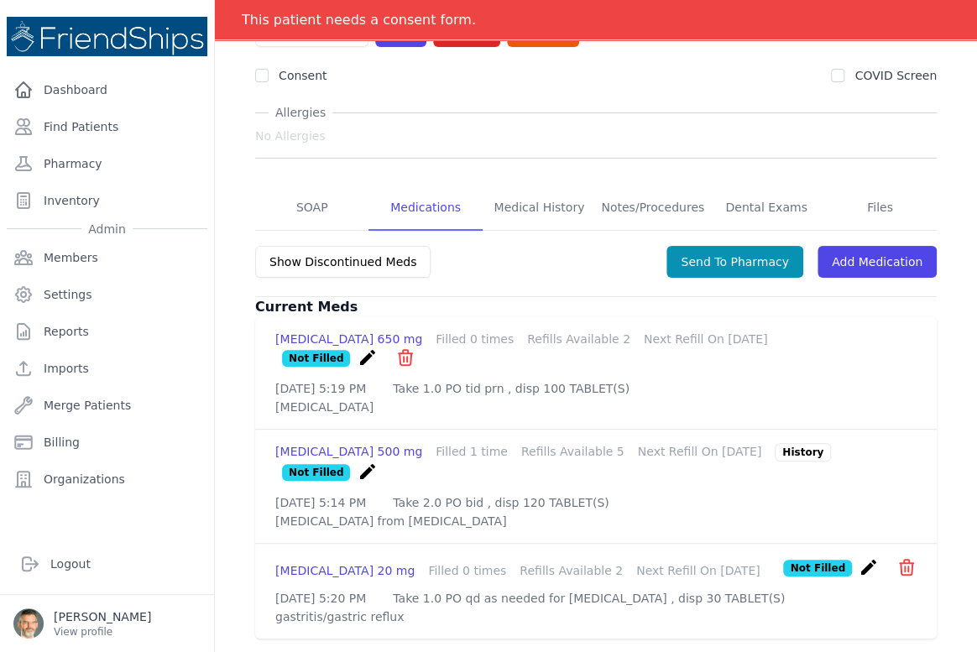
scroll to position [144, 0]
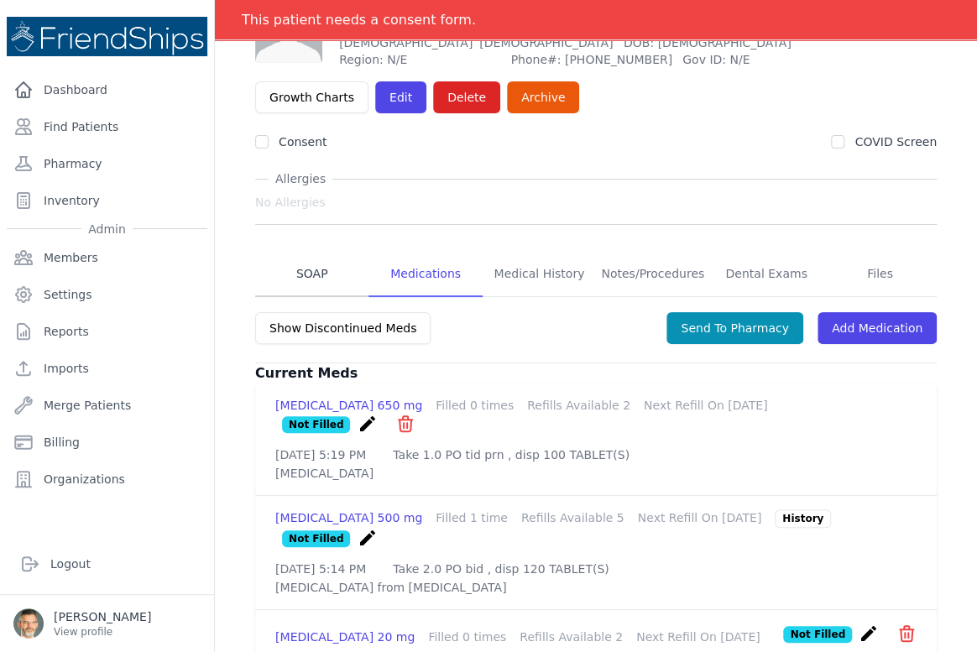
click at [304, 270] on link "SOAP" at bounding box center [311, 274] width 113 height 45
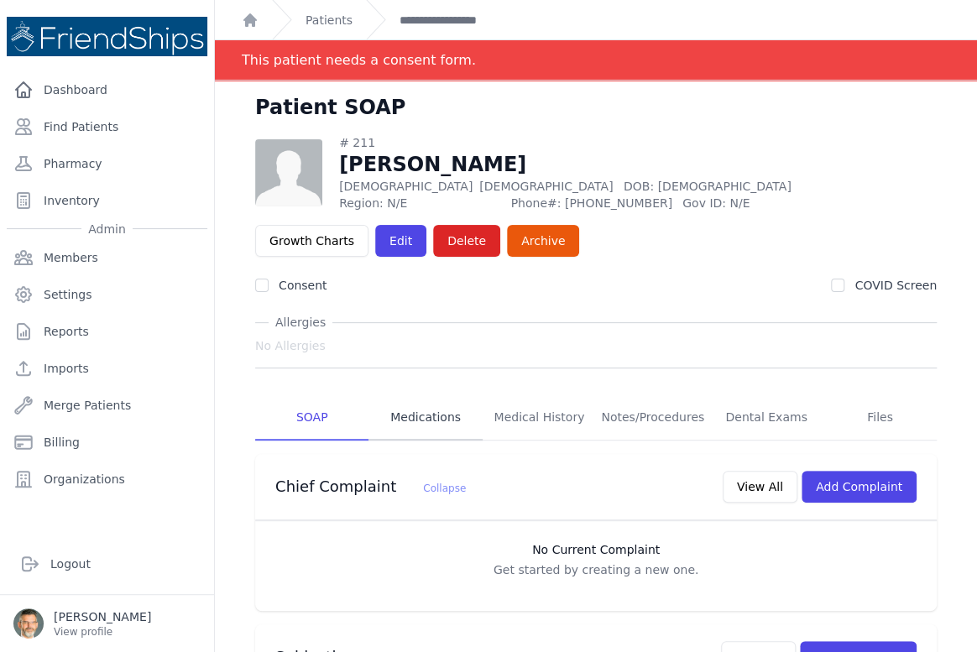
click at [430, 417] on link "Medications" at bounding box center [424, 417] width 113 height 45
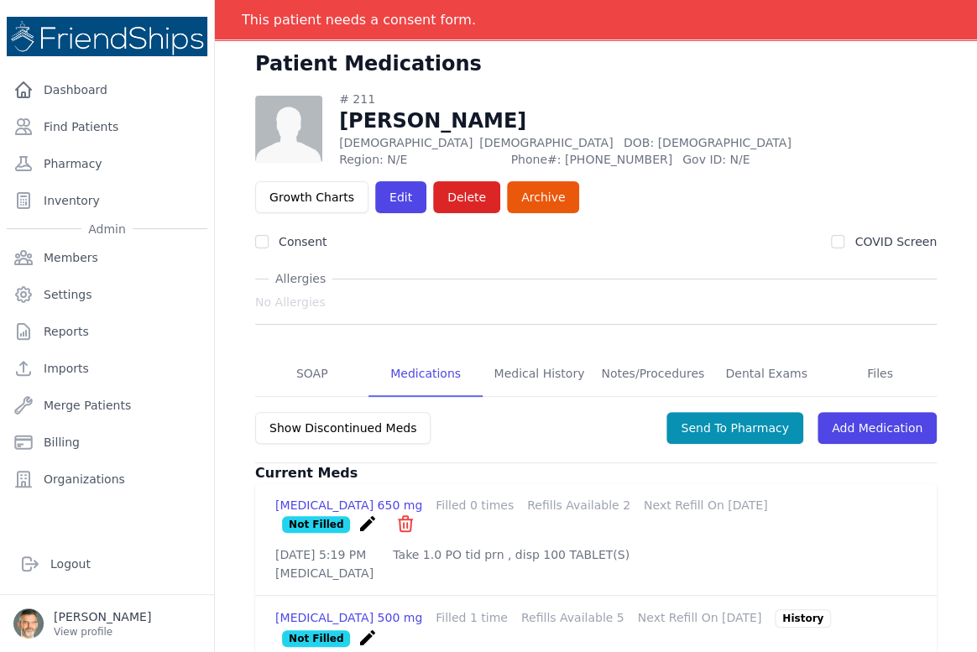
scroll to position [76, 0]
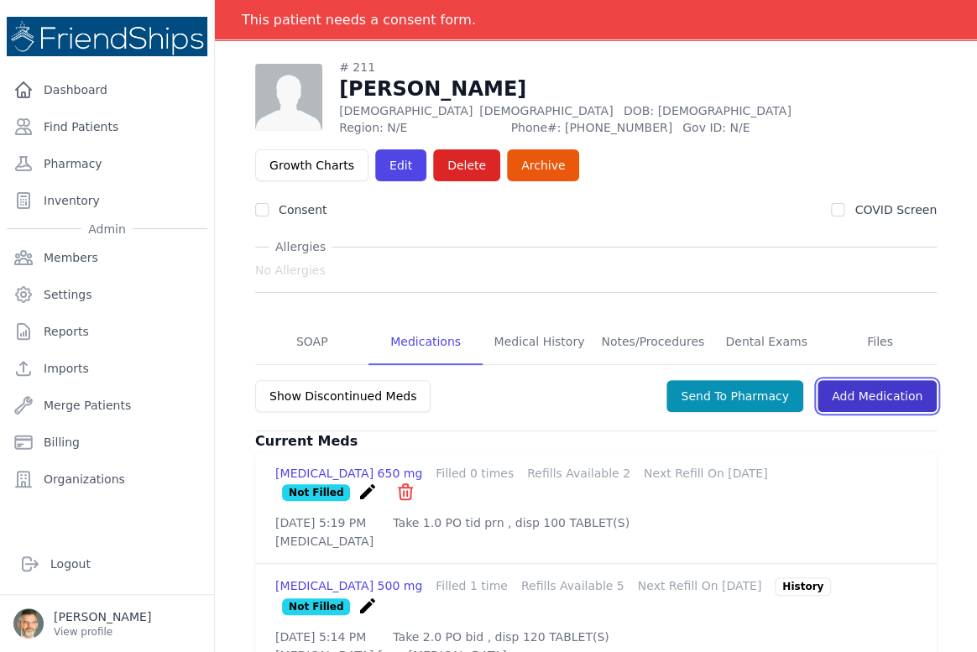
click at [869, 391] on link "Add Medication" at bounding box center [876, 396] width 119 height 32
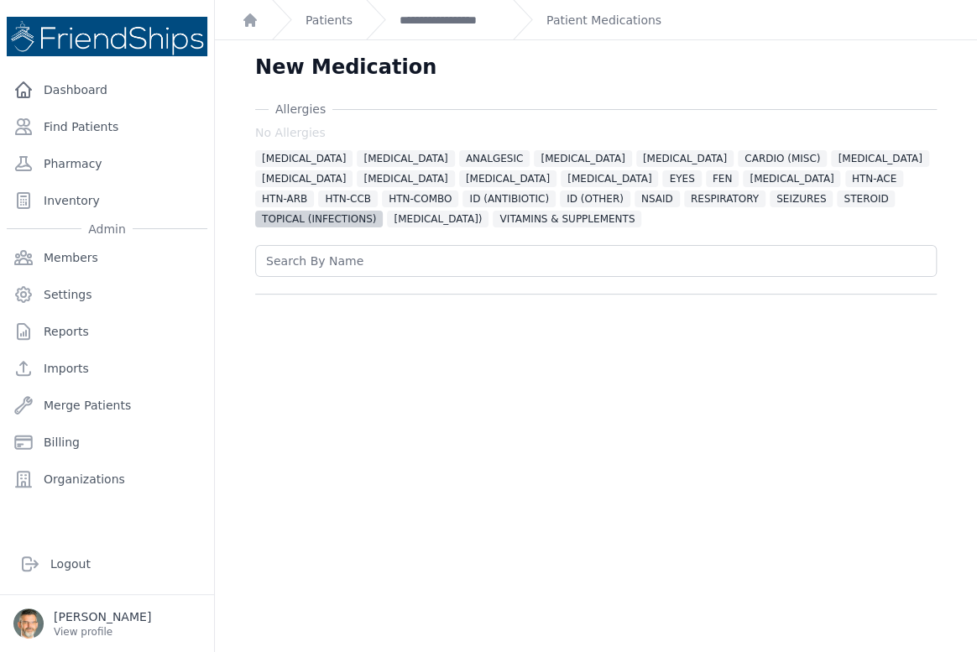
click at [383, 211] on span "TOPICAL (INFECTIONS)" at bounding box center [319, 219] width 128 height 17
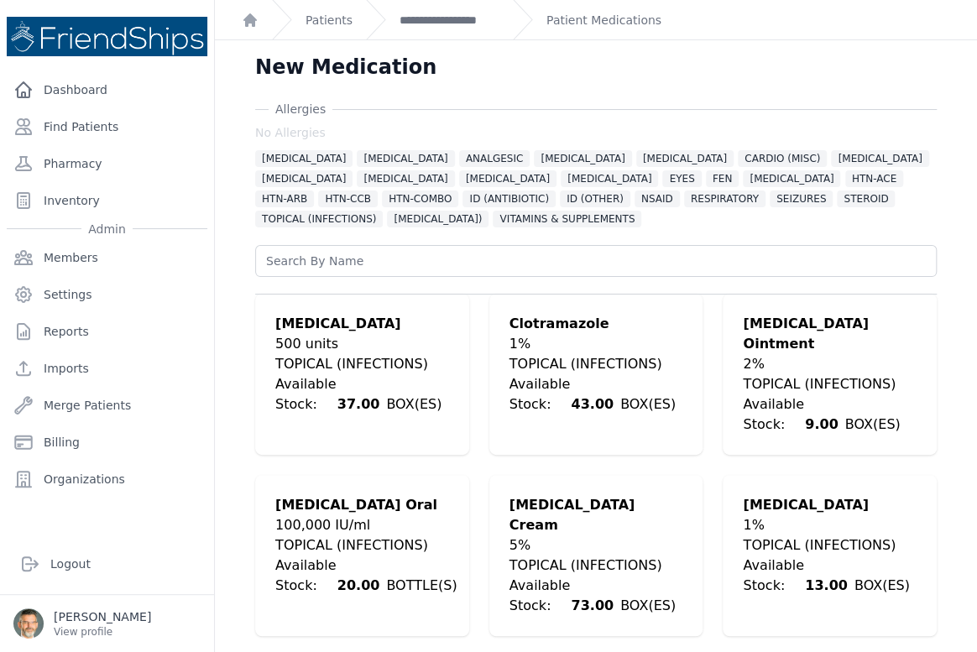
scroll to position [76, 0]
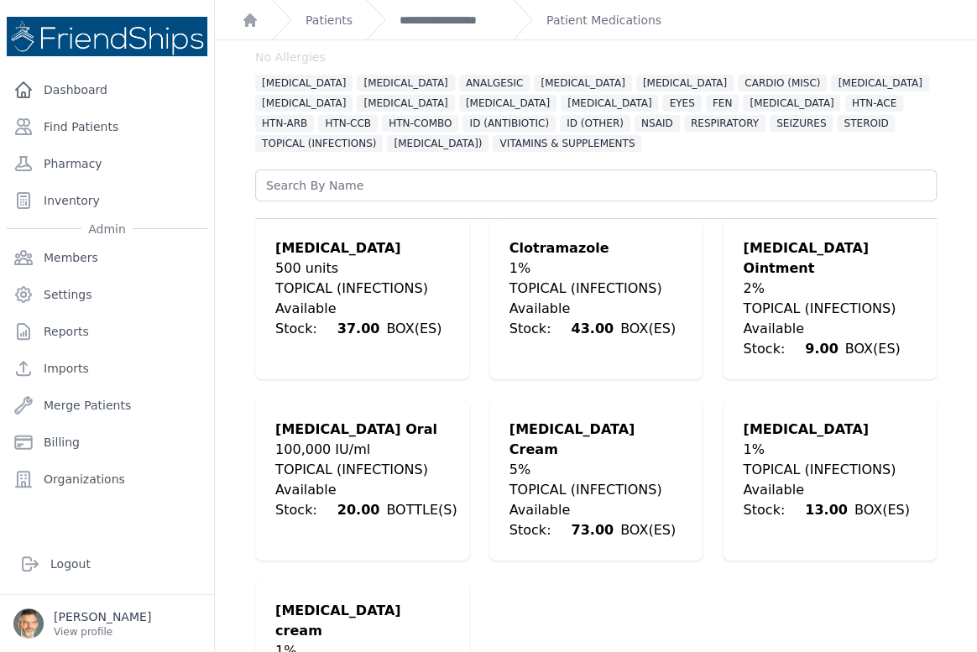
click at [342, 284] on div "TOPICAL (INFECTIONS)" at bounding box center [362, 289] width 174 height 20
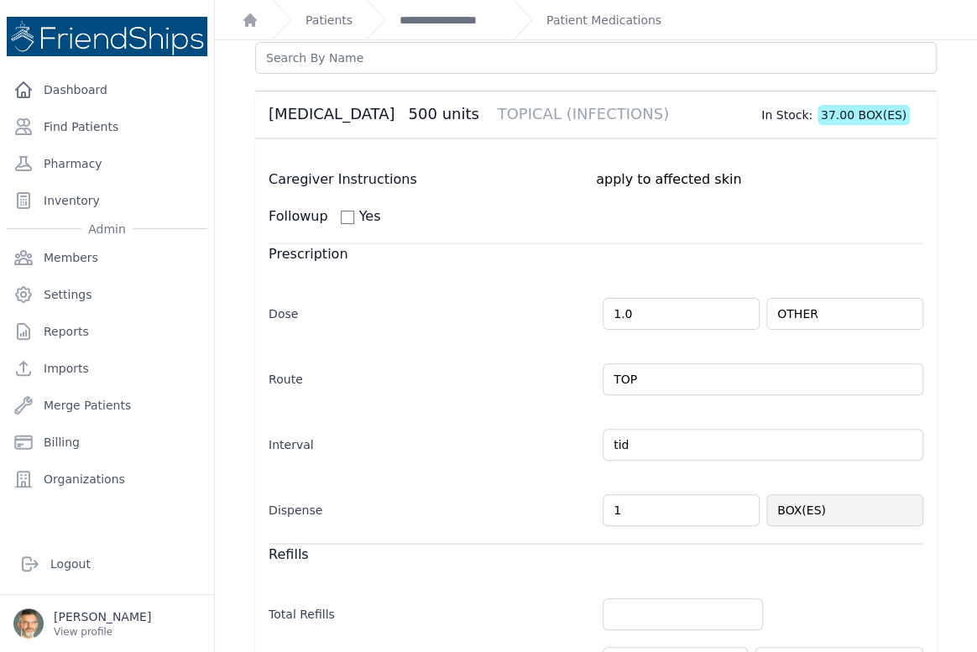
scroll to position [228, 0]
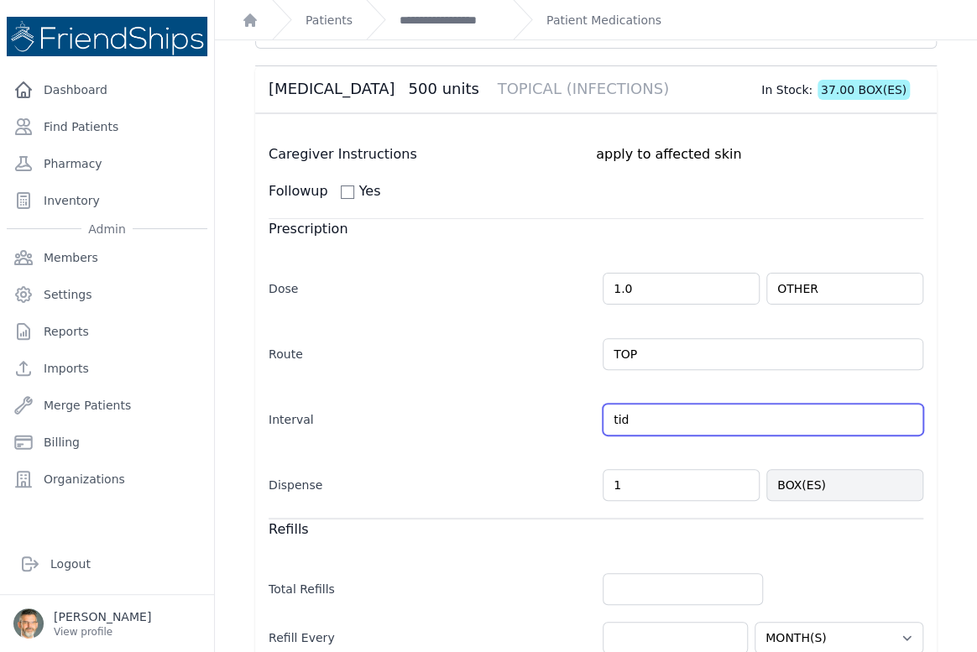
click at [655, 424] on input "tid" at bounding box center [763, 420] width 321 height 32
type input "tid as needed for skin infection"
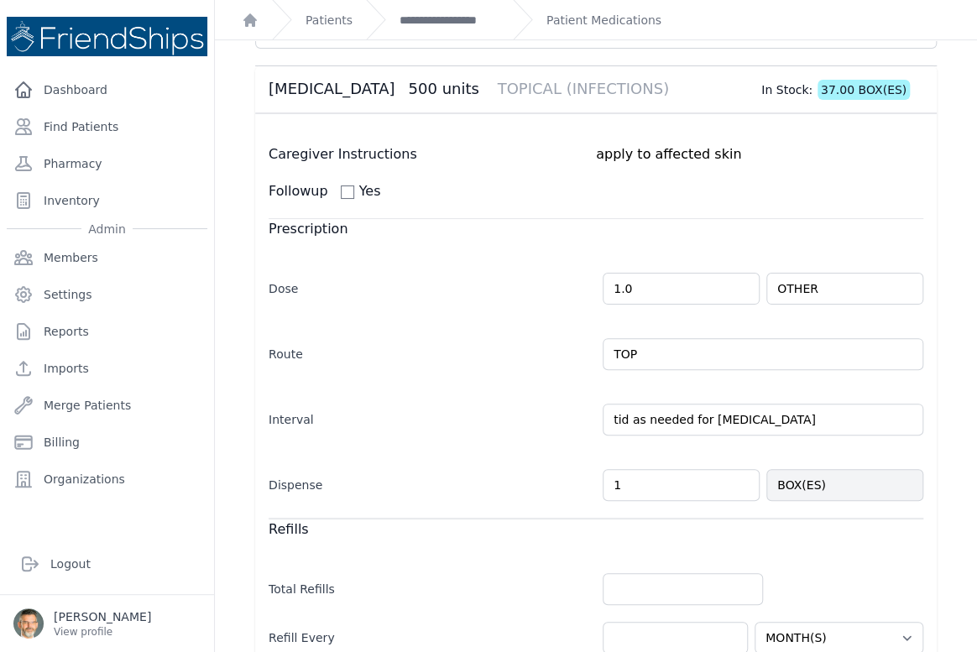
click at [529, 467] on div "Dispense 1 BOX(ES)" at bounding box center [596, 476] width 655 height 49
select select "MONTH(S)"
click at [632, 579] on input "number" at bounding box center [683, 589] width 160 height 32
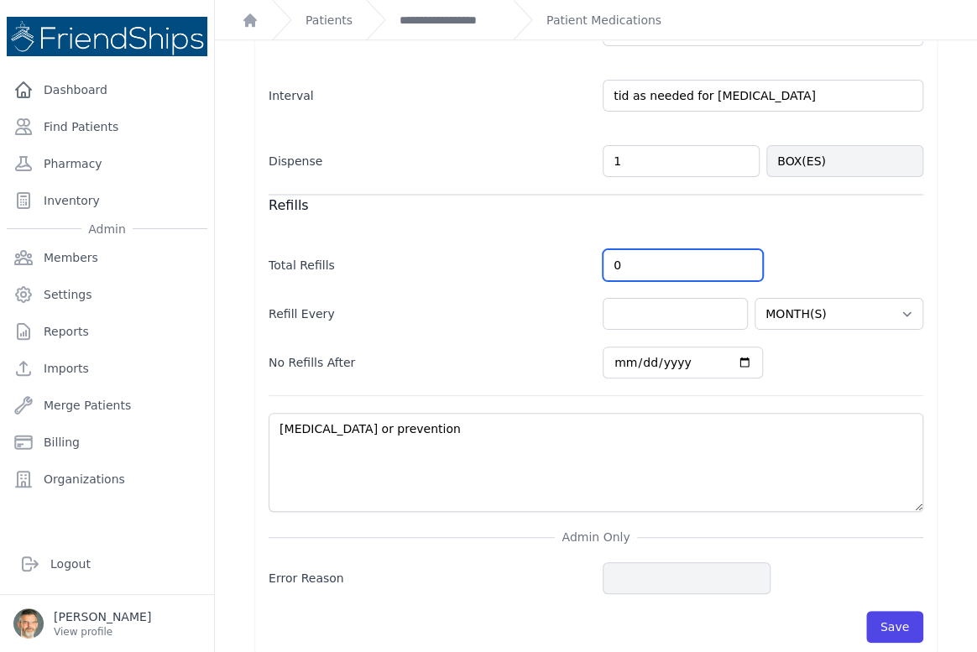
scroll to position [567, 0]
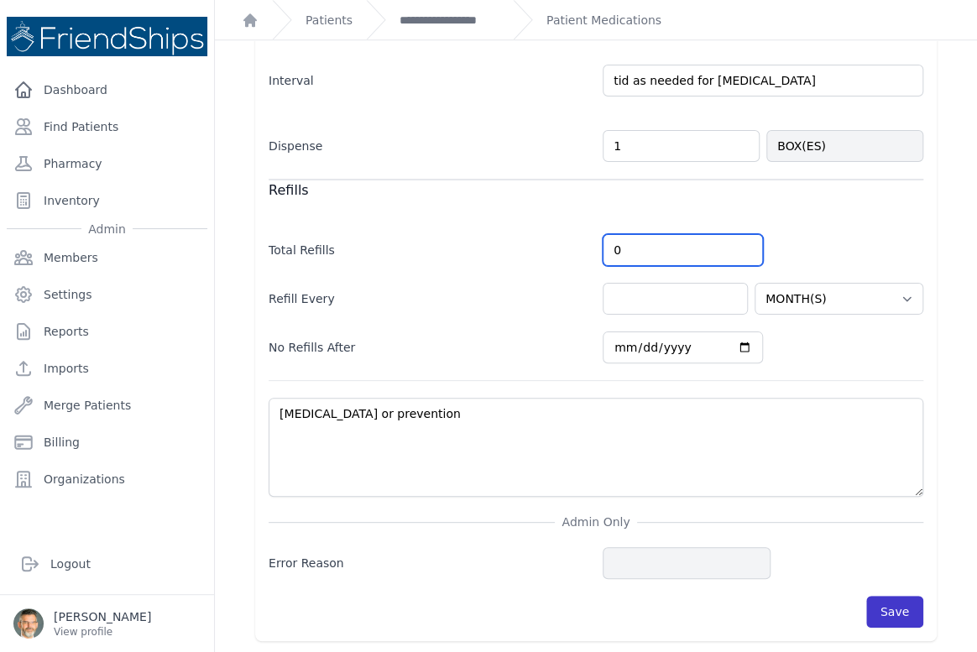
type input "0"
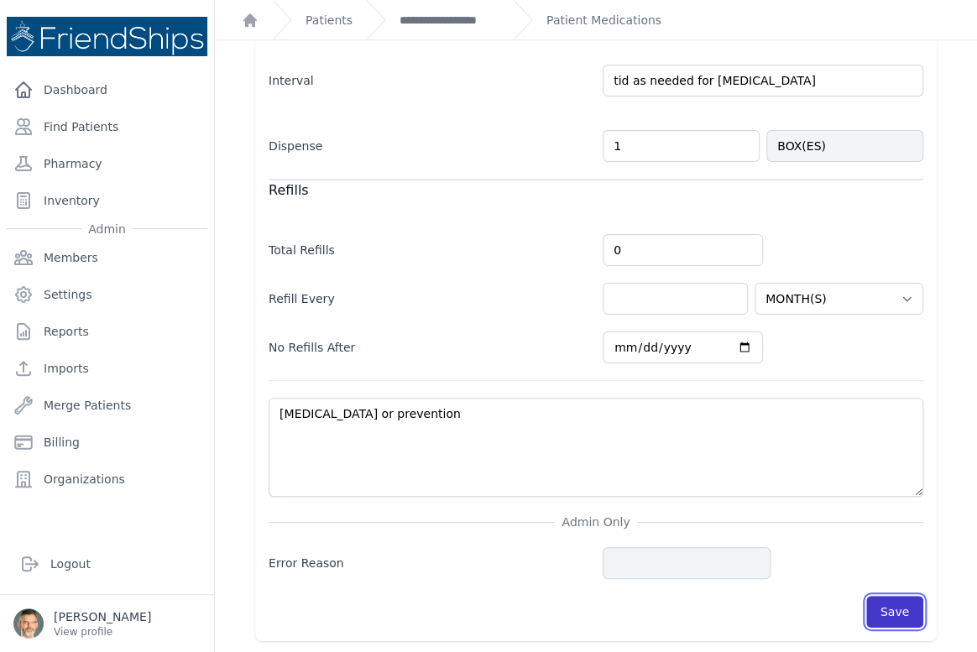
select select "MONTH(S)"
click at [877, 603] on button "Save" at bounding box center [894, 612] width 57 height 32
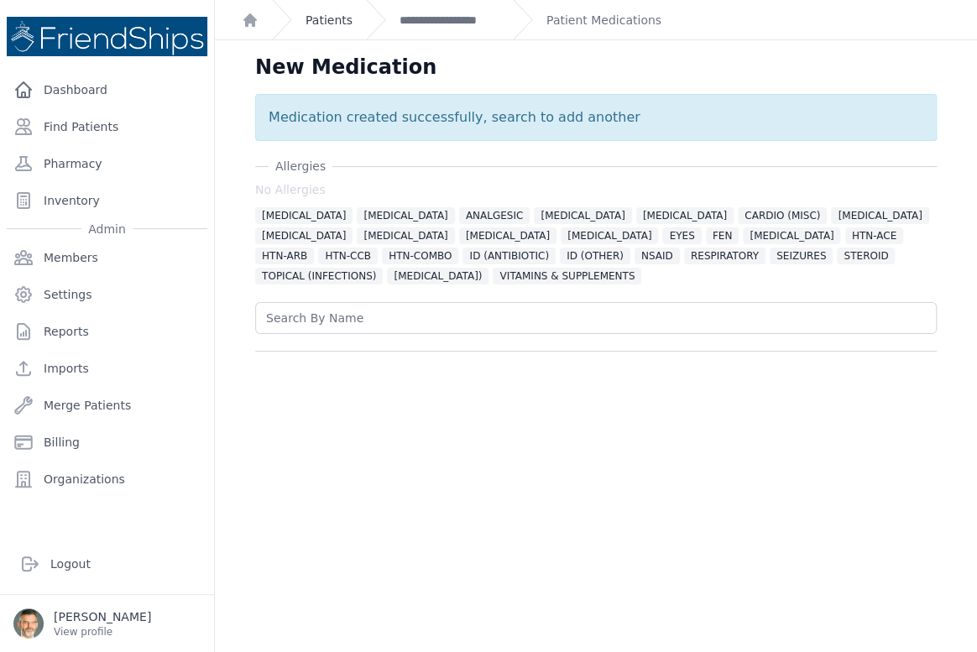
click at [321, 16] on link "Patients" at bounding box center [328, 20] width 47 height 17
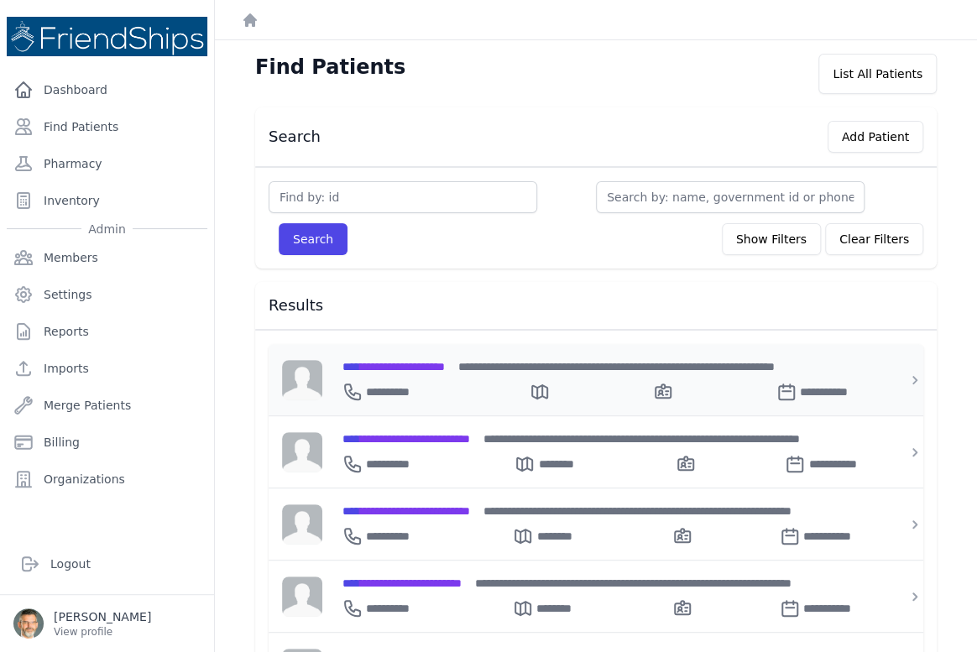
click at [427, 364] on span "**********" at bounding box center [393, 367] width 102 height 12
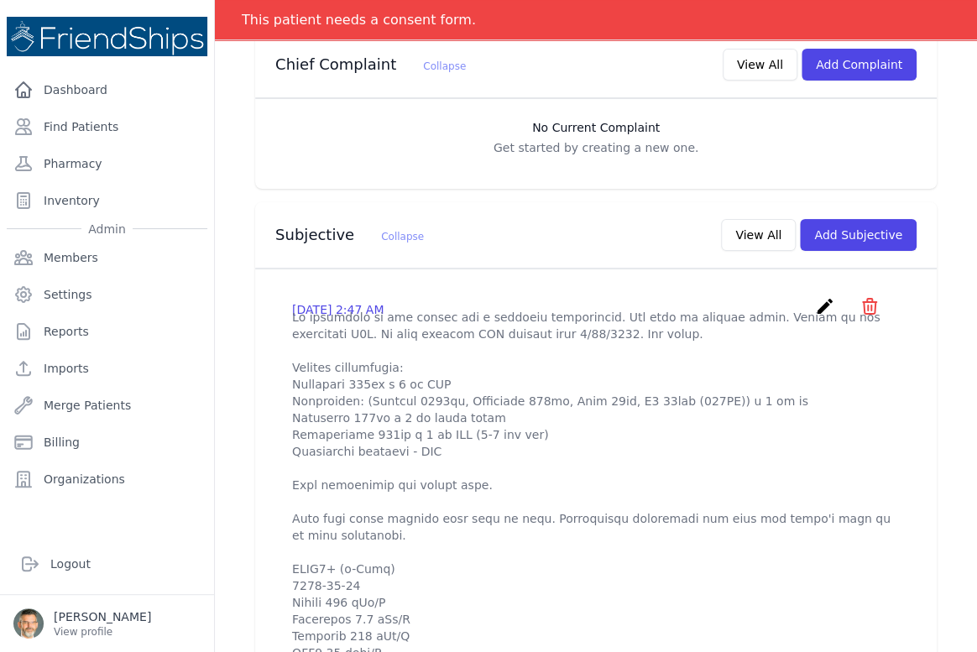
scroll to position [381, 0]
click at [815, 303] on icon "create" at bounding box center [825, 307] width 20 height 20
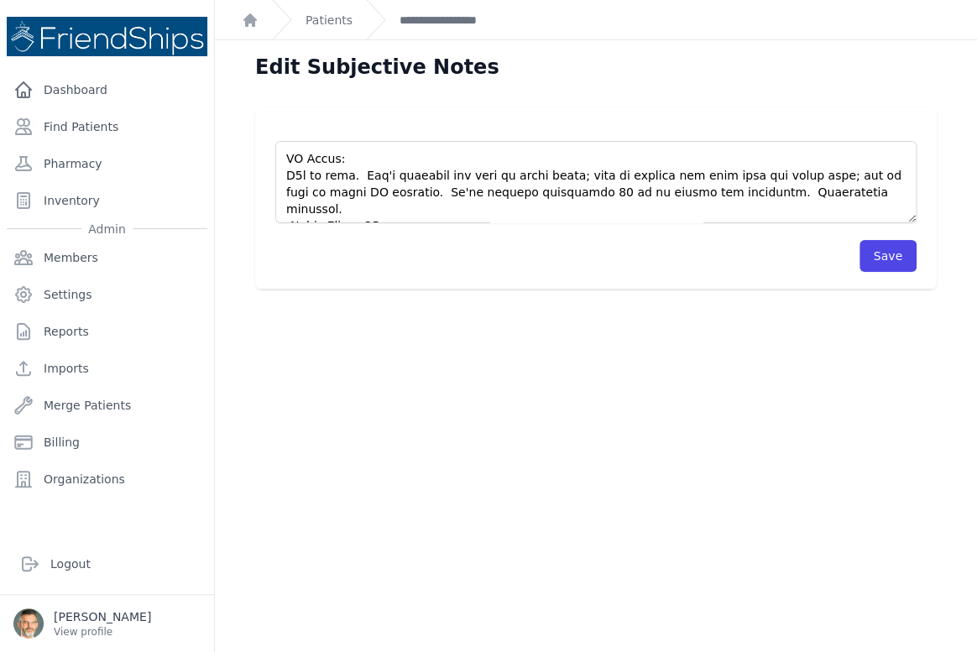
scroll to position [772, 0]
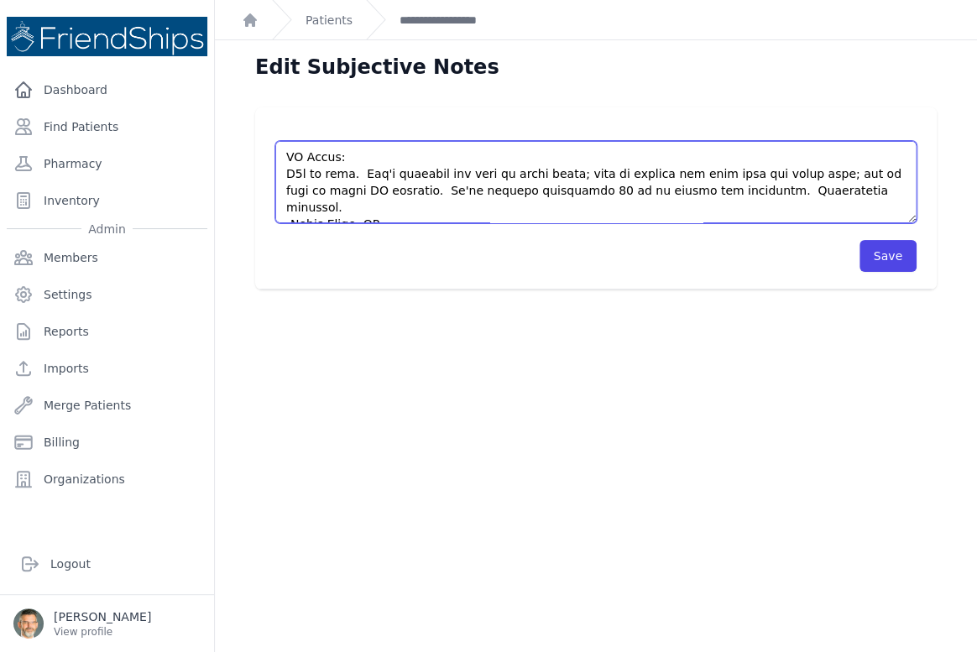
click at [818, 173] on textarea at bounding box center [595, 182] width 641 height 82
click at [598, 164] on textarea at bounding box center [595, 182] width 641 height 82
type textarea "Pt presented to the clinic for a followup appointment. Was seen by nursing staf…"
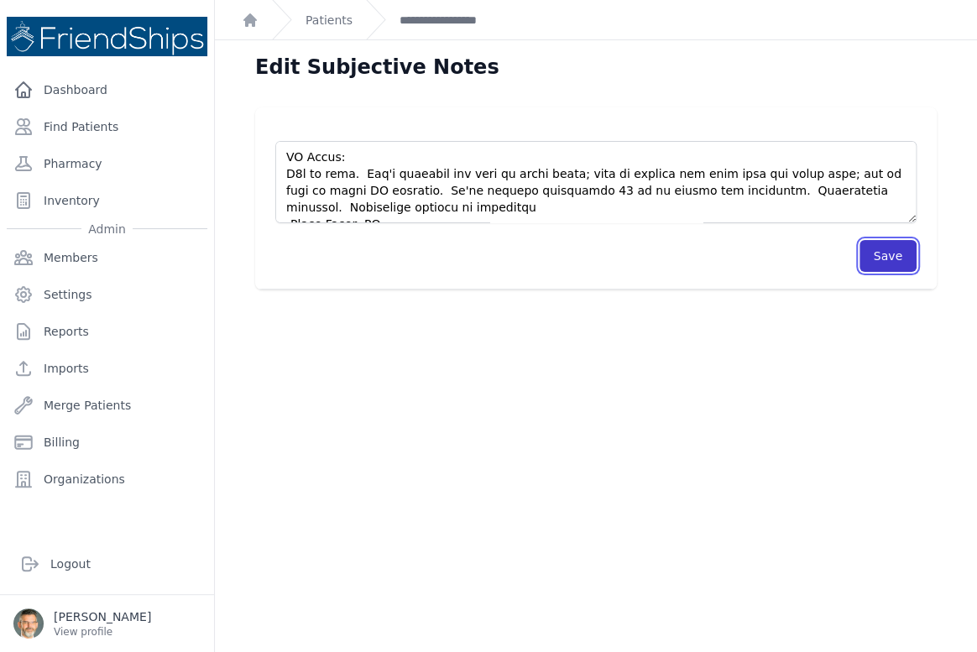
click at [880, 253] on button "Save" at bounding box center [887, 256] width 57 height 32
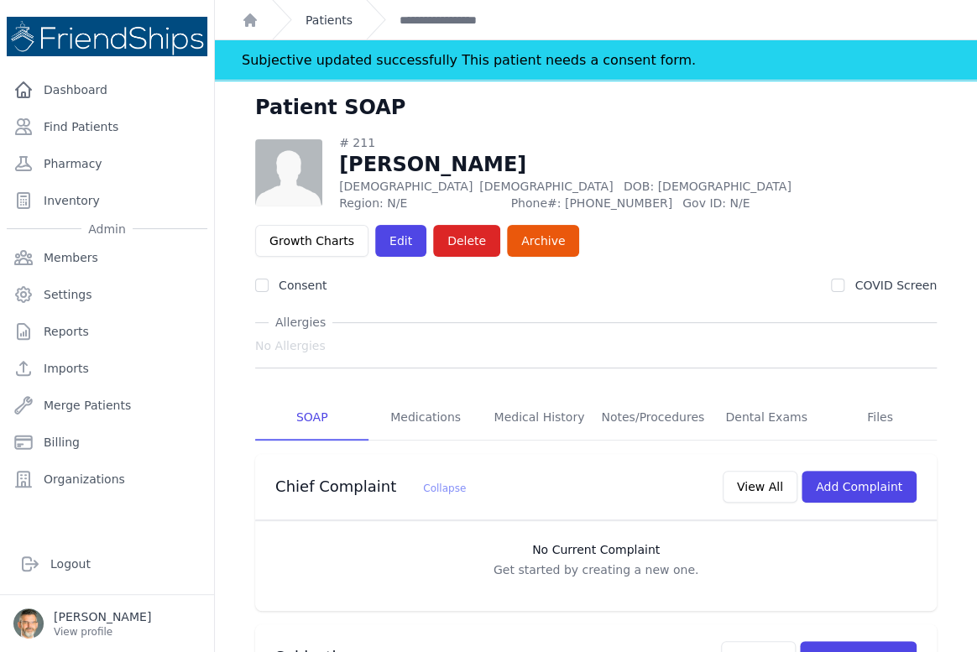
click at [330, 17] on link "Patients" at bounding box center [328, 20] width 47 height 17
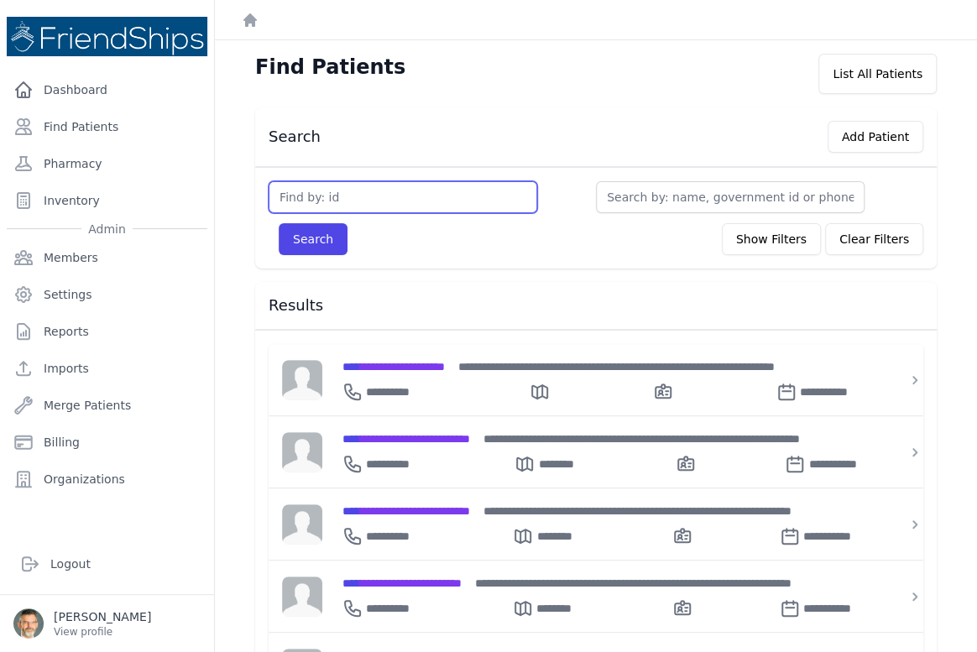
click at [377, 195] on input "text" at bounding box center [403, 197] width 269 height 32
type input "794"
click at [279, 223] on button "Search" at bounding box center [313, 239] width 69 height 32
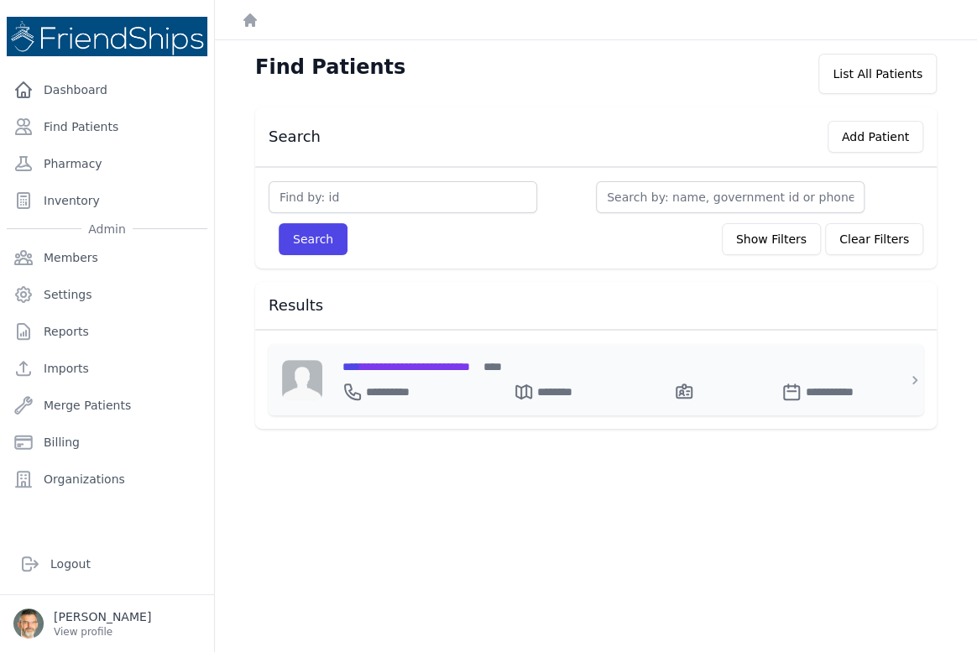
click at [417, 363] on span "**********" at bounding box center [406, 367] width 128 height 12
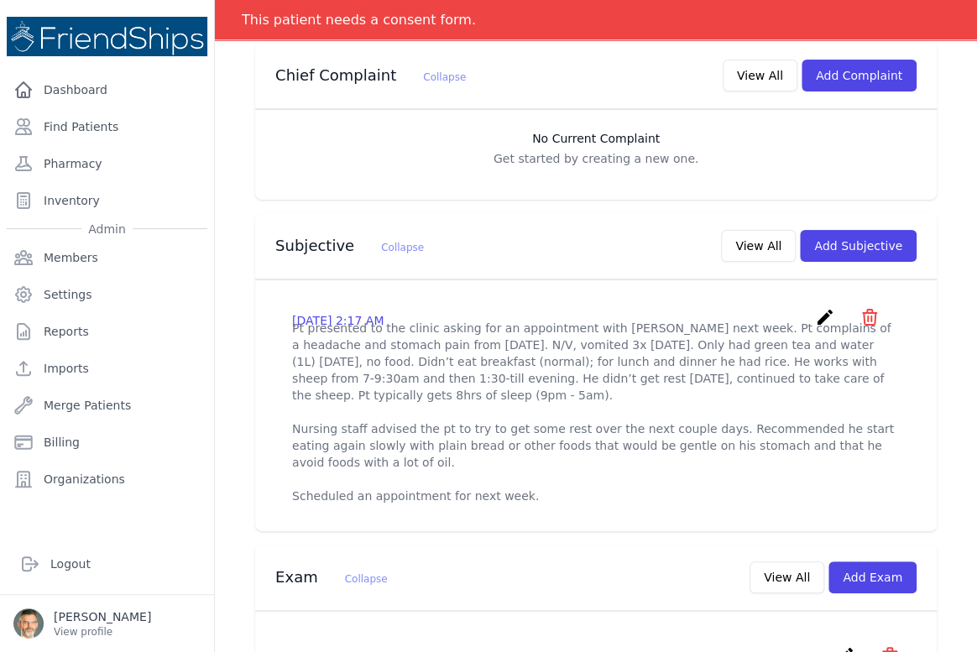
scroll to position [381, 0]
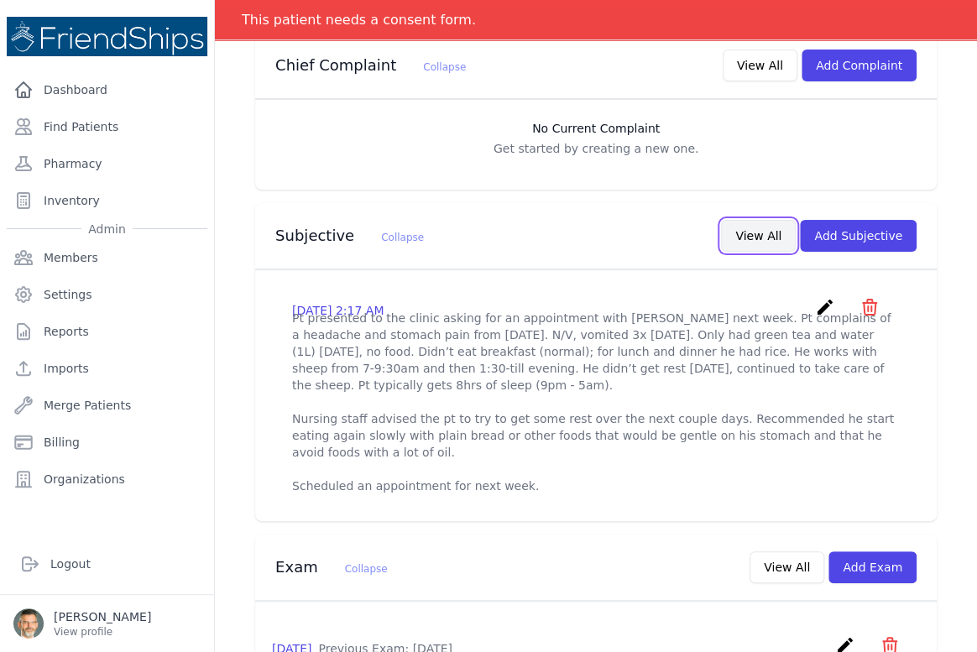
click at [754, 238] on button "View All" at bounding box center [758, 236] width 75 height 32
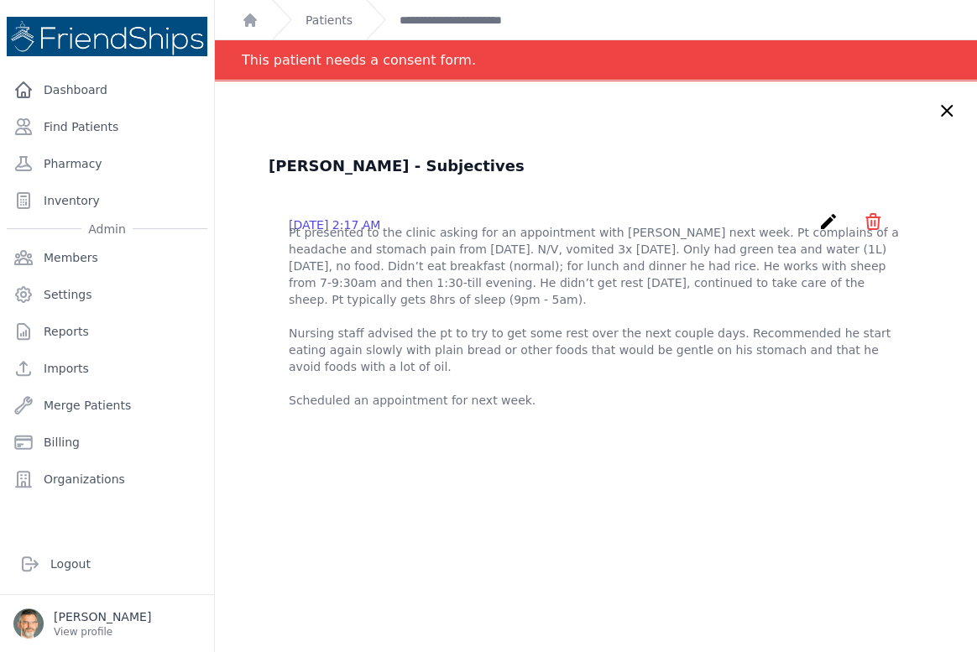
click at [818, 223] on icon "create" at bounding box center [828, 221] width 20 height 20
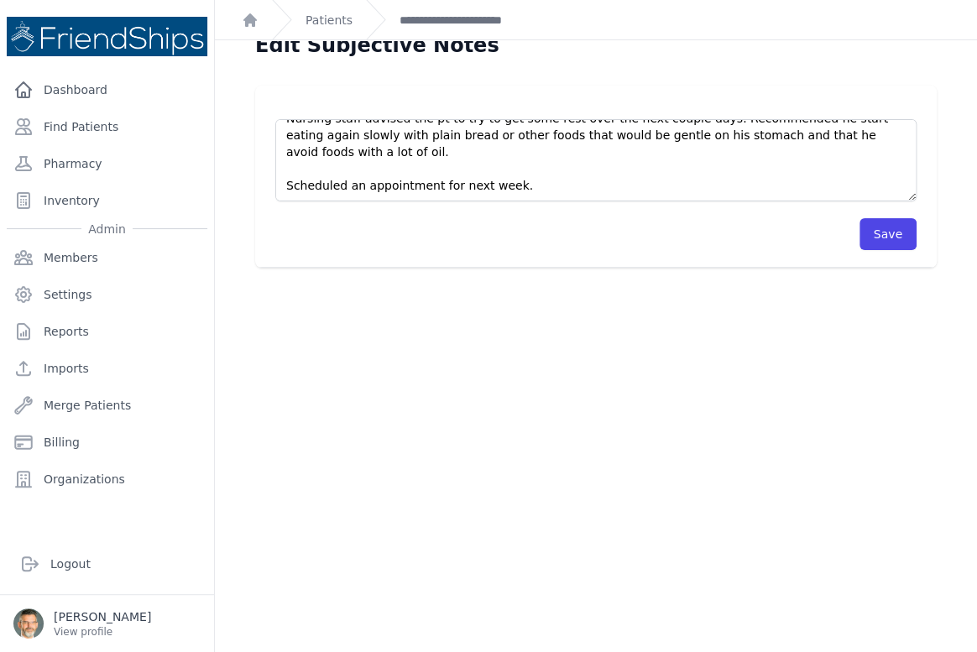
scroll to position [40, 0]
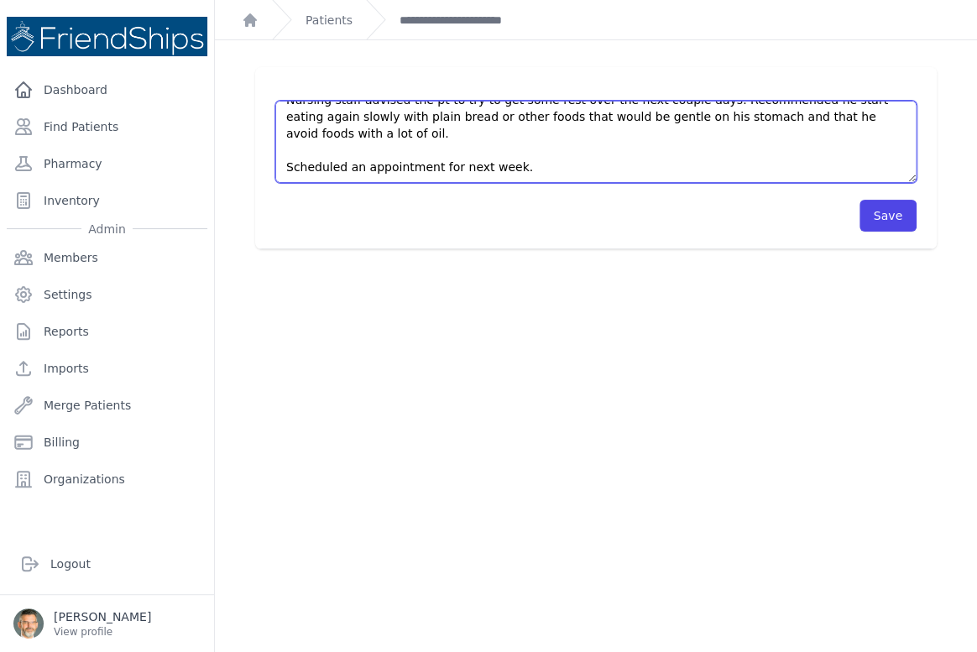
click at [519, 172] on textarea "Pt presented to the clinic asking for an appointment with Dr. Tolar next week. …" at bounding box center [595, 142] width 641 height 82
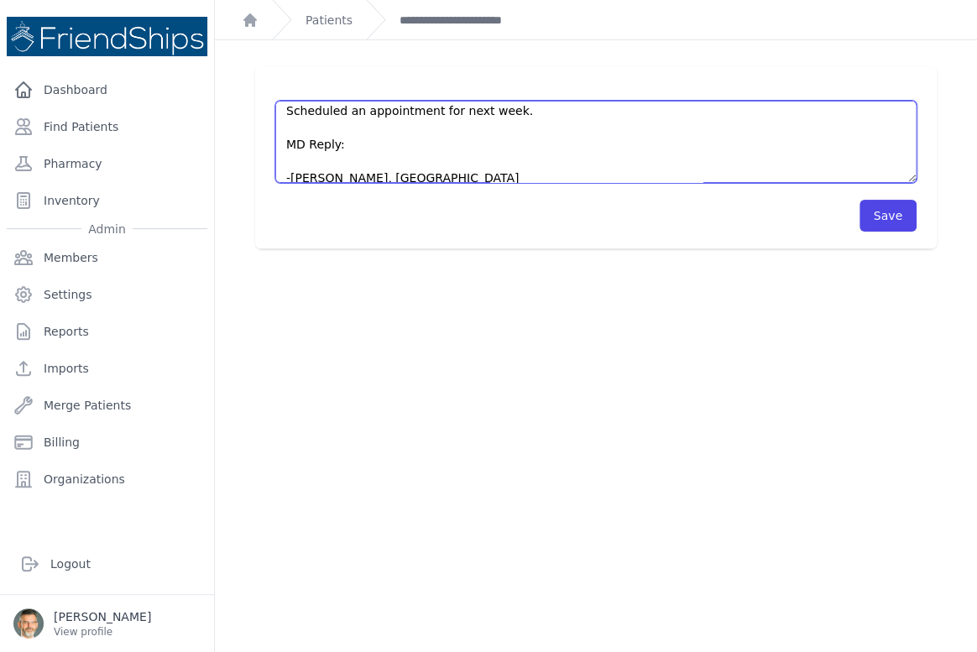
scroll to position [201, 0]
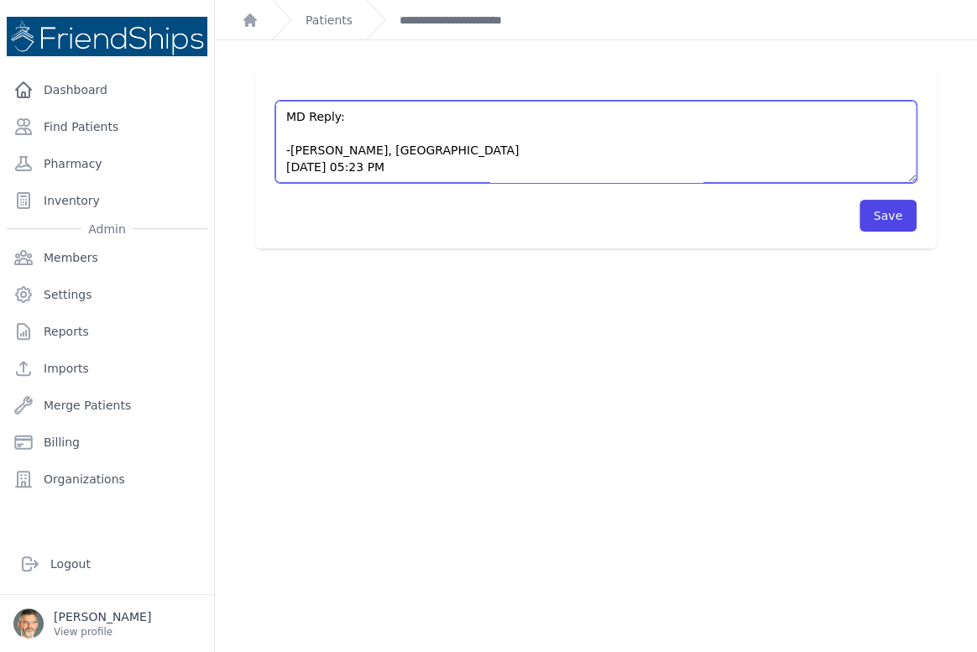
click at [307, 134] on textarea "Pt presented to the clinic asking for an appointment with Dr. Tolar next week. …" at bounding box center [595, 142] width 641 height 82
type textarea "Pt presented to the clinic asking for an appointment with Dr. Tolar next week. …"
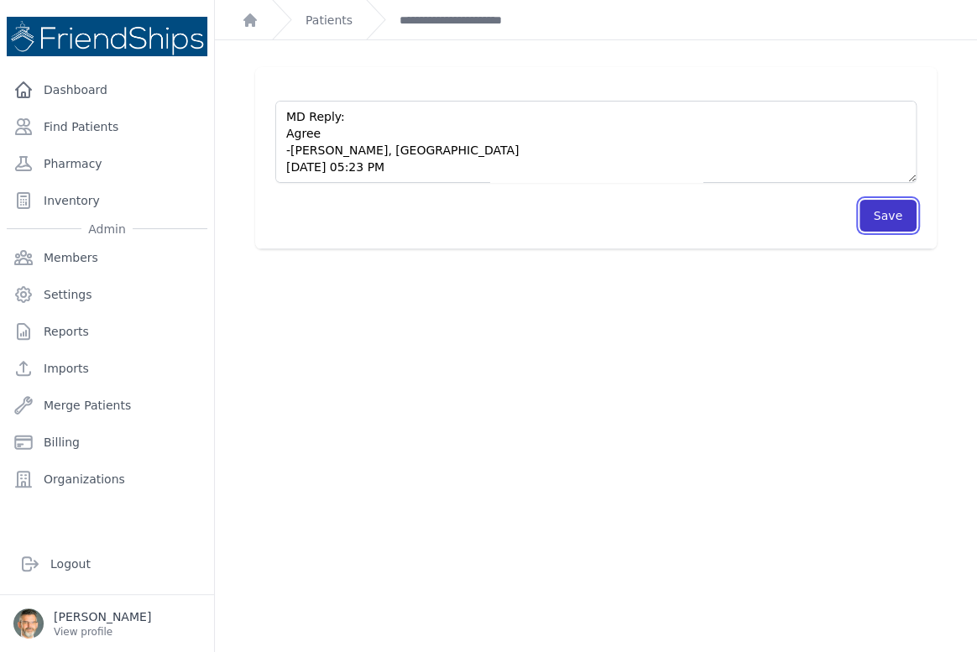
click at [879, 213] on button "Save" at bounding box center [887, 216] width 57 height 32
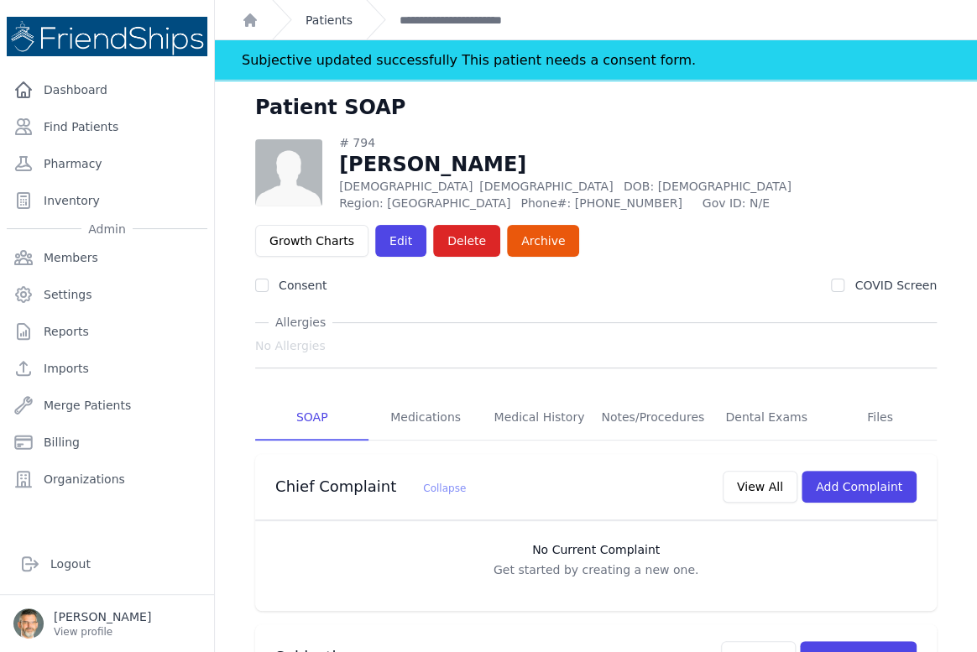
click at [311, 16] on link "Patients" at bounding box center [328, 20] width 47 height 17
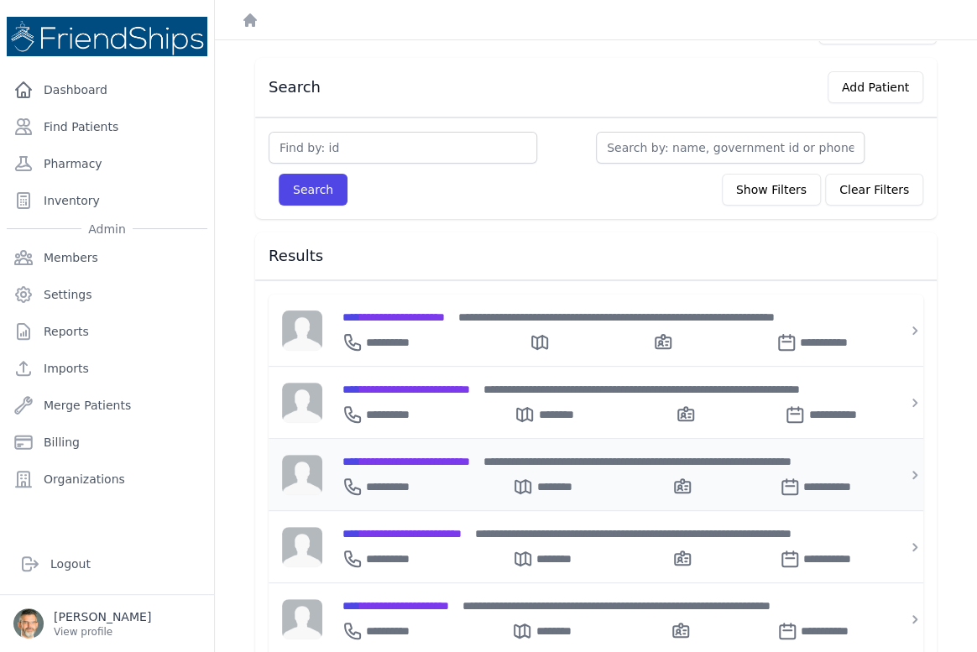
scroll to position [76, 0]
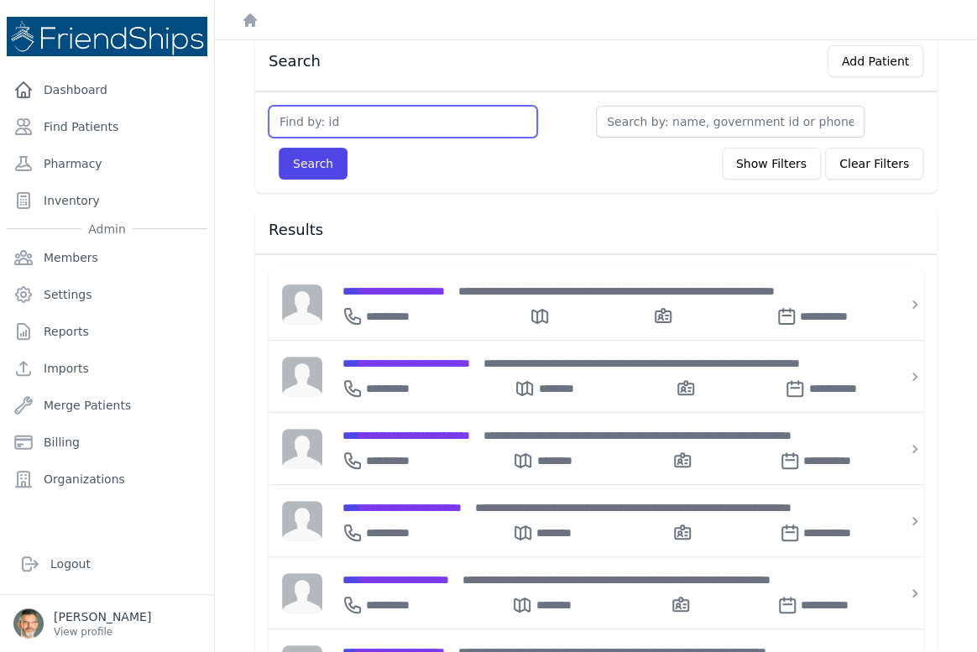
click at [298, 111] on input "text" at bounding box center [403, 122] width 269 height 32
type input "729"
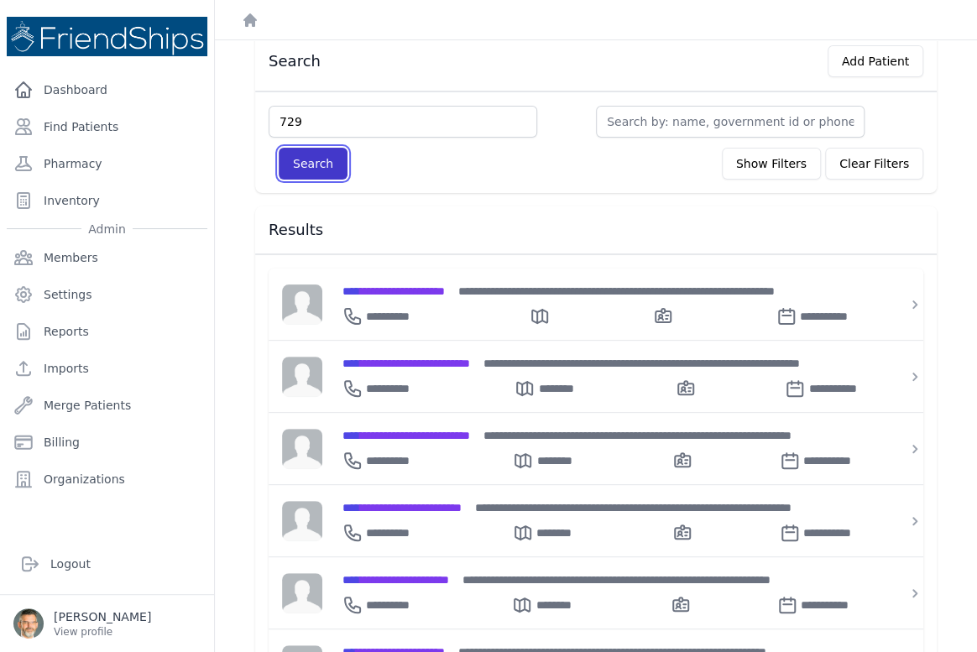
click at [320, 164] on button "Search" at bounding box center [313, 164] width 69 height 32
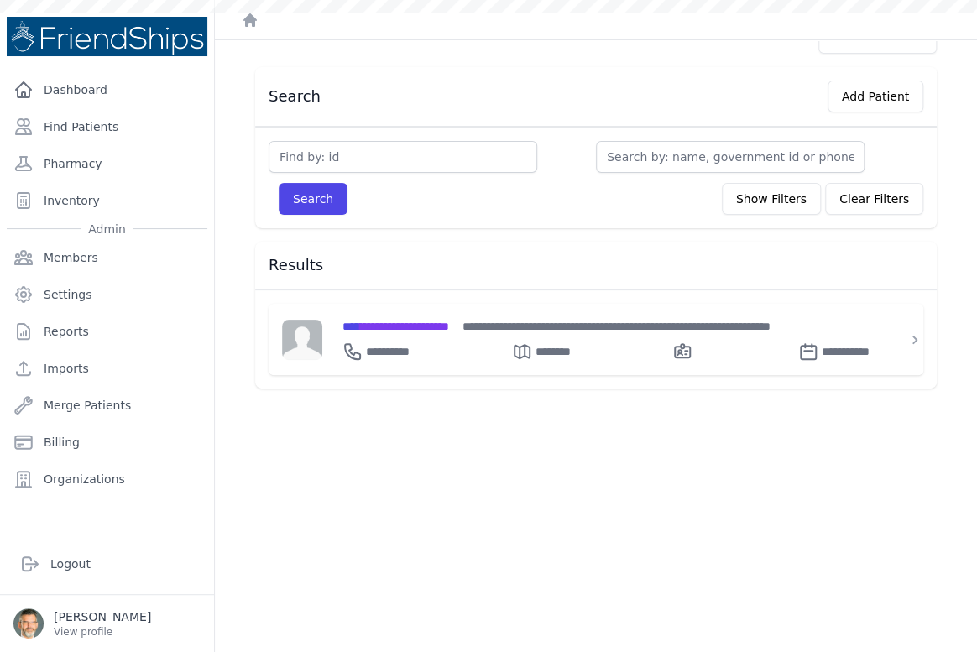
scroll to position [40, 0]
click at [448, 321] on span "**********" at bounding box center [395, 327] width 107 height 12
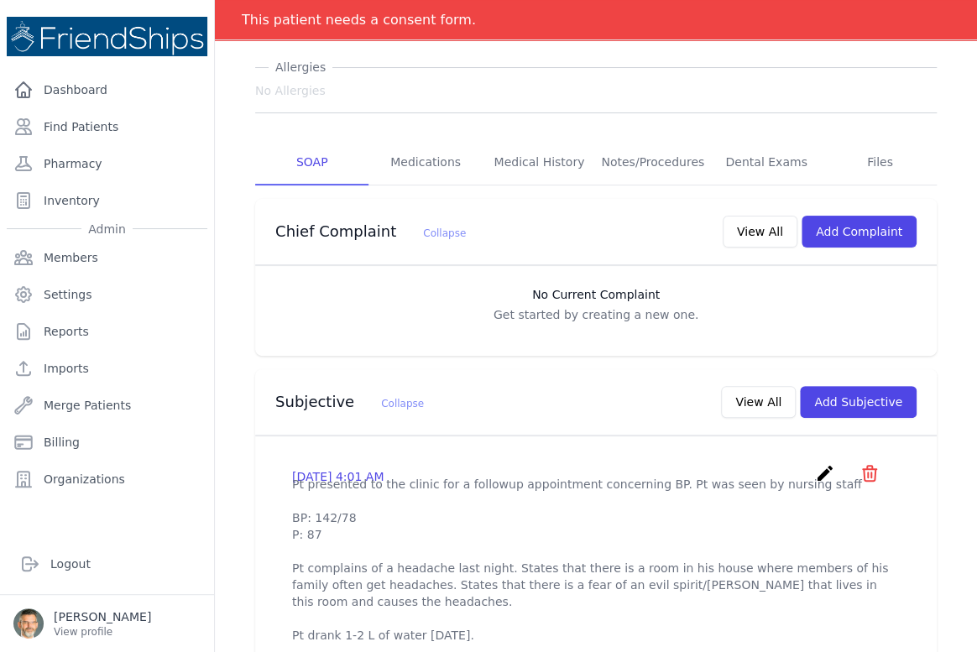
scroll to position [193, 0]
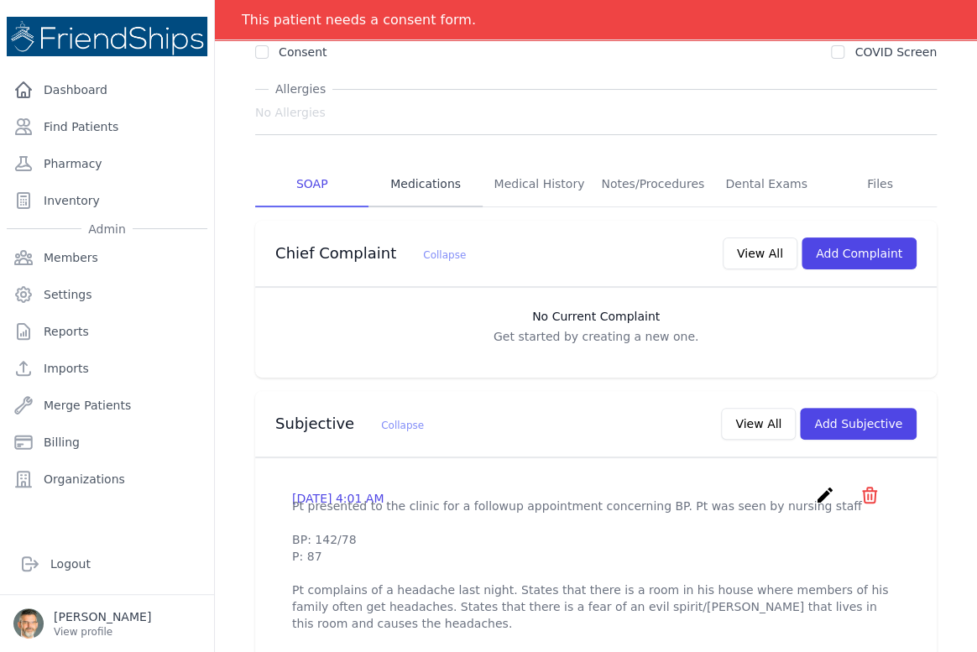
click at [426, 180] on link "Medications" at bounding box center [424, 184] width 113 height 45
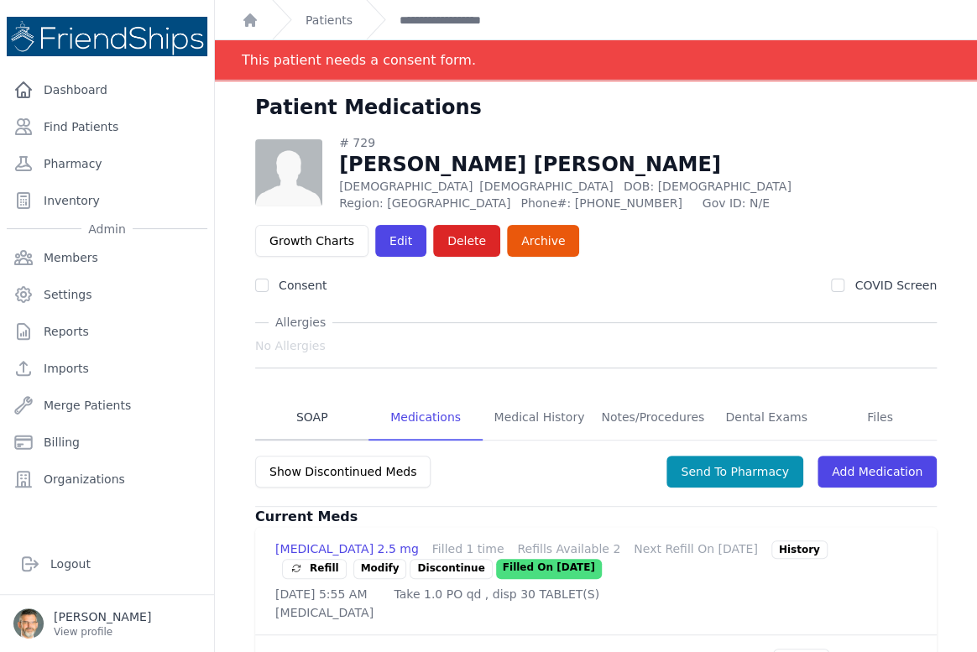
click at [304, 411] on link "SOAP" at bounding box center [311, 417] width 113 height 45
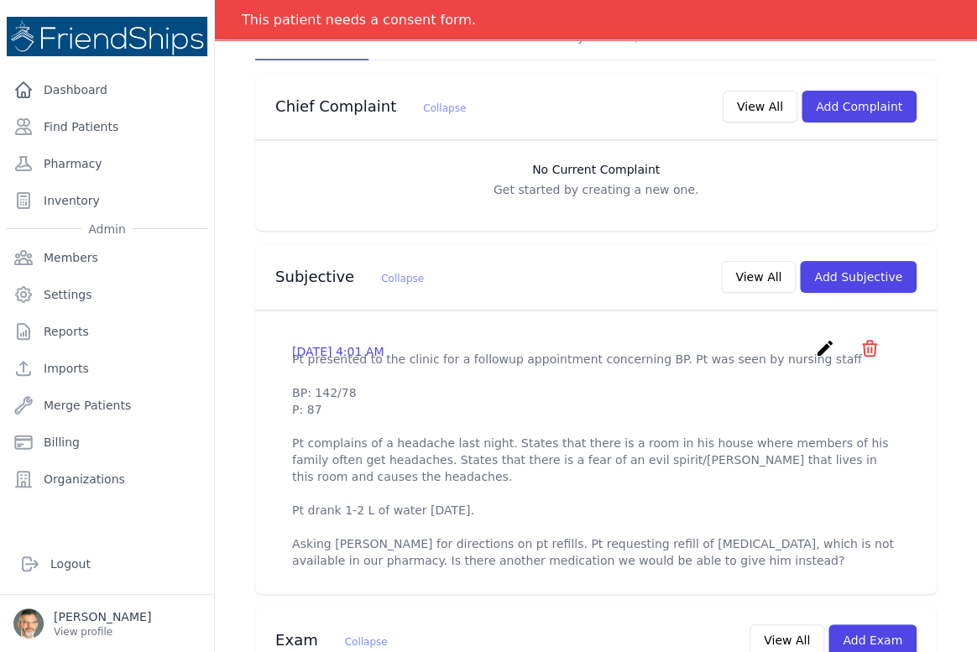
scroll to position [381, 0]
click at [767, 270] on button "View All" at bounding box center [758, 276] width 75 height 32
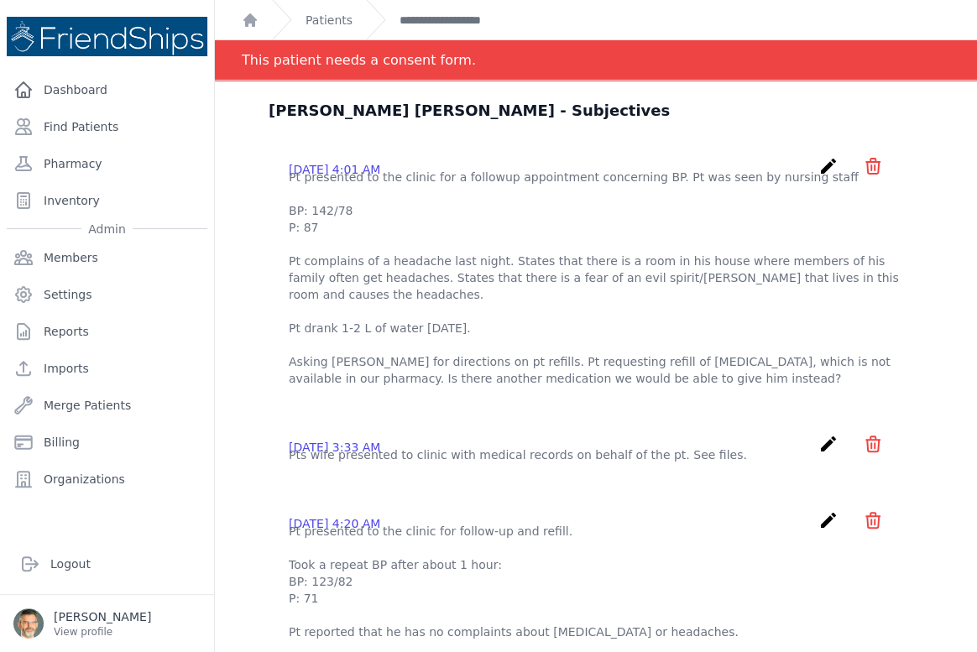
scroll to position [0, 0]
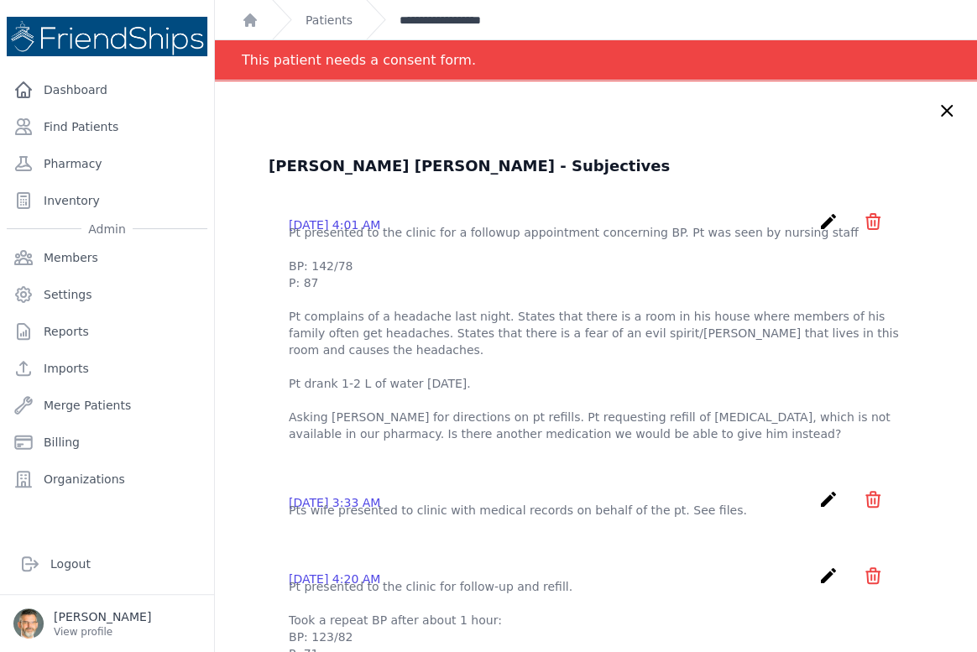
click at [434, 21] on link "**********" at bounding box center [462, 20] width 126 height 17
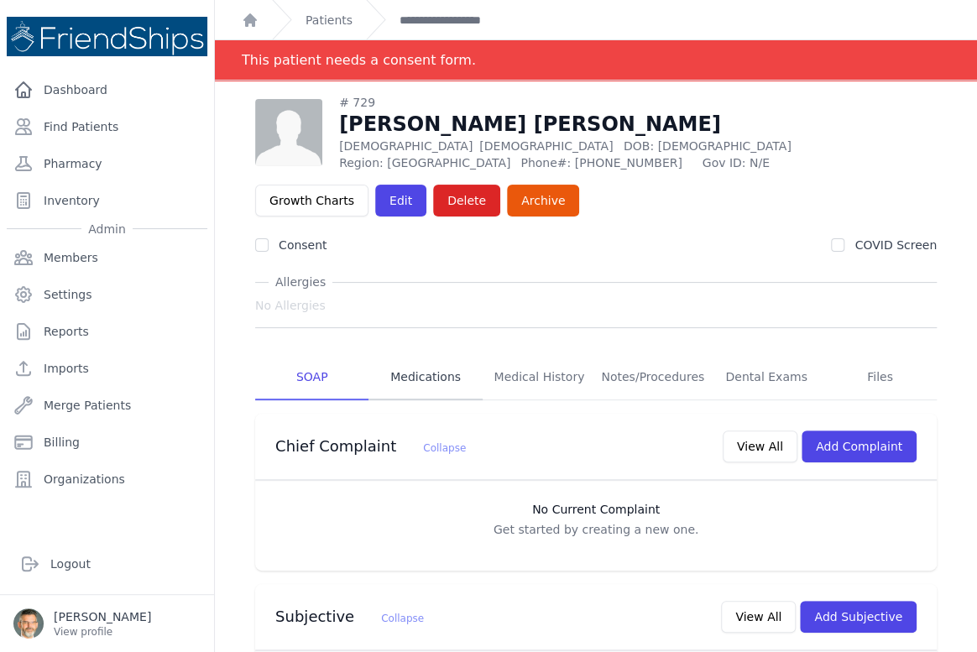
click at [423, 374] on link "Medications" at bounding box center [424, 377] width 113 height 45
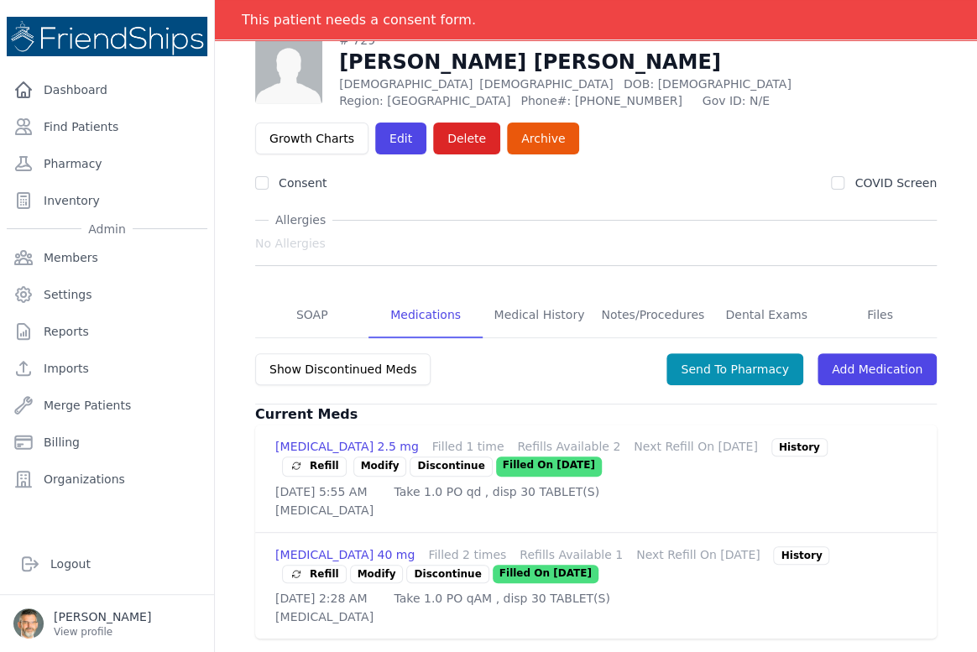
scroll to position [133, 0]
click at [303, 293] on link "SOAP" at bounding box center [311, 315] width 113 height 45
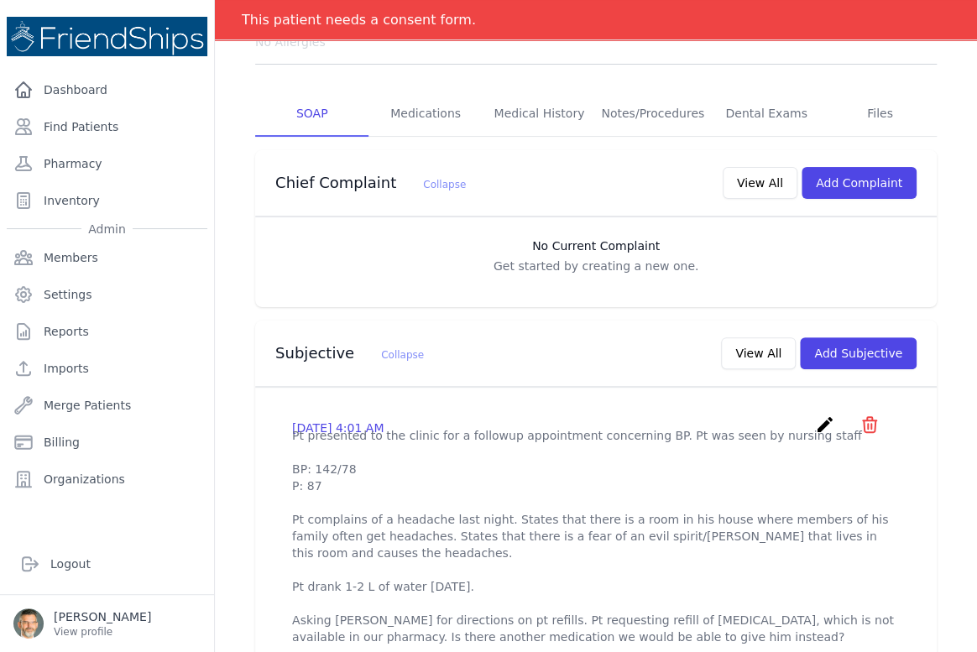
scroll to position [305, 0]
drag, startPoint x: 809, startPoint y: 420, endPoint x: 786, endPoint y: 423, distance: 23.6
click at [815, 421] on icon "create" at bounding box center [825, 424] width 20 height 20
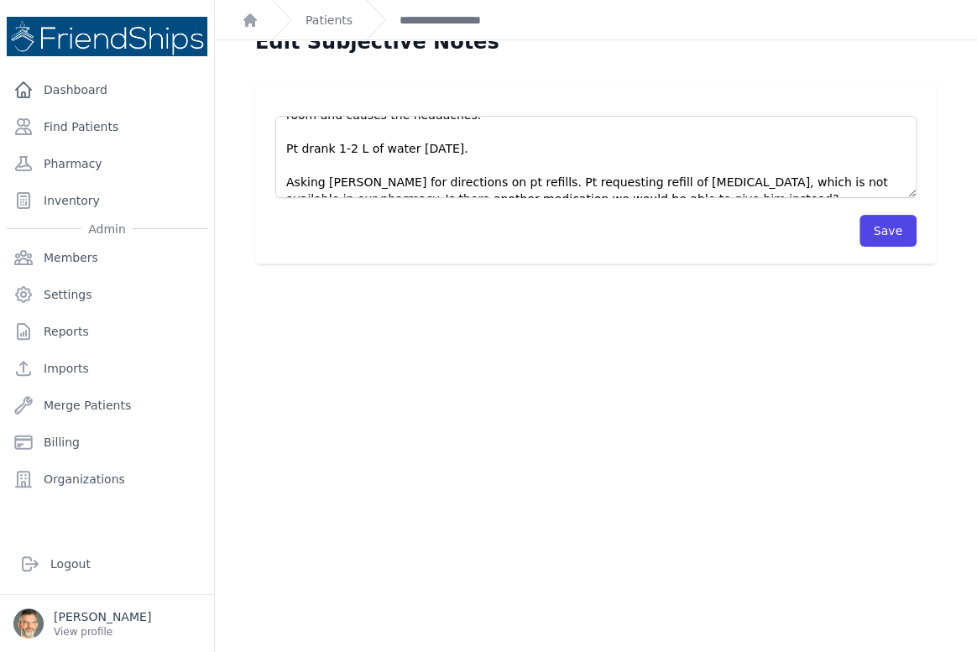
scroll to position [40, 0]
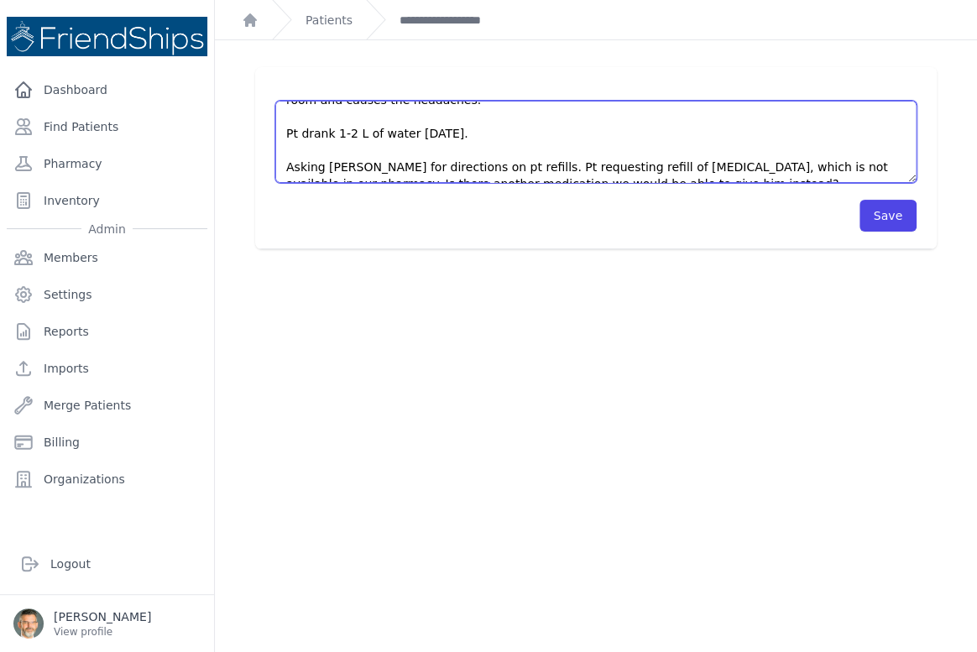
click at [721, 168] on textarea "Pt presented to the clinic for a followup appointment concerning BP. Pt was see…" at bounding box center [595, 142] width 641 height 82
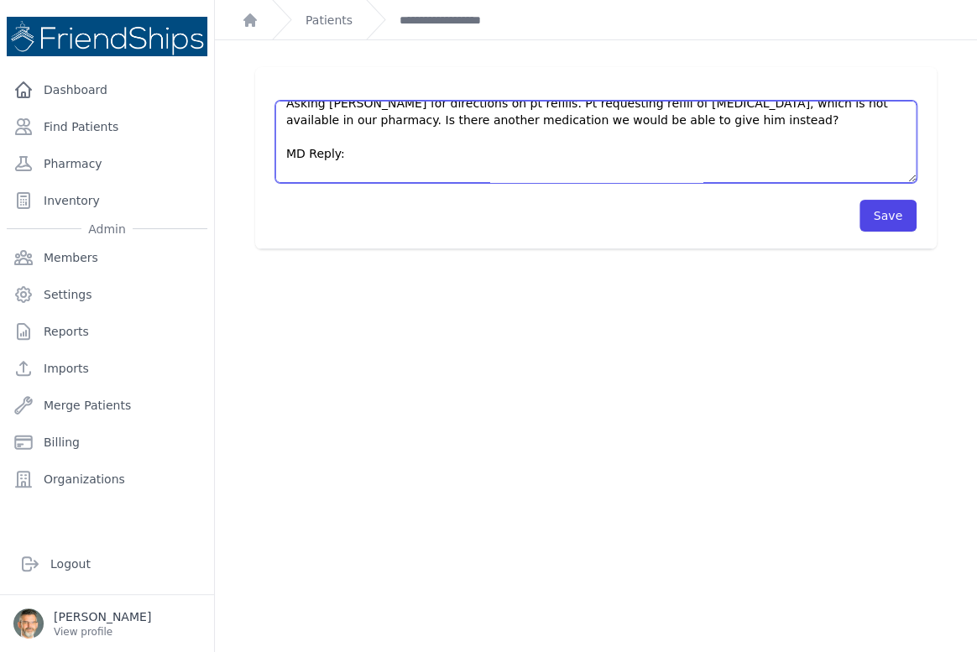
scroll to position [235, 0]
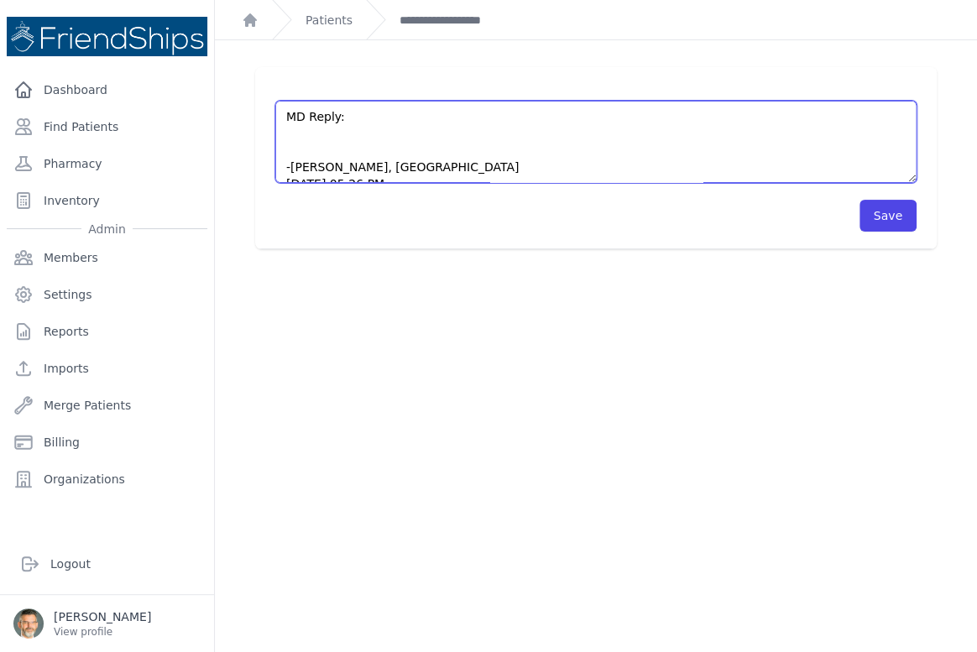
click at [303, 118] on textarea "Pt presented to the clinic for a followup appointment concerning BP. Pt was see…" at bounding box center [595, 142] width 641 height 82
type textarea "Pt presented to the clinic for a followup appointment concerning BP. Pt was see…"
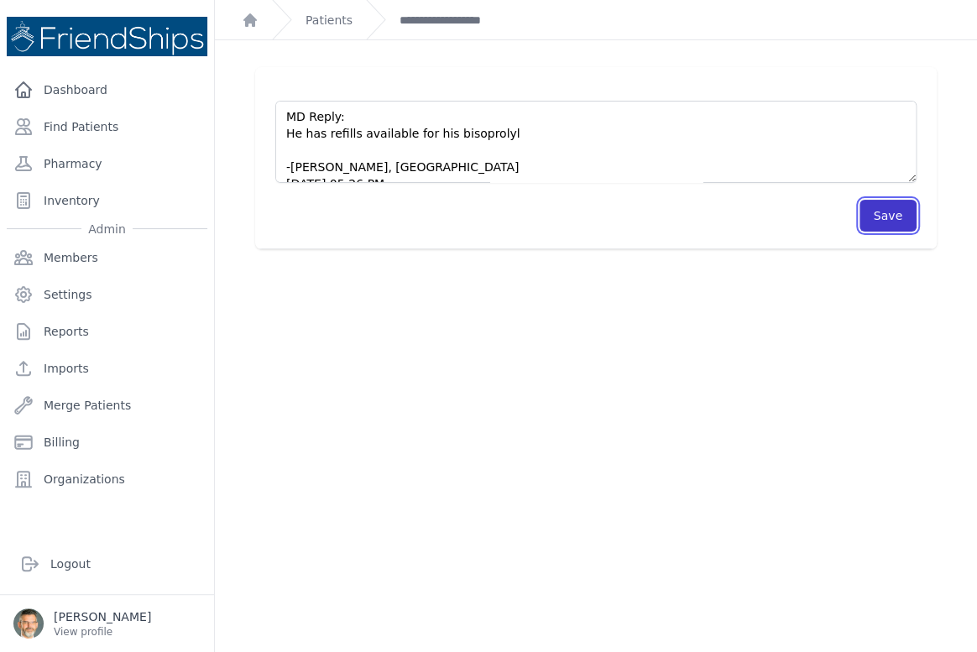
click at [878, 213] on button "Save" at bounding box center [887, 216] width 57 height 32
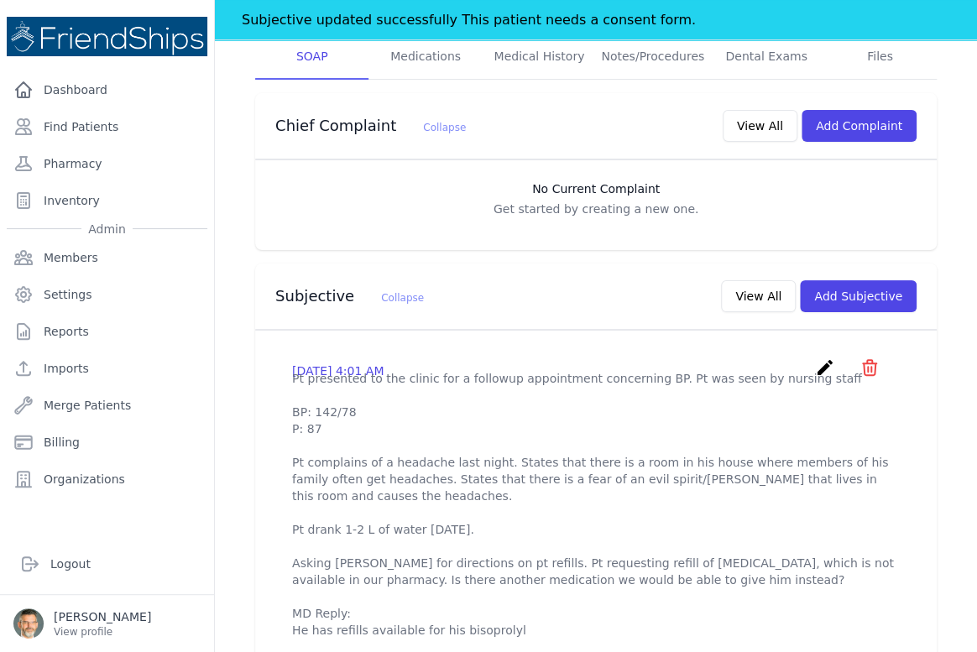
scroll to position [305, 0]
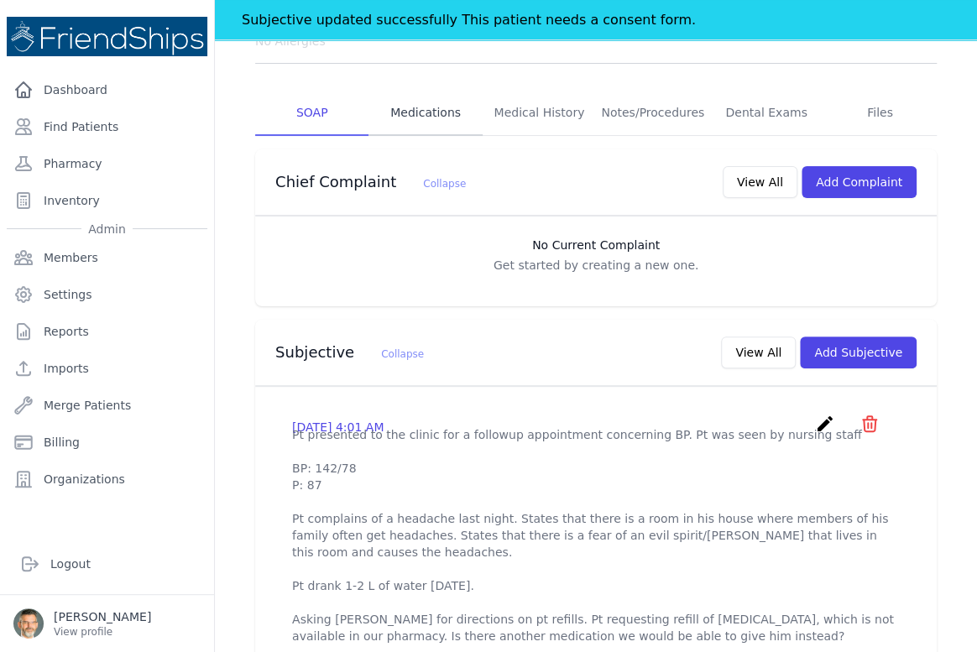
click at [418, 115] on link "Medications" at bounding box center [424, 113] width 113 height 45
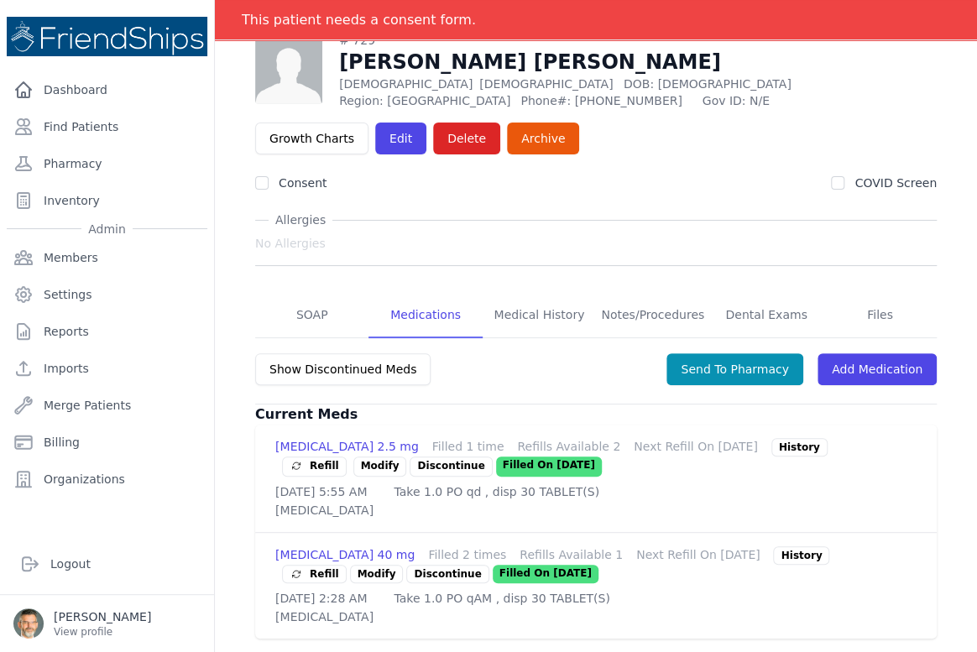
scroll to position [133, 0]
click at [313, 293] on link "SOAP" at bounding box center [311, 315] width 113 height 45
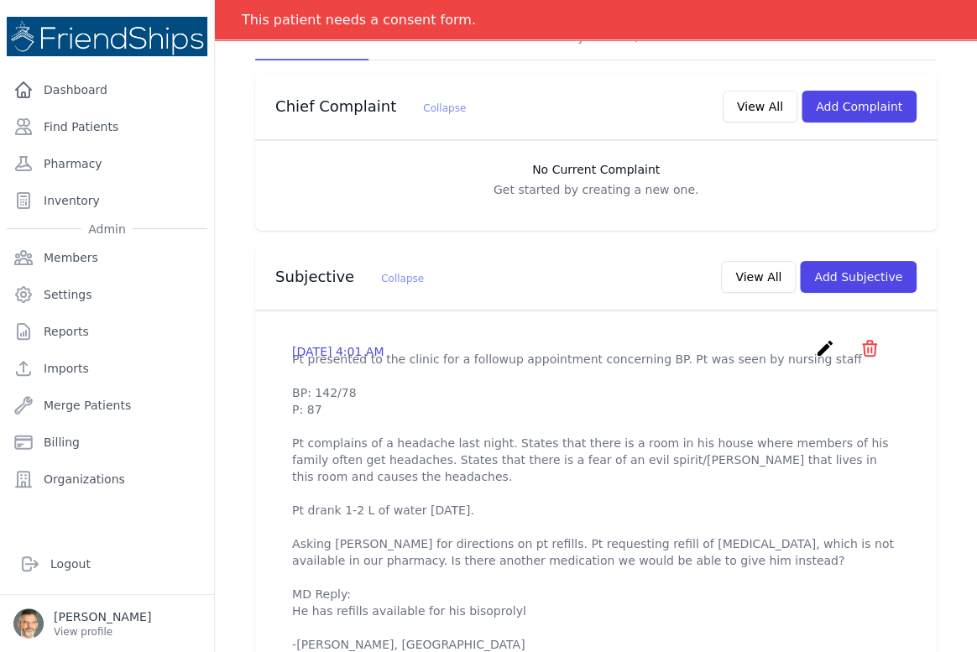
scroll to position [381, 0]
click at [815, 347] on icon "create" at bounding box center [825, 347] width 20 height 20
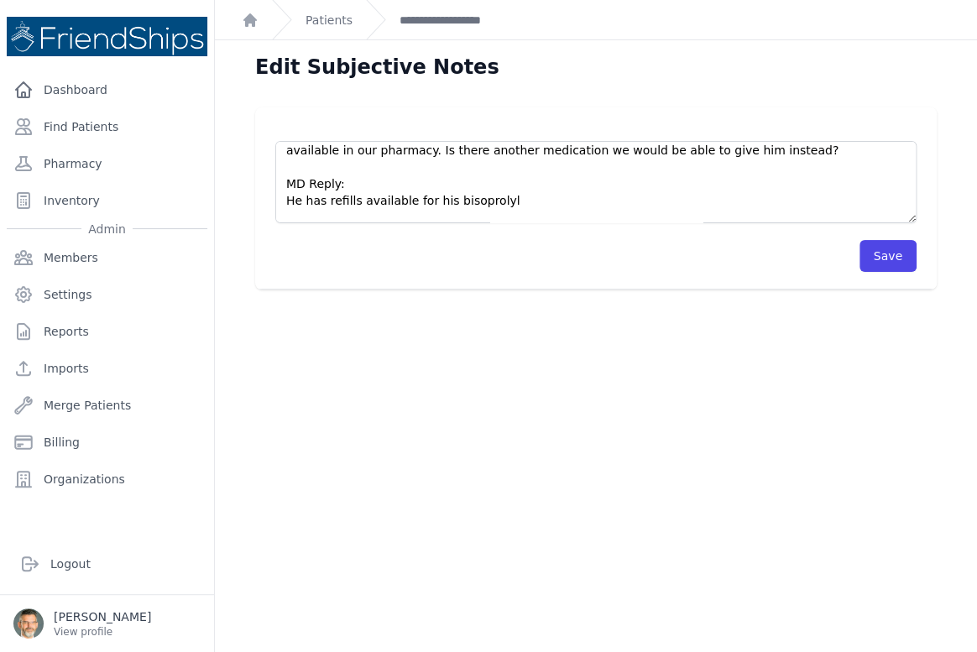
scroll to position [235, 0]
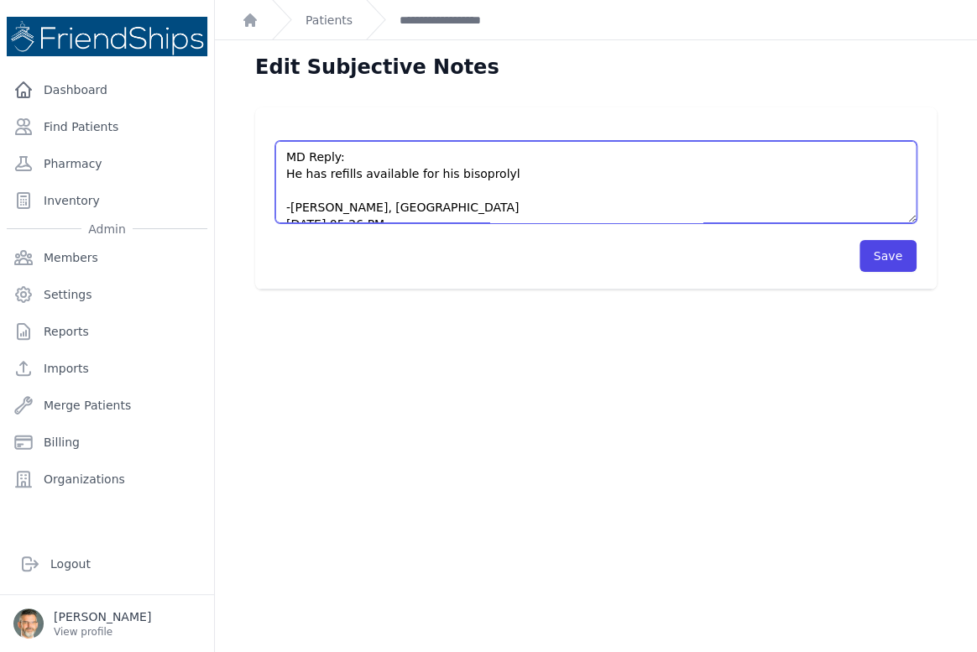
click at [486, 157] on textarea "Pt presented to the clinic for a followup appointment concerning BP. Pt was see…" at bounding box center [595, 182] width 641 height 82
click at [476, 190] on textarea "Pt presented to the clinic for a followup appointment concerning BP. Pt was see…" at bounding box center [595, 182] width 641 height 82
click at [548, 159] on textarea "Pt presented to the clinic for a followup appointment concerning BP. Pt was see…" at bounding box center [595, 182] width 641 height 82
type textarea "Pt presented to the clinic for a followup appointment concerning BP. Pt was see…"
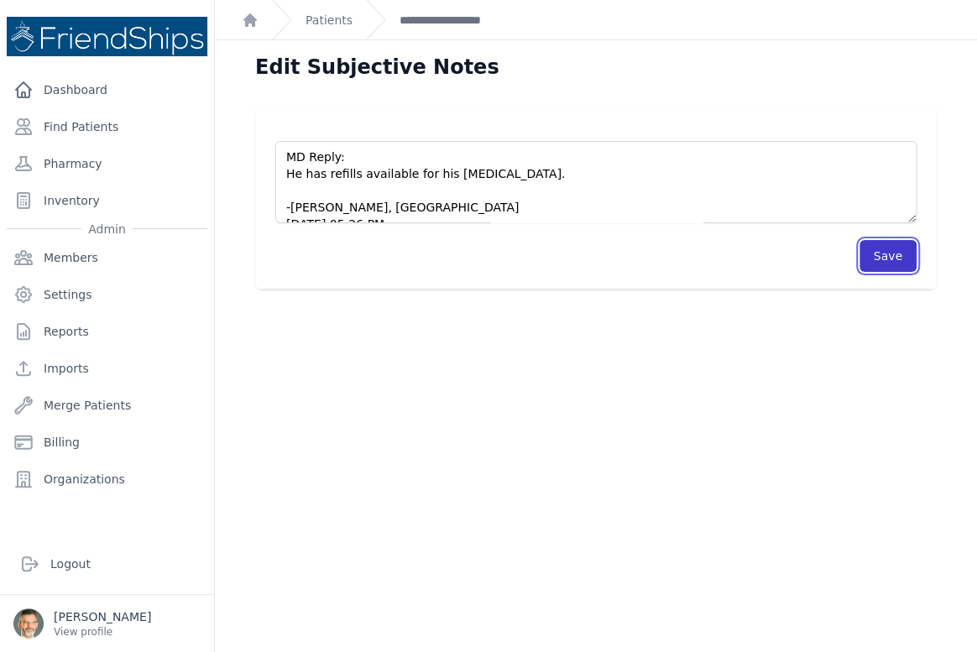
click at [869, 253] on button "Save" at bounding box center [887, 256] width 57 height 32
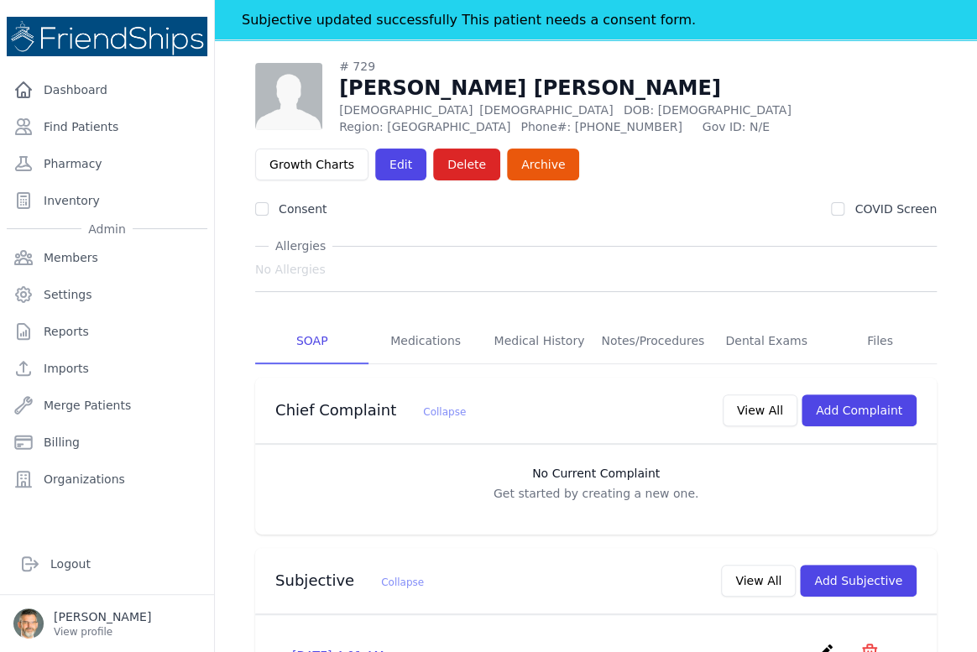
scroll to position [76, 0]
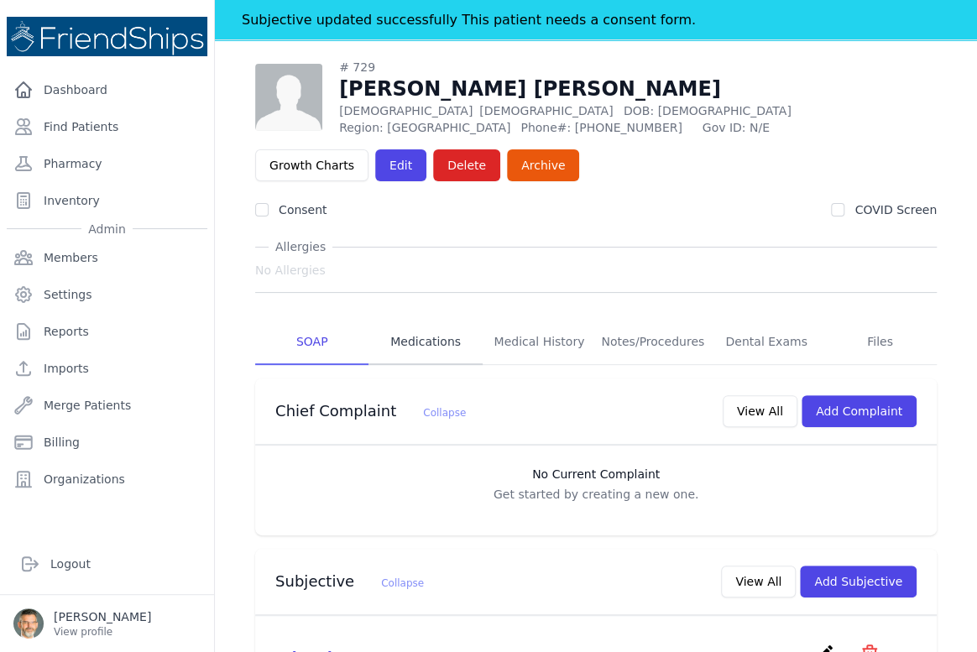
click at [424, 337] on link "Medications" at bounding box center [424, 342] width 113 height 45
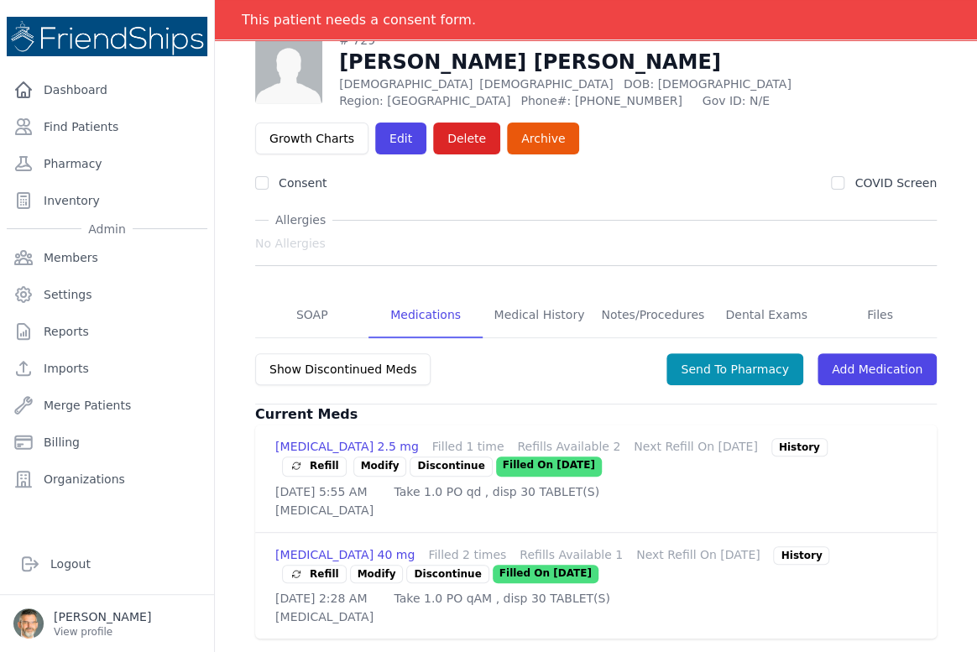
scroll to position [133, 0]
click at [862, 353] on link "Add Medication" at bounding box center [876, 369] width 119 height 32
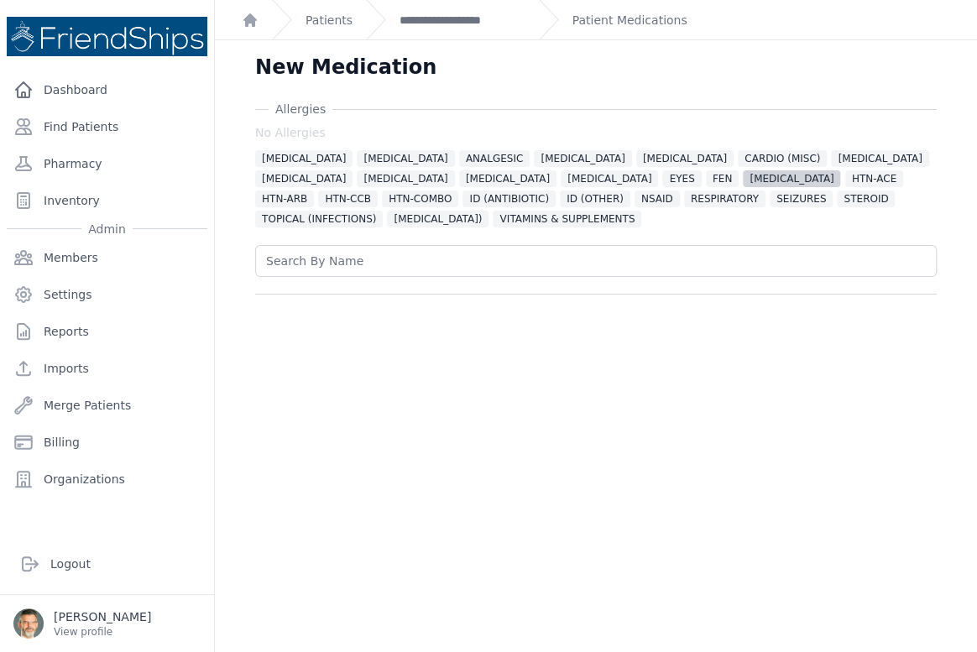
click at [743, 176] on span "[MEDICAL_DATA]" at bounding box center [791, 178] width 97 height 17
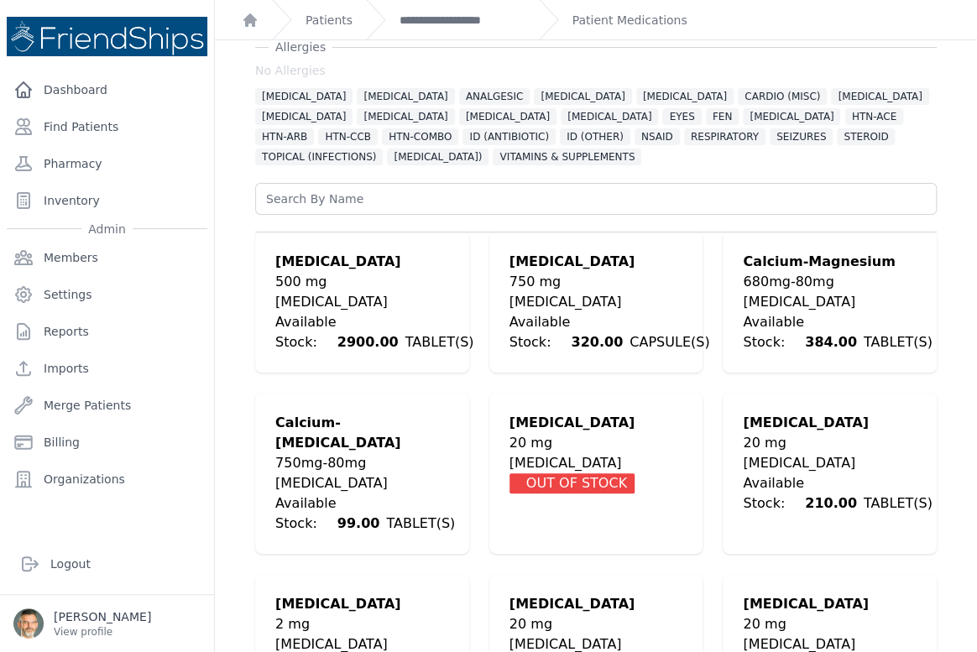
scroll to position [152, 0]
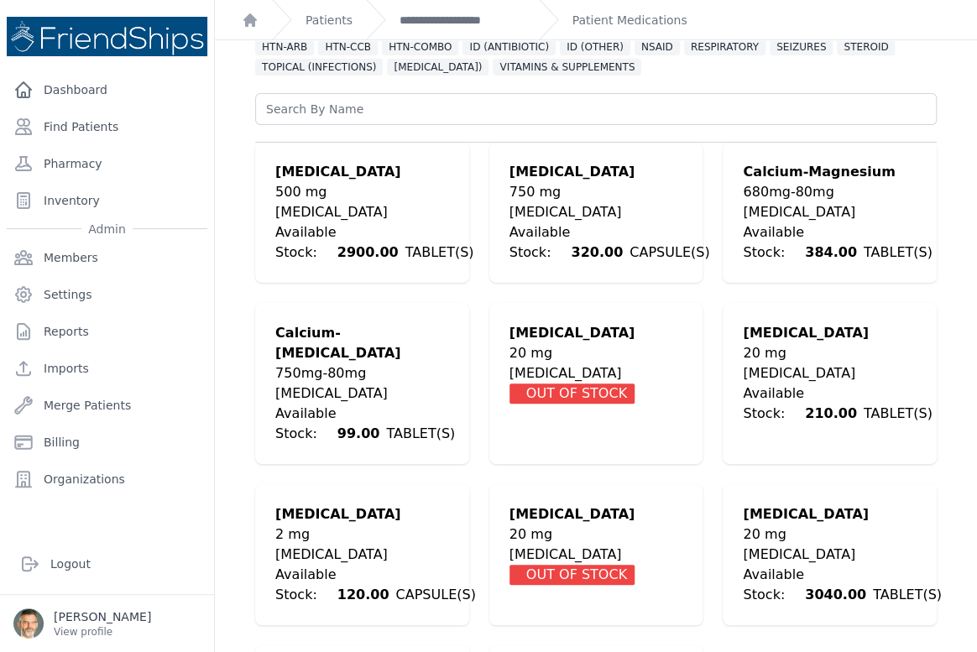
click at [775, 525] on div "20 mg" at bounding box center [842, 535] width 198 height 20
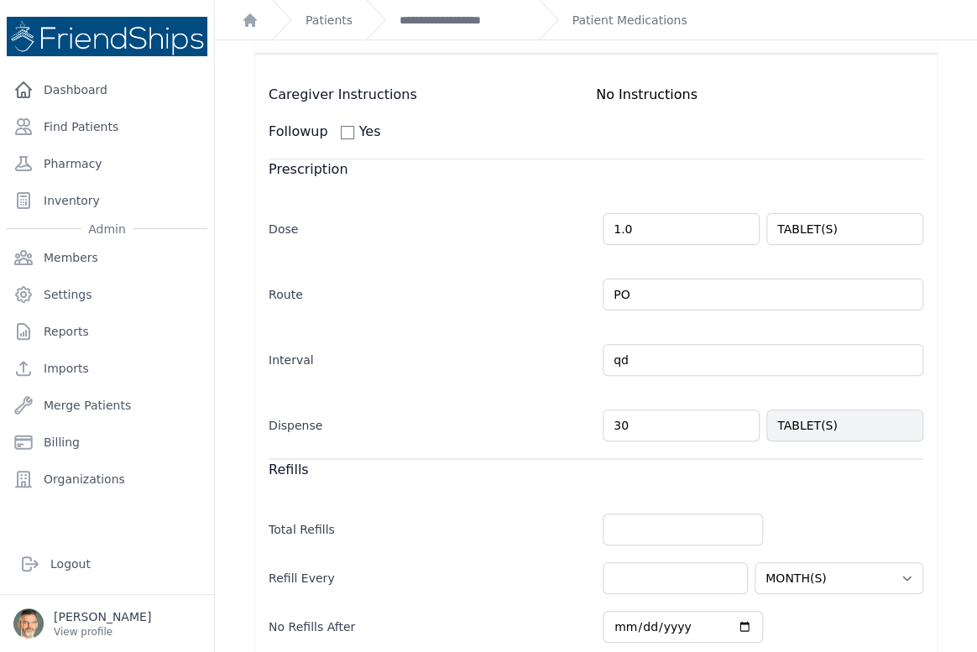
scroll to position [305, 0]
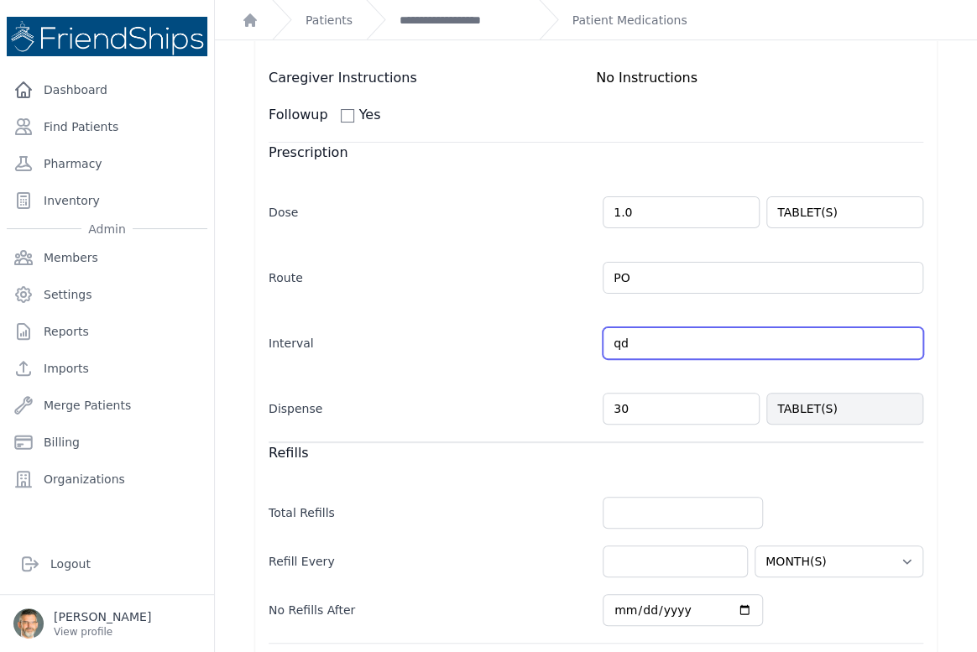
click at [657, 351] on input "qd" at bounding box center [763, 343] width 321 height 32
type input "qd as needed for gastritis"
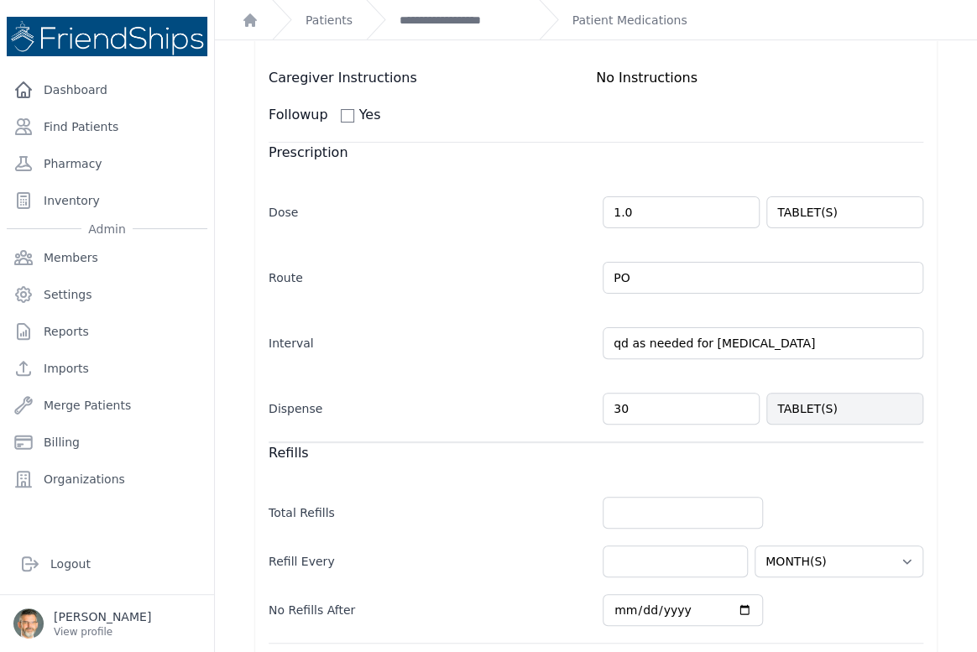
select select "MONTH(S)"
click at [344, 337] on label "Interval" at bounding box center [429, 339] width 321 height 23
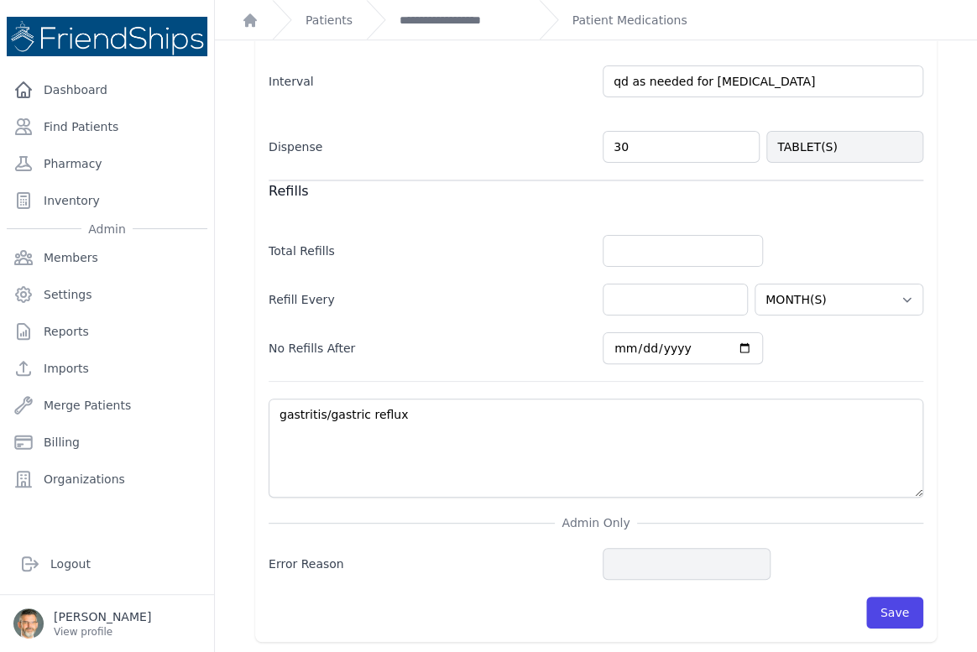
scroll to position [567, 0]
click at [879, 610] on button "Save" at bounding box center [894, 612] width 57 height 32
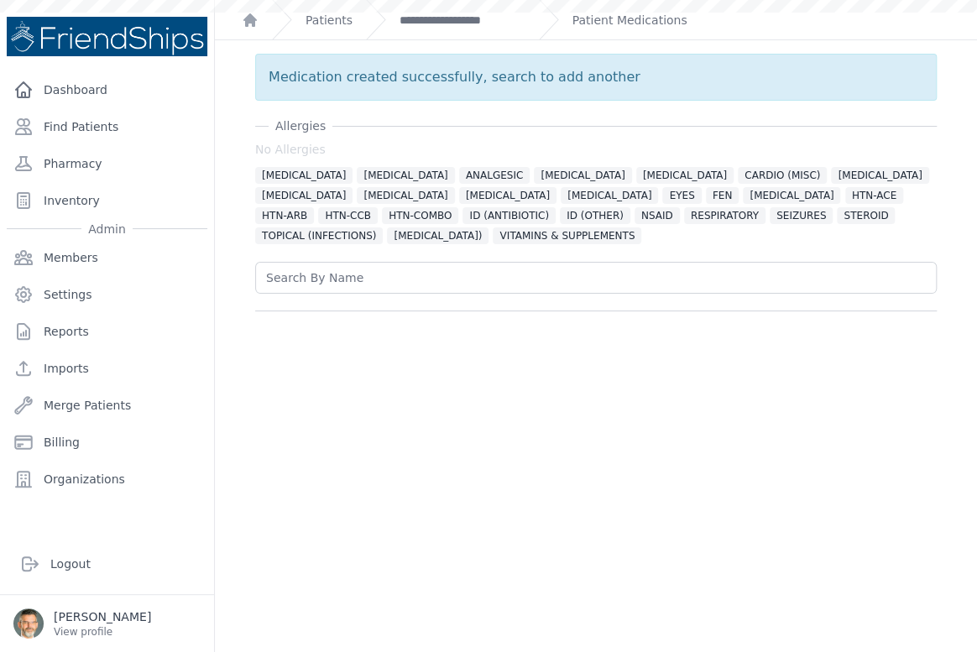
scroll to position [0, 0]
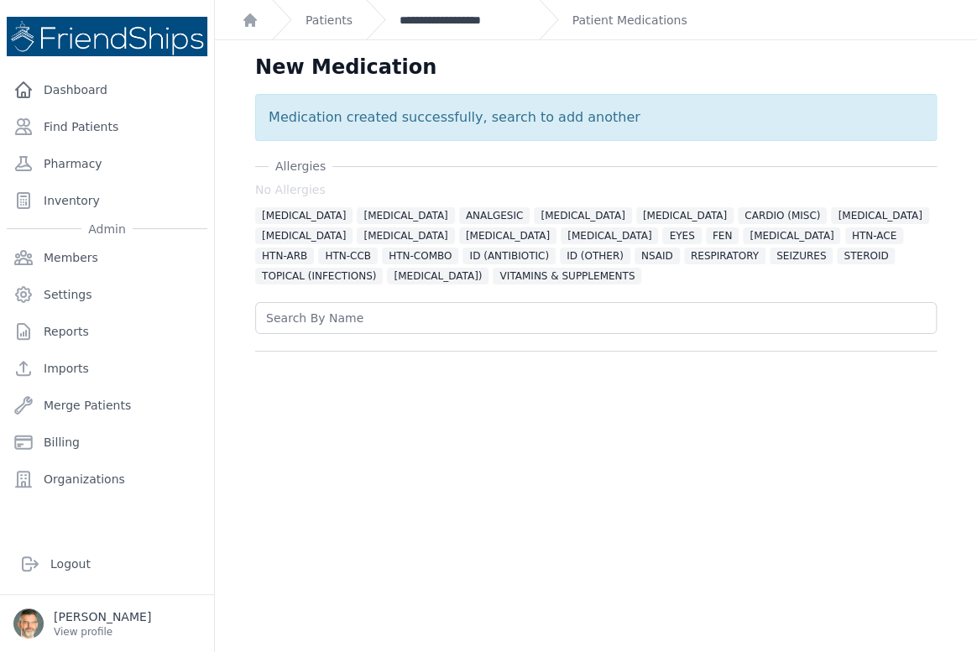
click at [419, 16] on link "**********" at bounding box center [462, 20] width 126 height 17
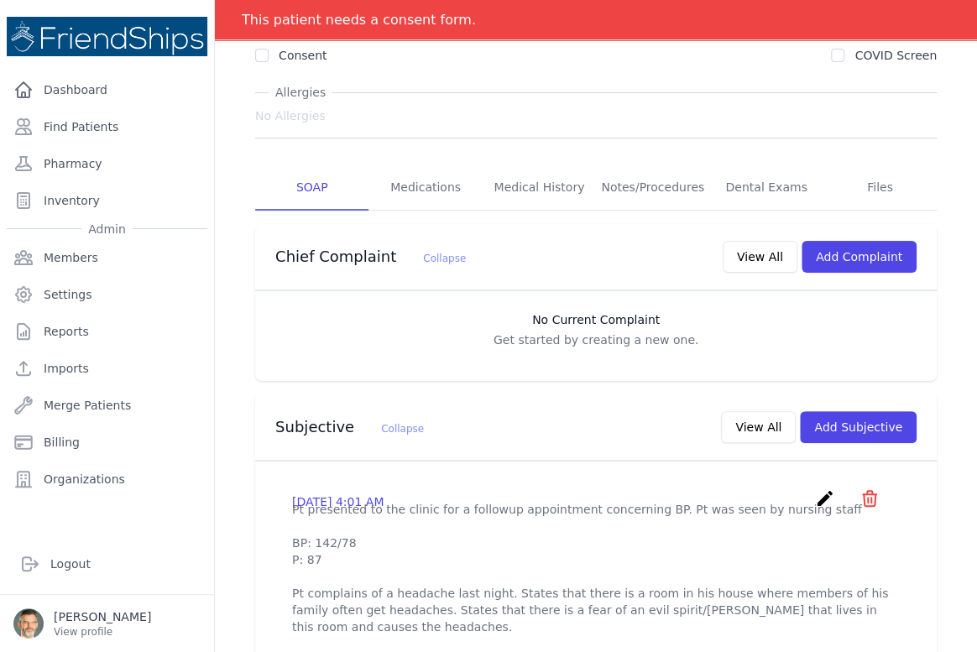
scroll to position [228, 0]
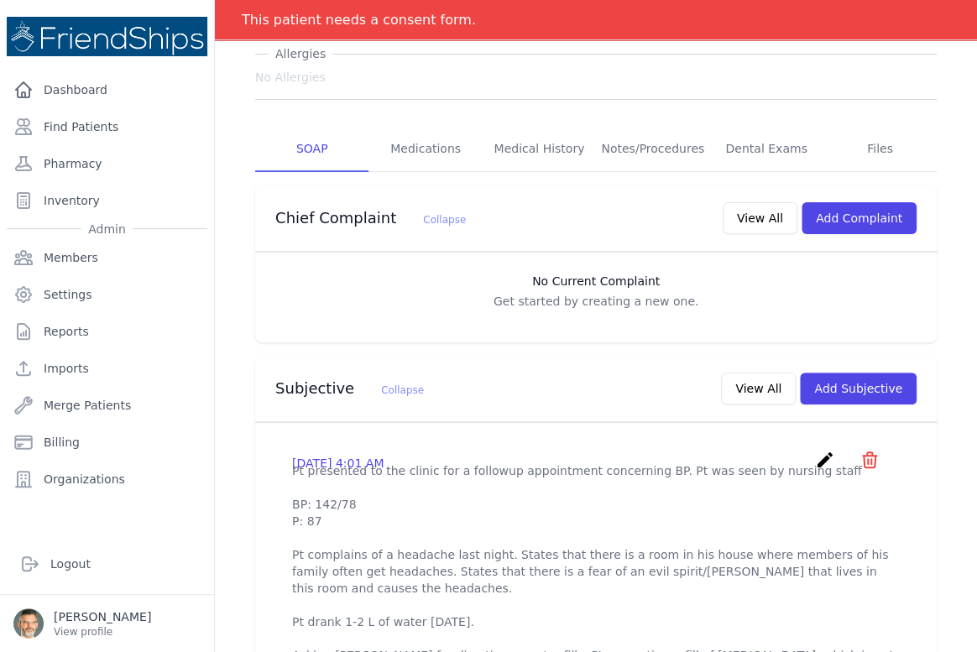
click at [815, 456] on icon "create" at bounding box center [825, 460] width 20 height 20
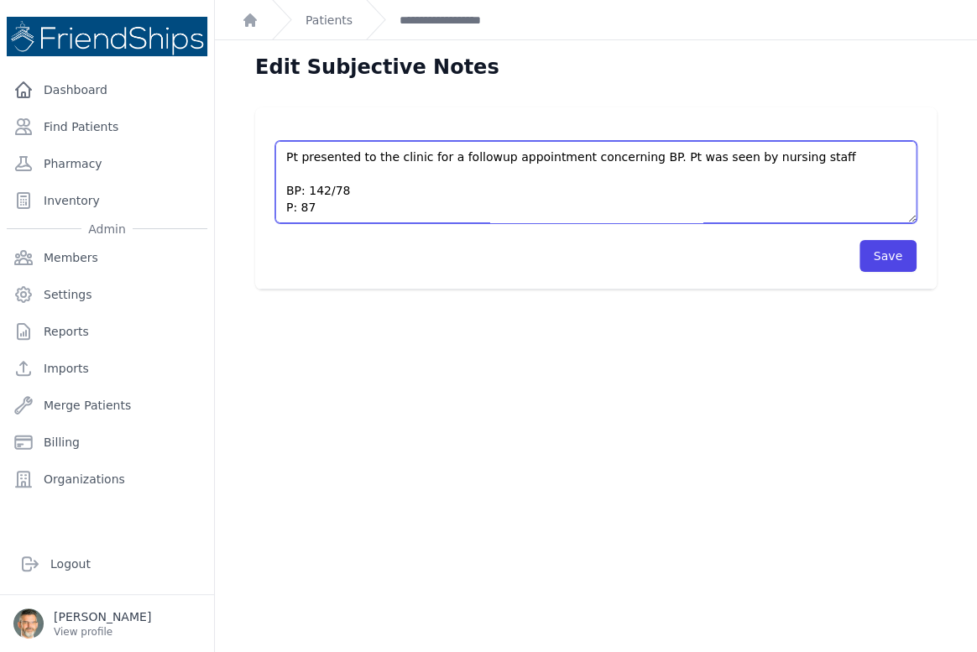
click at [795, 158] on textarea "Pt presented to the clinic for a followup appointment concerning BP. Pt was see…" at bounding box center [595, 182] width 641 height 82
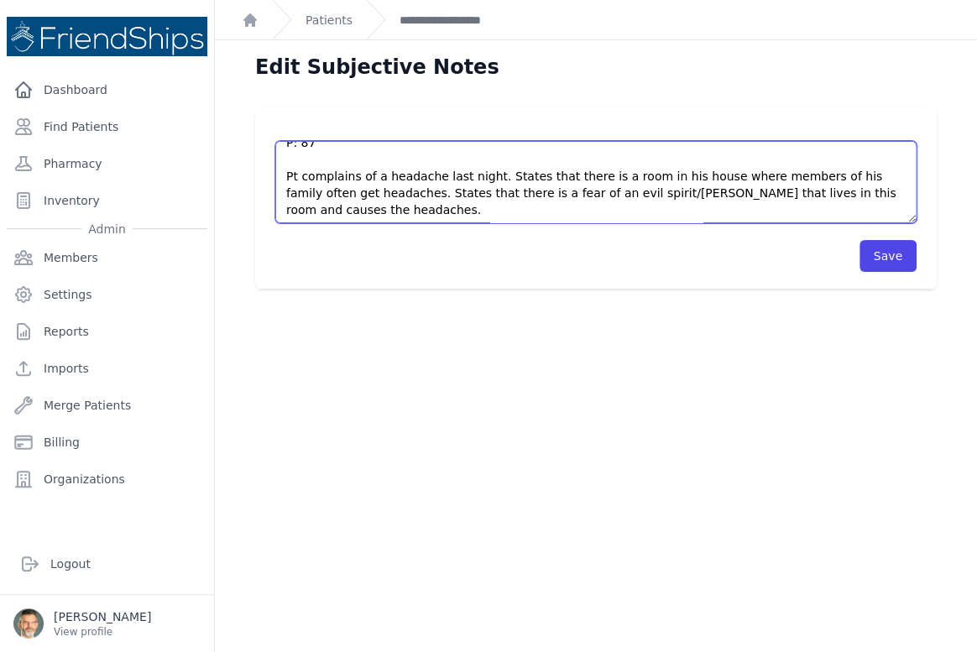
scroll to position [235, 0]
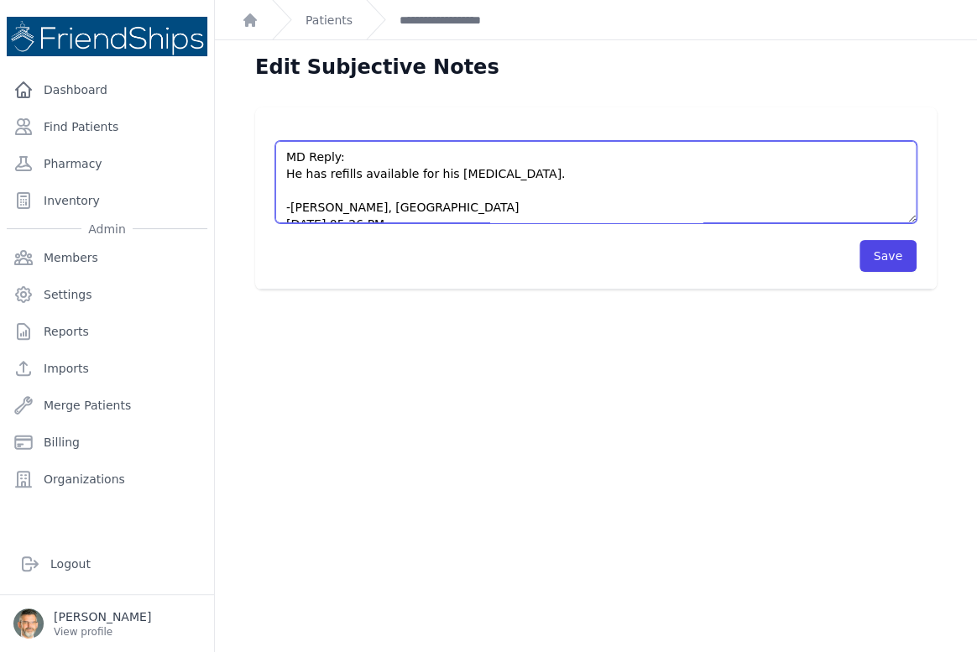
click at [573, 159] on textarea "Pt presented to the clinic for a followup appointment concerning BP. Pt was see…" at bounding box center [595, 182] width 641 height 82
type textarea "Pt presented to the clinic for a followup appointment concerning BP. Pt was see…"
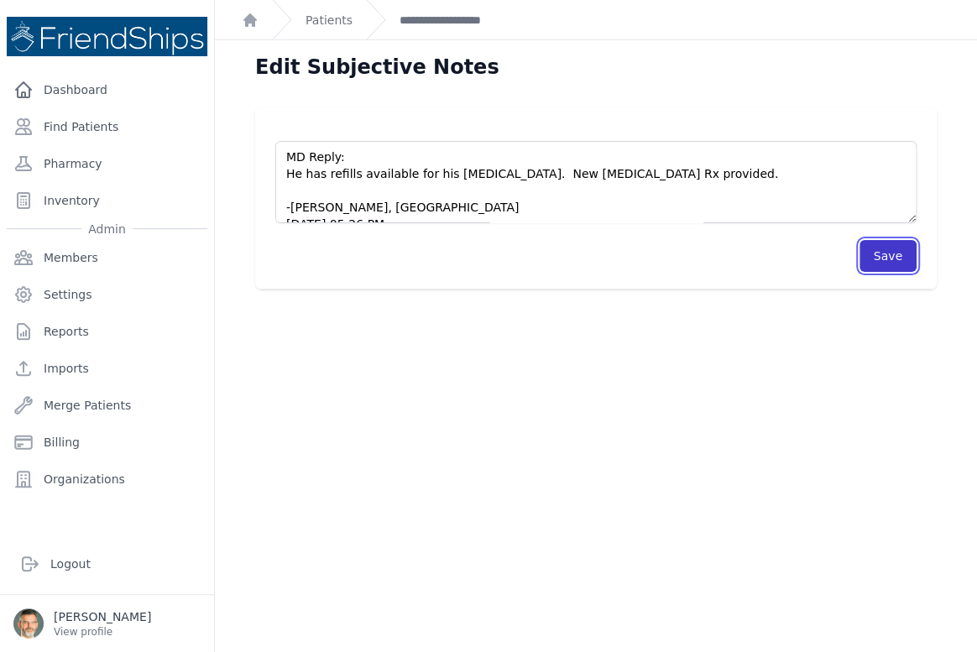
click at [863, 258] on button "Save" at bounding box center [887, 256] width 57 height 32
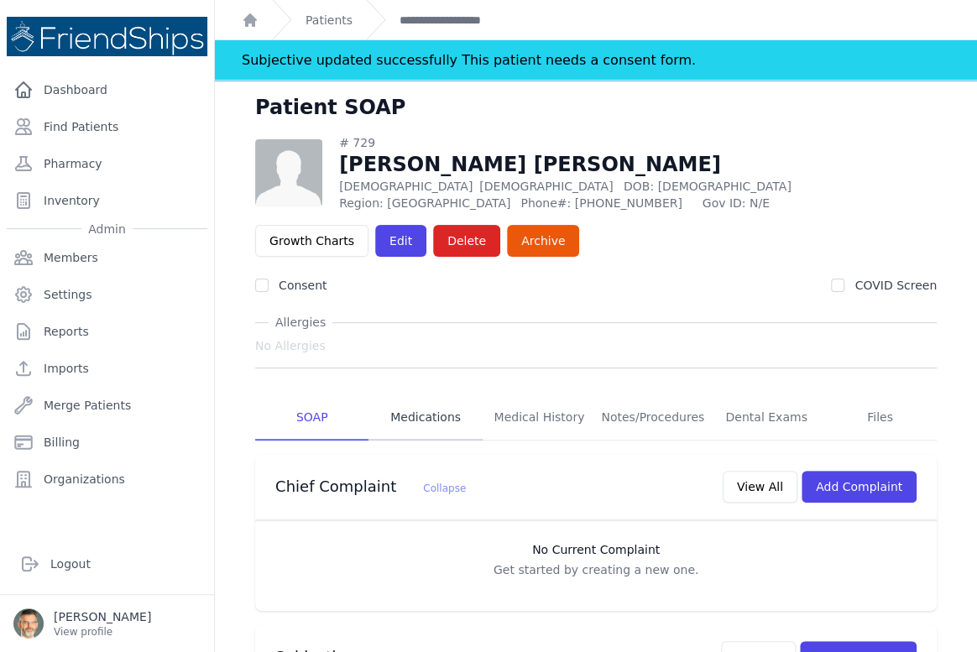
click at [422, 418] on link "Medications" at bounding box center [424, 417] width 113 height 45
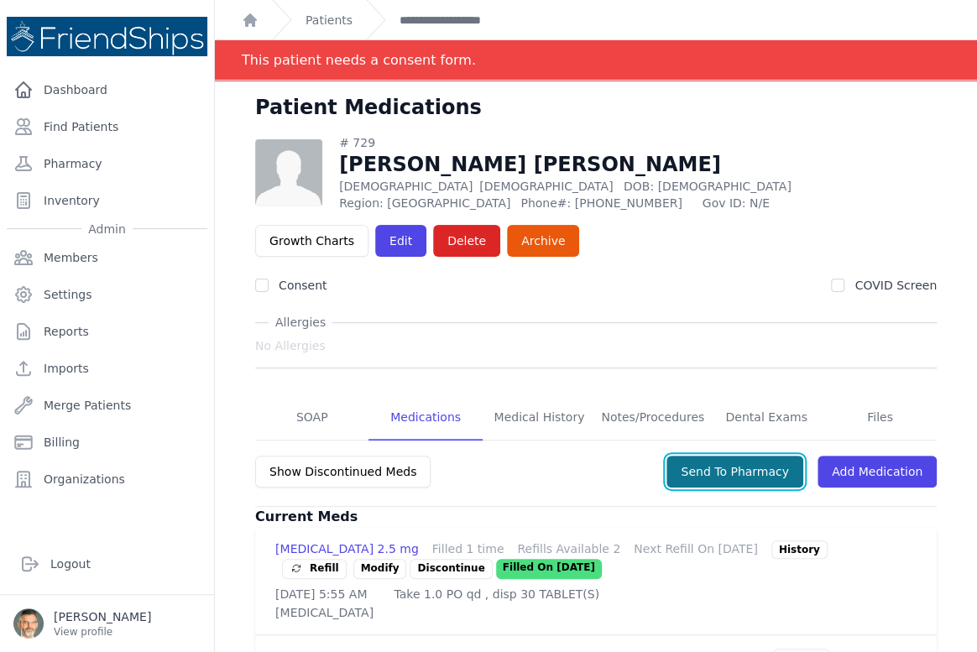
click at [741, 470] on button "Send To Pharmacy" at bounding box center [734, 472] width 137 height 32
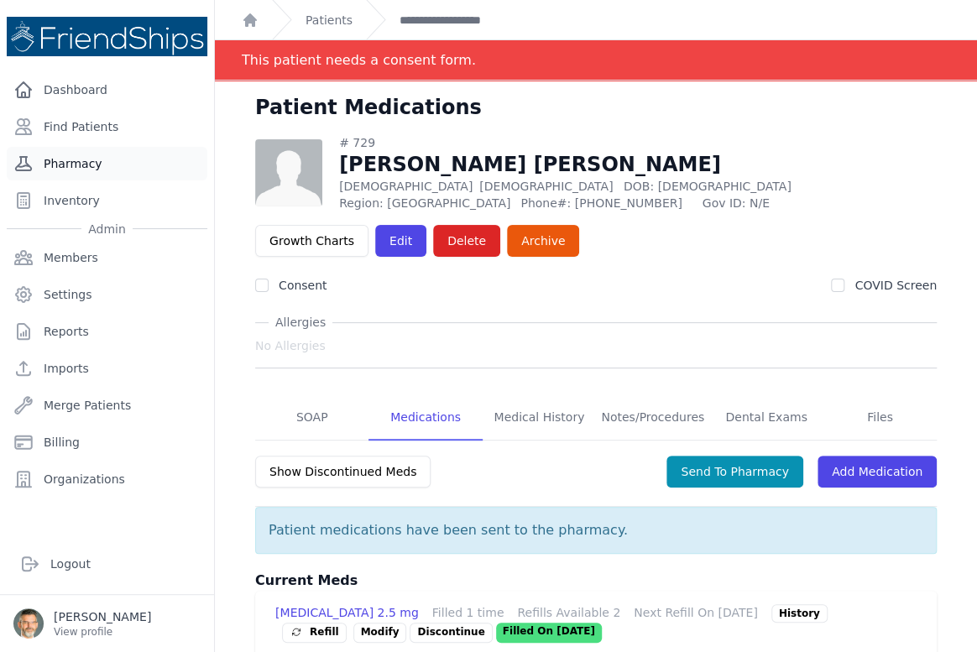
click at [61, 160] on link "Pharmacy" at bounding box center [107, 164] width 201 height 34
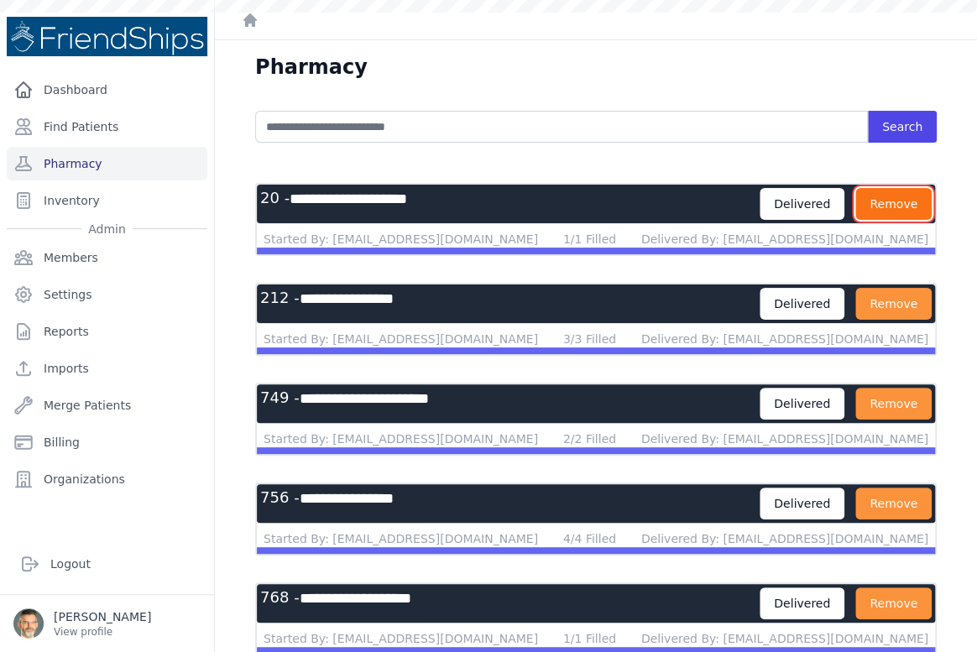
click at [884, 205] on button "Remove" at bounding box center [893, 204] width 76 height 32
click at [881, 203] on button "Remove" at bounding box center [893, 204] width 76 height 32
click at [0, 0] on button "Remove" at bounding box center [0, 0] width 0 height 0
click at [881, 203] on button "Remove" at bounding box center [893, 204] width 76 height 32
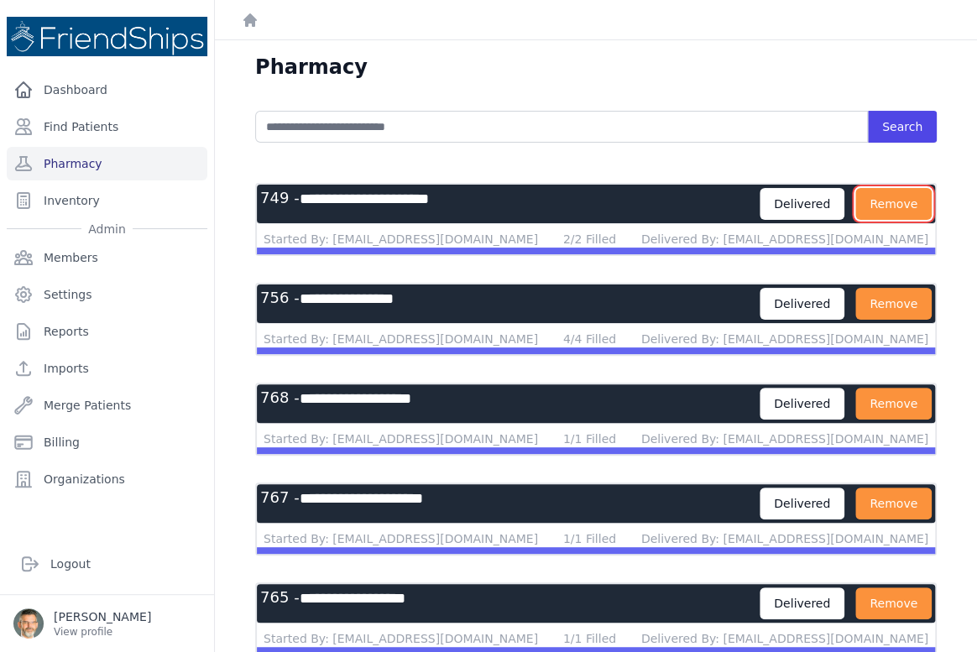
click at [881, 203] on button "Remove" at bounding box center [893, 204] width 76 height 32
click at [879, 197] on button "Remove" at bounding box center [893, 204] width 76 height 32
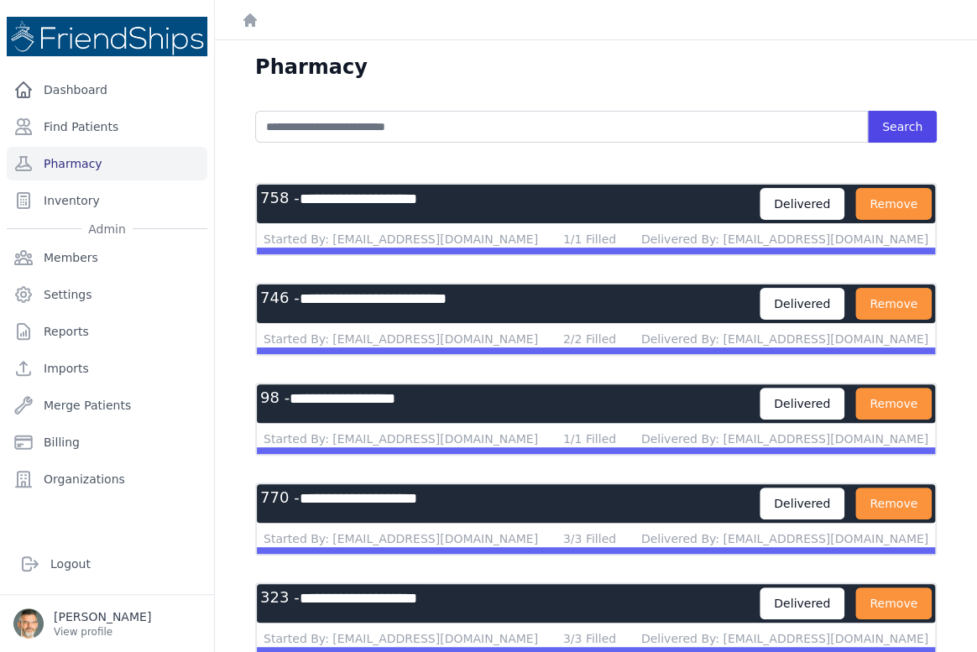
click at [879, 197] on button "Remove" at bounding box center [893, 204] width 76 height 32
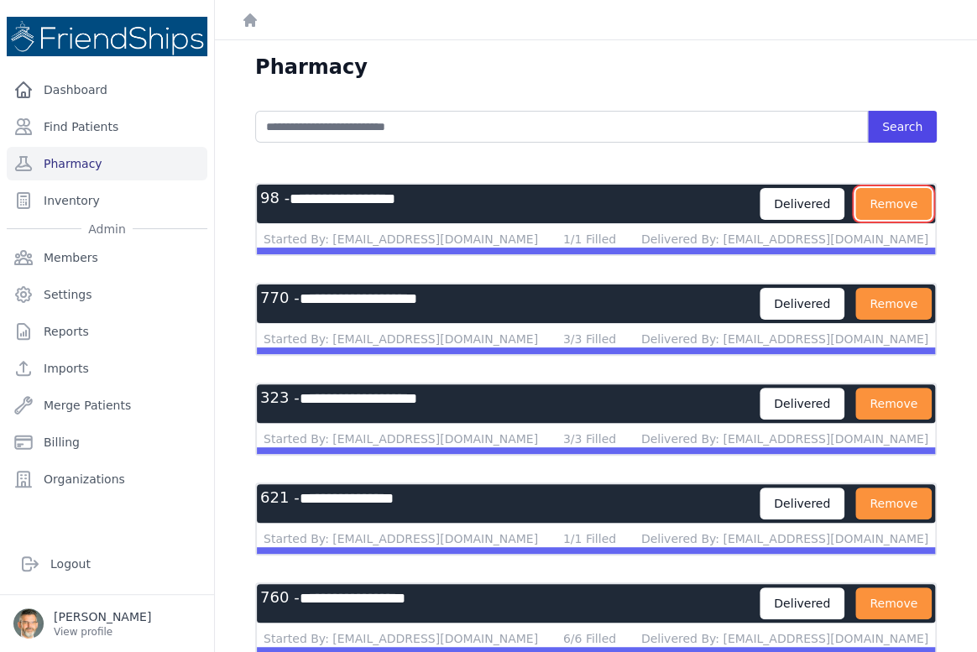
click at [879, 197] on button "Remove" at bounding box center [893, 204] width 76 height 32
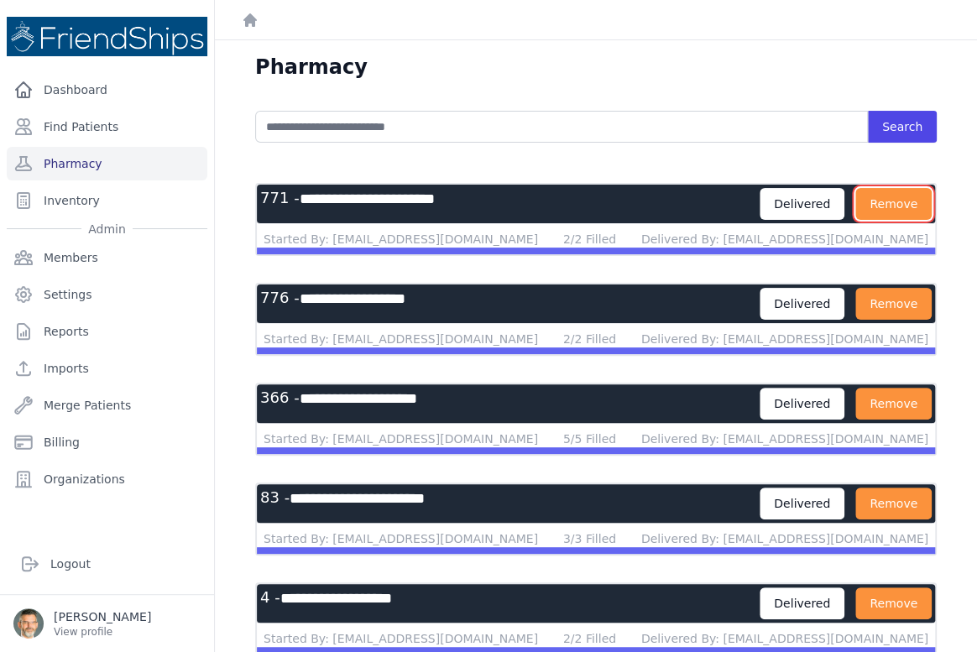
click at [879, 197] on button "Remove" at bounding box center [893, 204] width 76 height 32
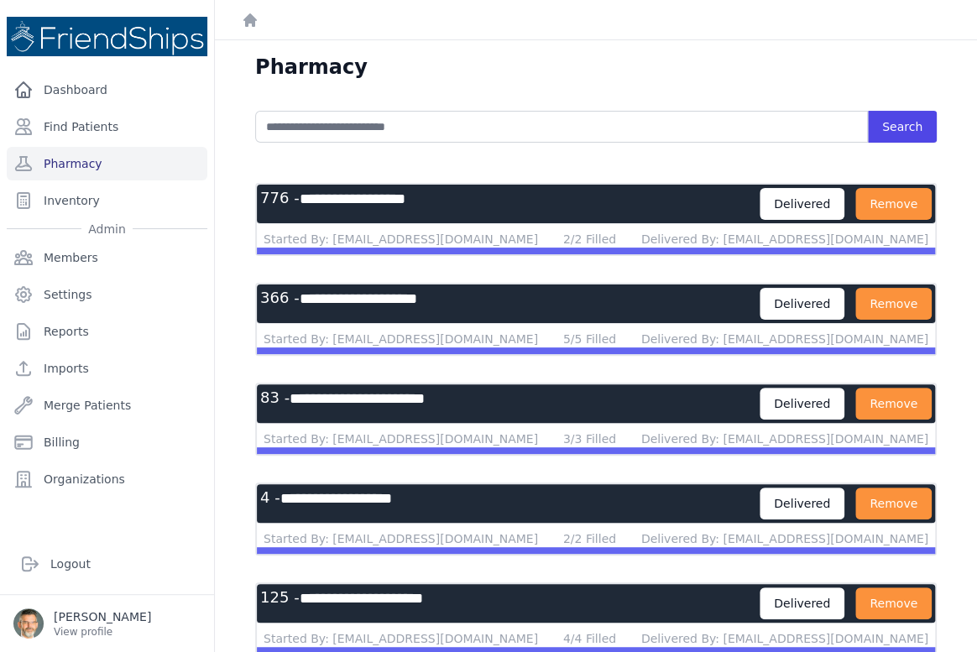
click at [879, 197] on button "Remove" at bounding box center [893, 204] width 76 height 32
click at [876, 196] on button "Remove" at bounding box center [893, 204] width 76 height 32
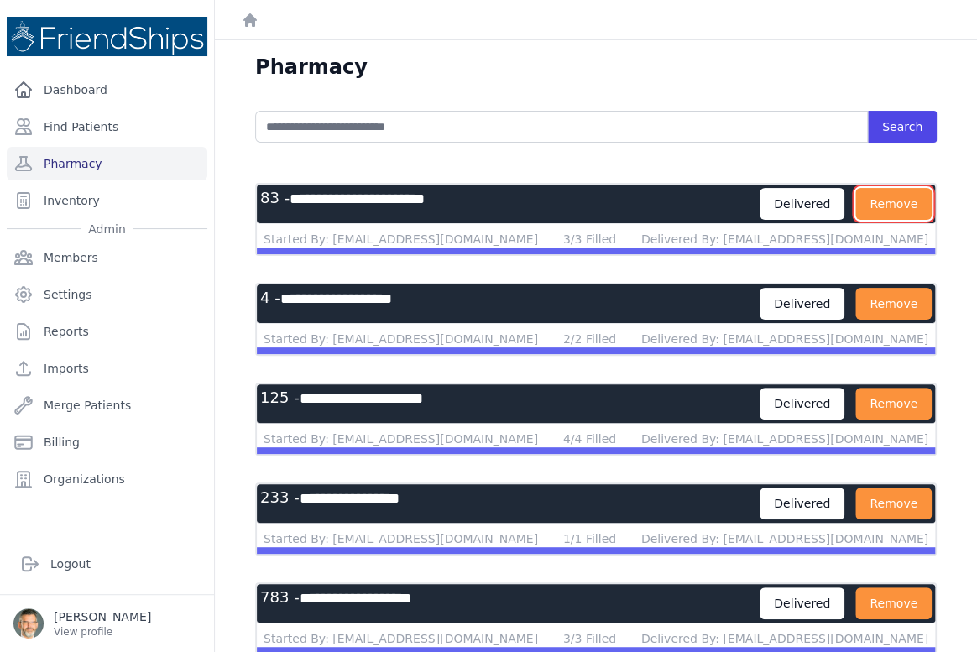
click at [876, 196] on button "Remove" at bounding box center [893, 204] width 76 height 32
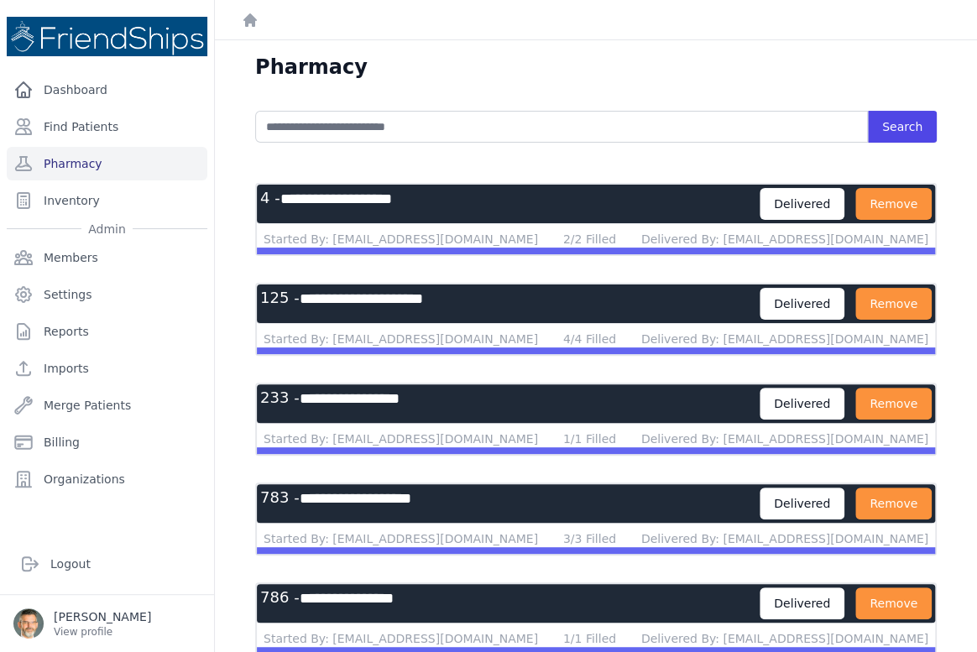
click at [876, 196] on button "Remove" at bounding box center [893, 204] width 76 height 32
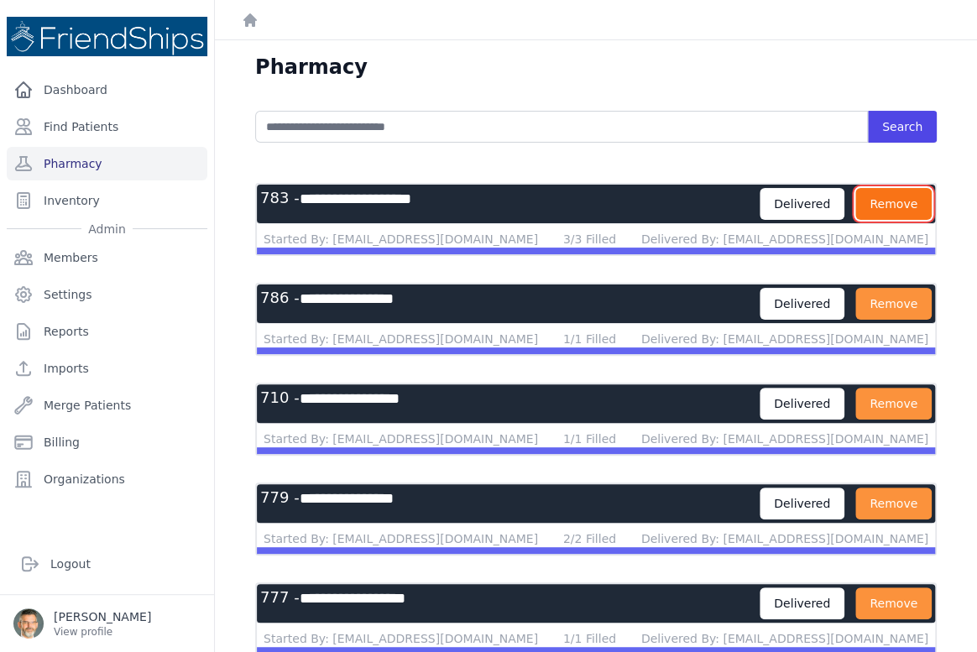
click at [874, 201] on button "Remove" at bounding box center [893, 204] width 76 height 32
click at [870, 211] on button "Remove" at bounding box center [893, 204] width 76 height 32
click at [869, 214] on button "Remove" at bounding box center [893, 204] width 76 height 32
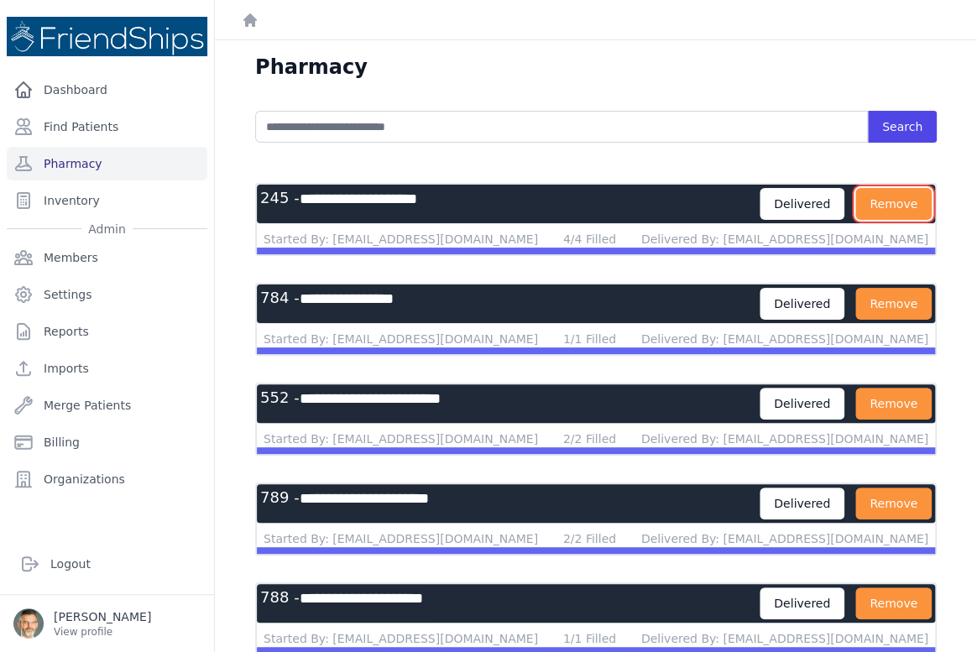
click at [869, 214] on button "Remove" at bounding box center [893, 204] width 76 height 32
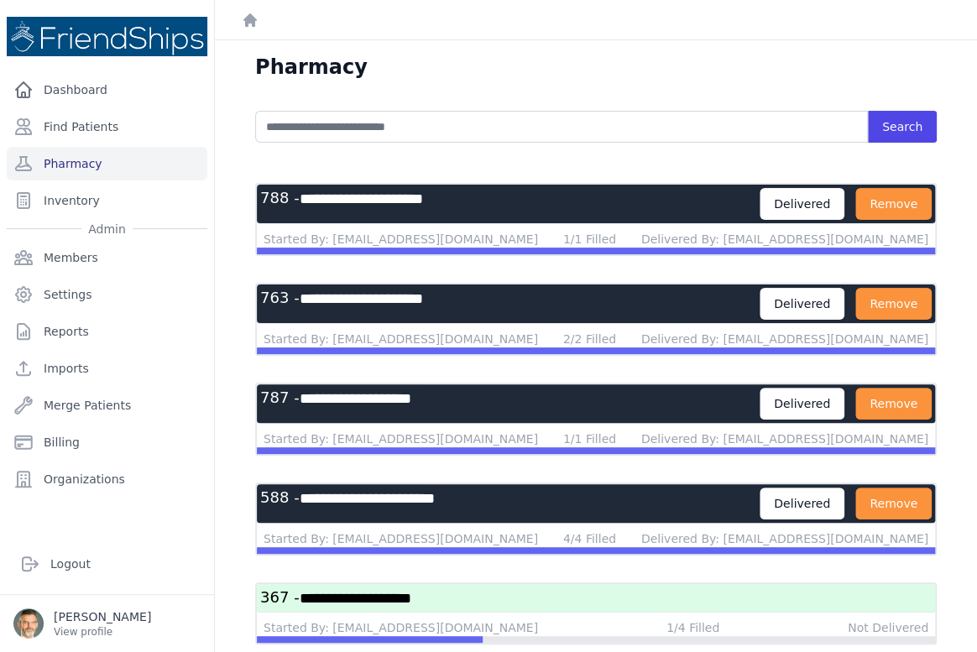
click at [869, 213] on button "Remove" at bounding box center [893, 204] width 76 height 32
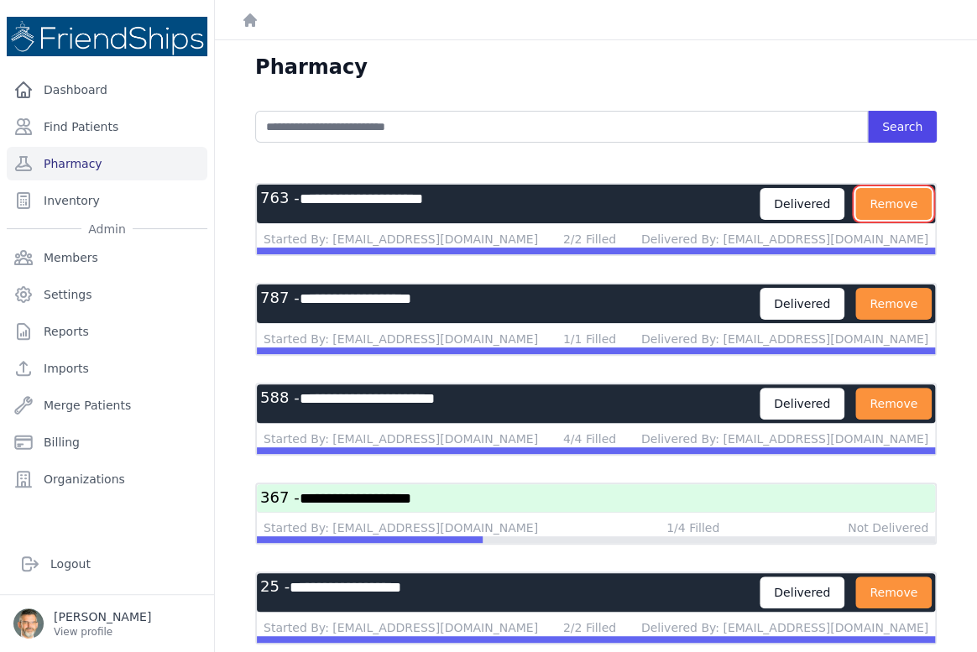
click at [869, 213] on button "Remove" at bounding box center [893, 204] width 76 height 32
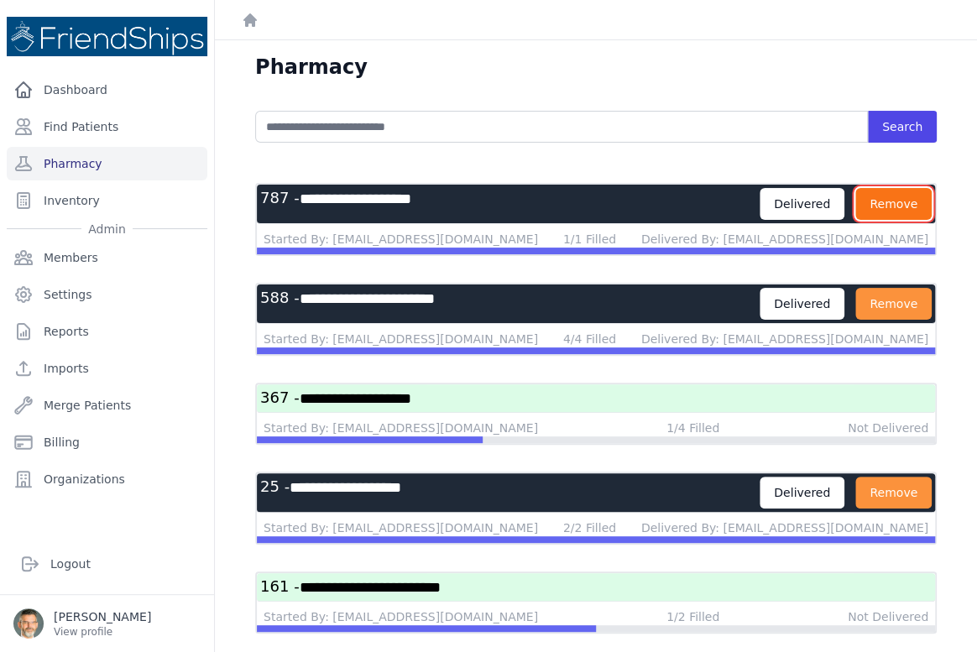
click at [867, 213] on button "Remove" at bounding box center [893, 204] width 76 height 32
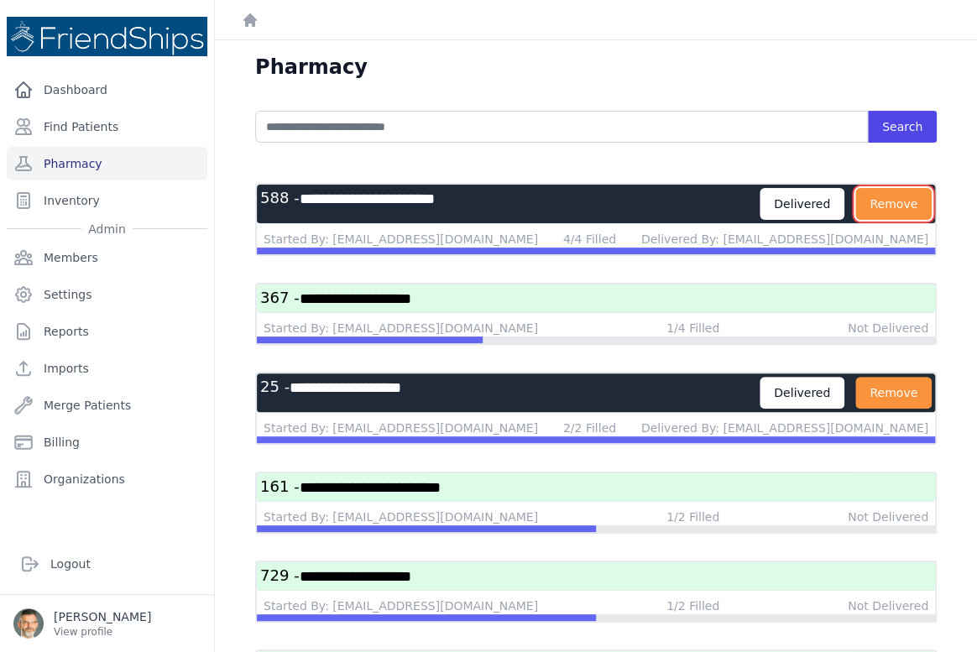
click at [866, 212] on button "Remove" at bounding box center [893, 204] width 76 height 32
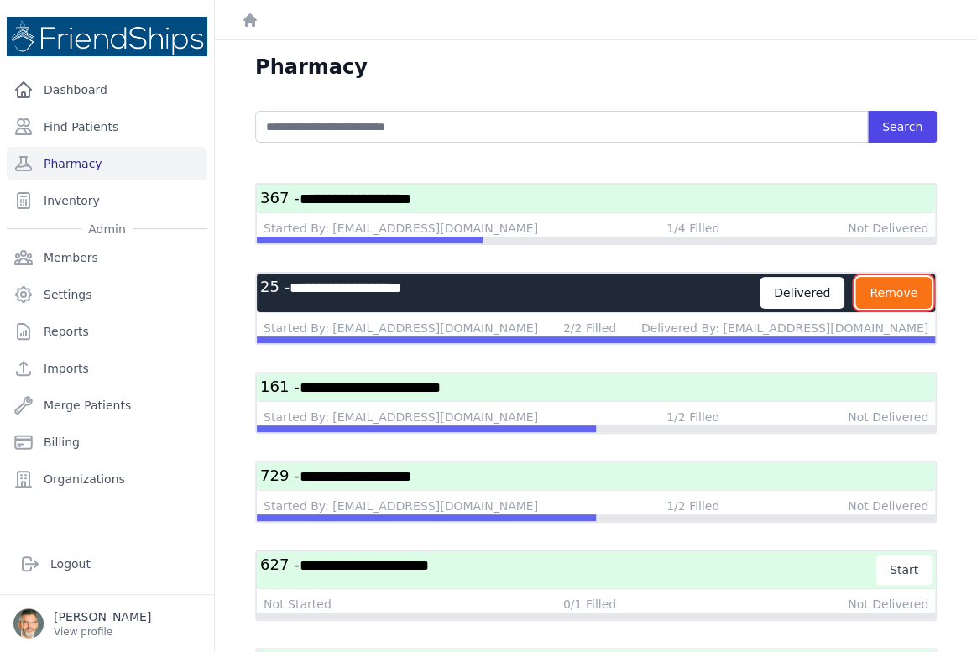
click at [874, 292] on button "Remove" at bounding box center [893, 293] width 76 height 32
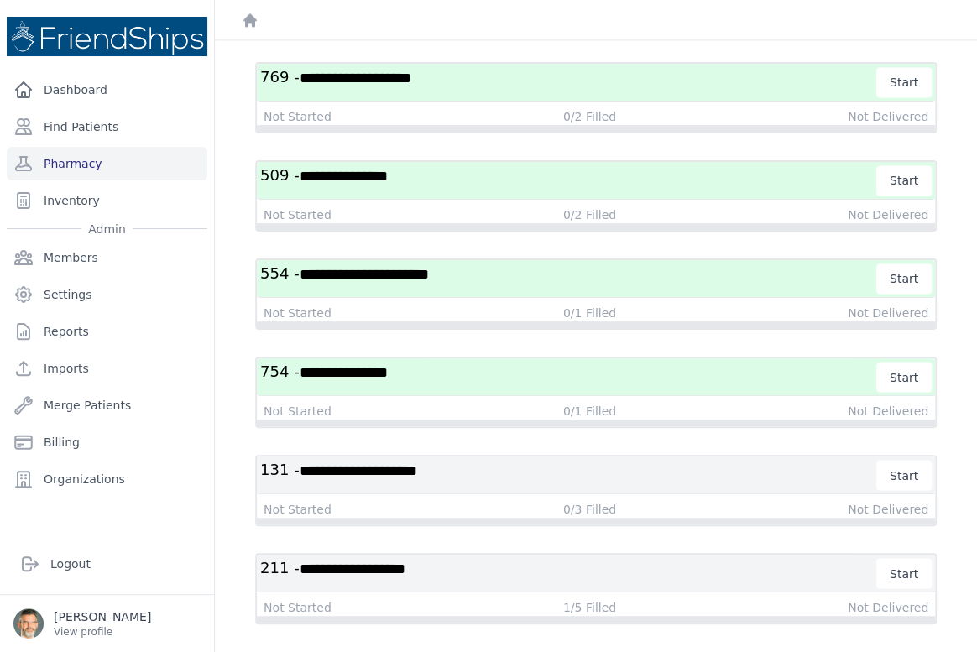
scroll to position [980, 0]
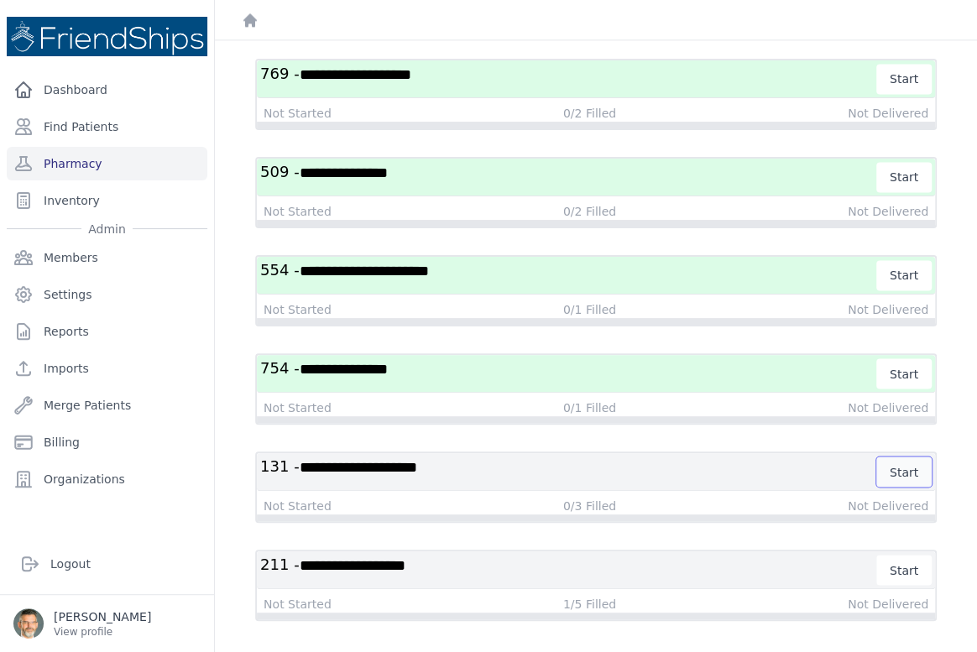
click at [892, 462] on button "Start" at bounding box center [903, 472] width 55 height 30
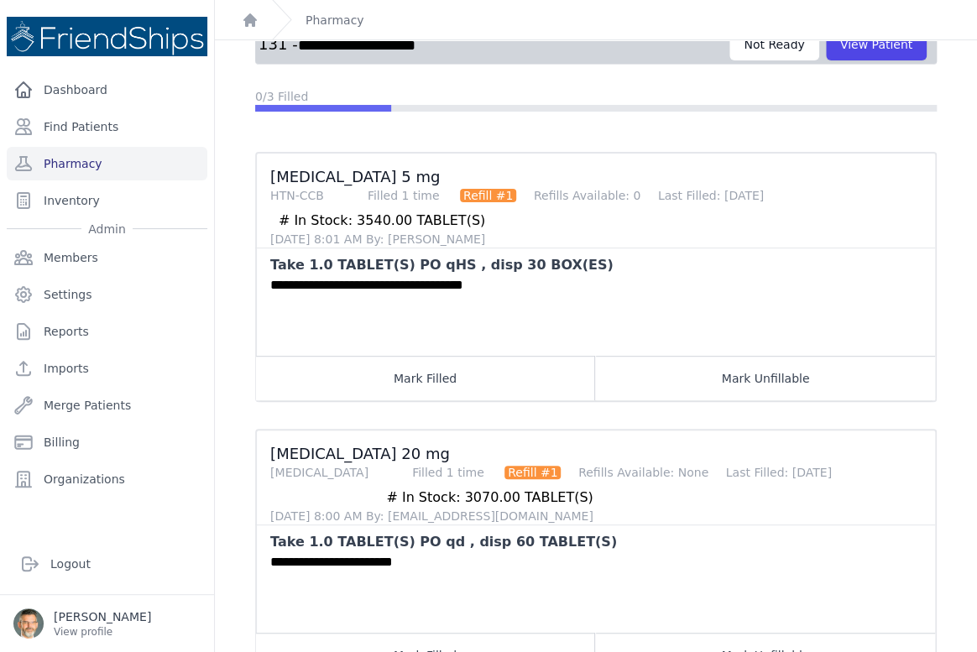
scroll to position [24, 0]
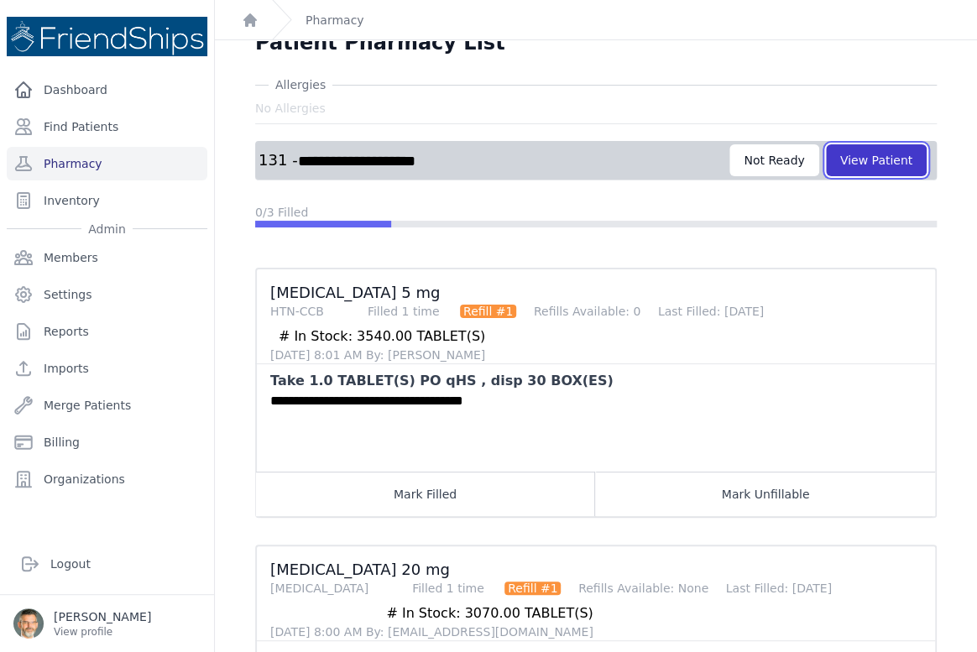
click at [863, 162] on button "View Patient" at bounding box center [876, 160] width 101 height 32
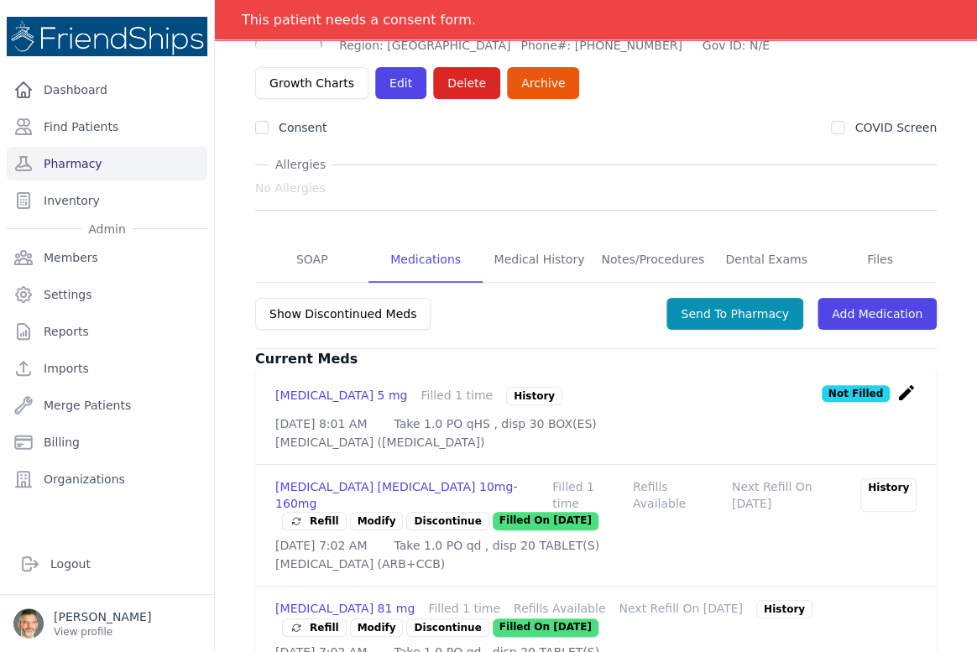
scroll to position [152, 0]
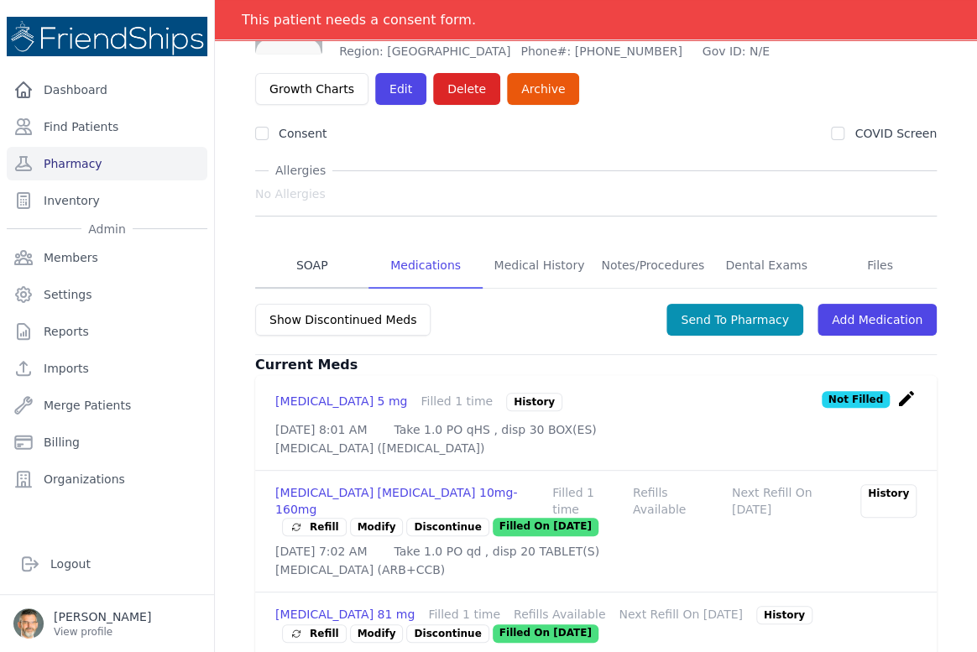
click at [321, 257] on link "SOAP" at bounding box center [311, 265] width 113 height 45
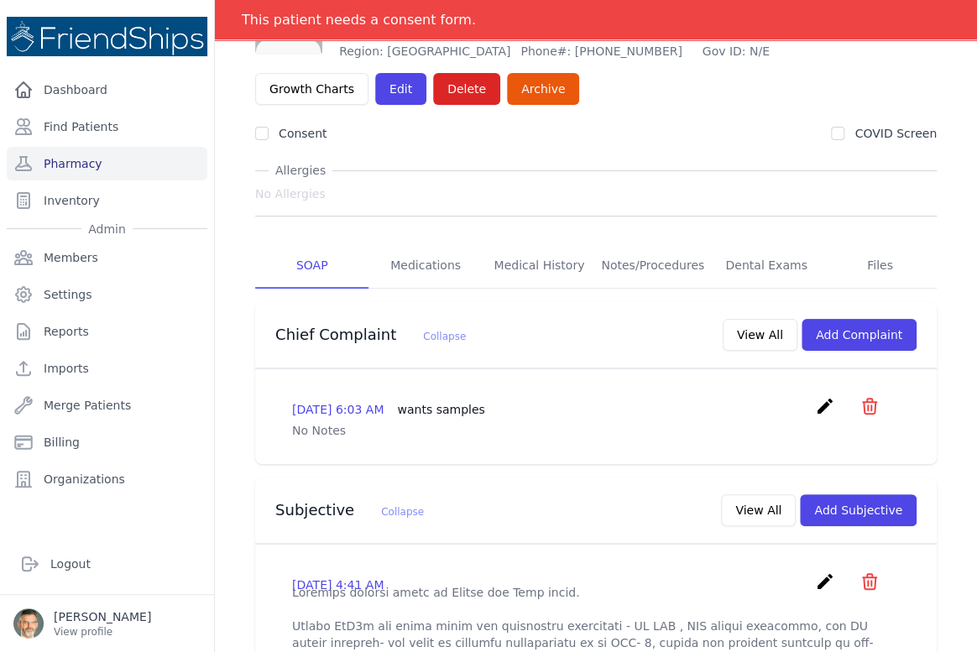
scroll to position [76, 0]
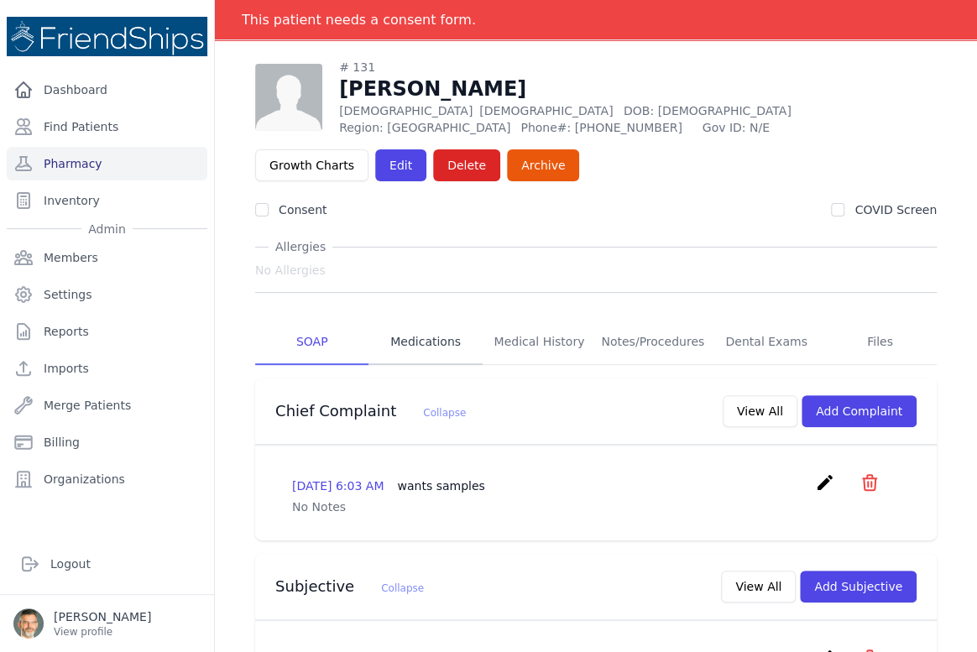
click at [422, 344] on link "Medications" at bounding box center [424, 342] width 113 height 45
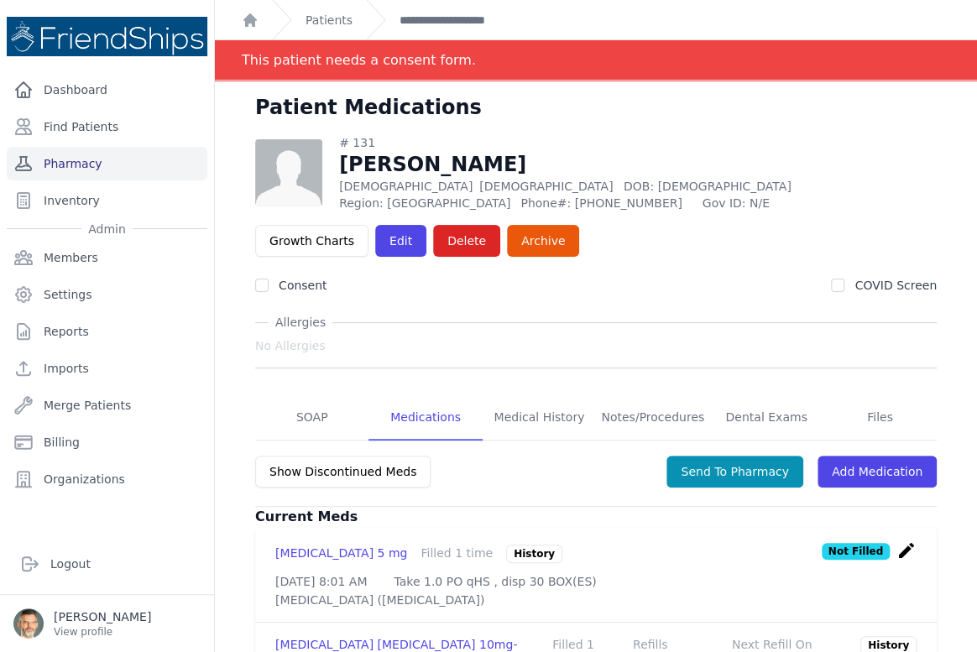
click at [72, 168] on link "Pharmacy" at bounding box center [107, 164] width 201 height 34
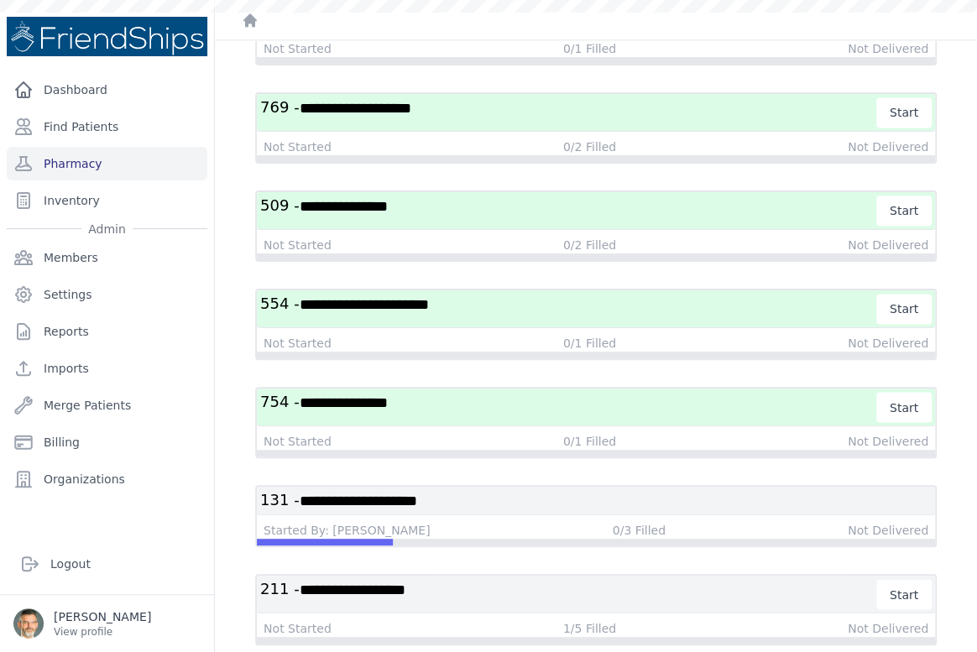
scroll to position [970, 0]
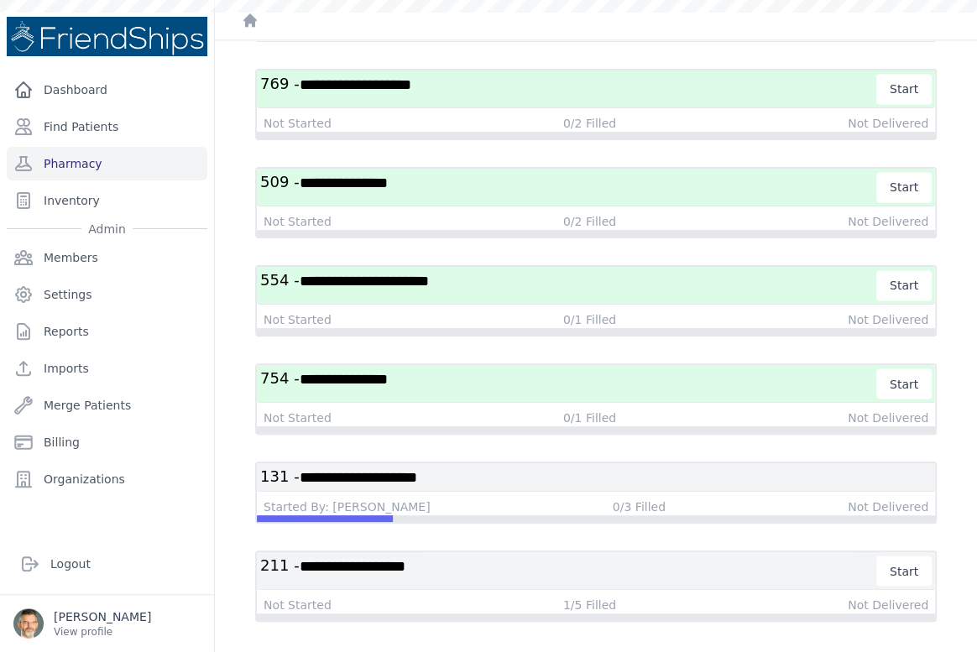
click at [472, 556] on h3 "**********" at bounding box center [568, 571] width 617 height 30
click at [580, 556] on h3 "**********" at bounding box center [568, 571] width 617 height 30
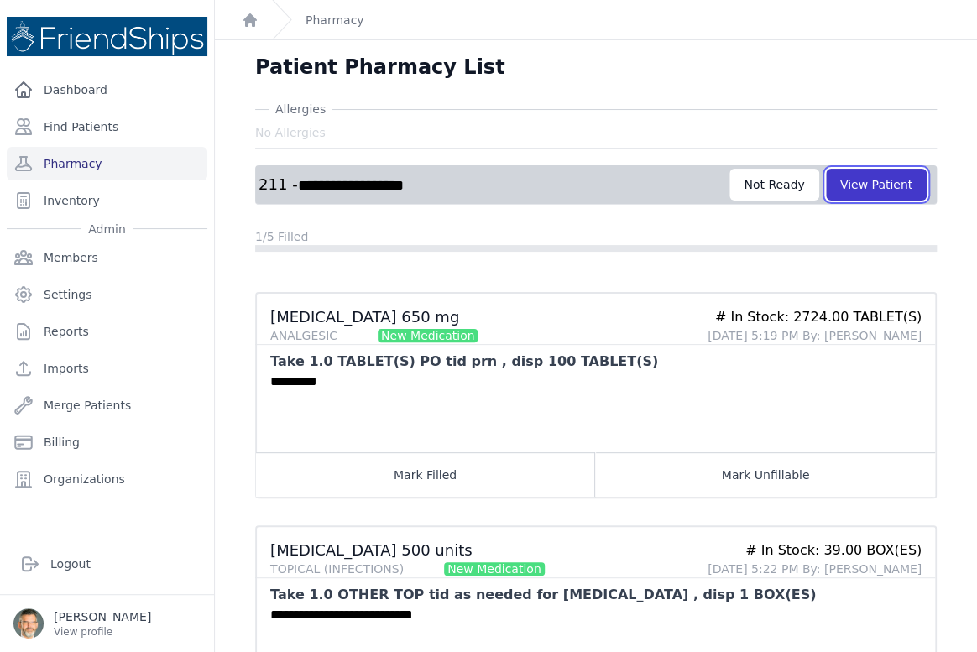
click at [849, 185] on button "View Patient" at bounding box center [876, 185] width 101 height 32
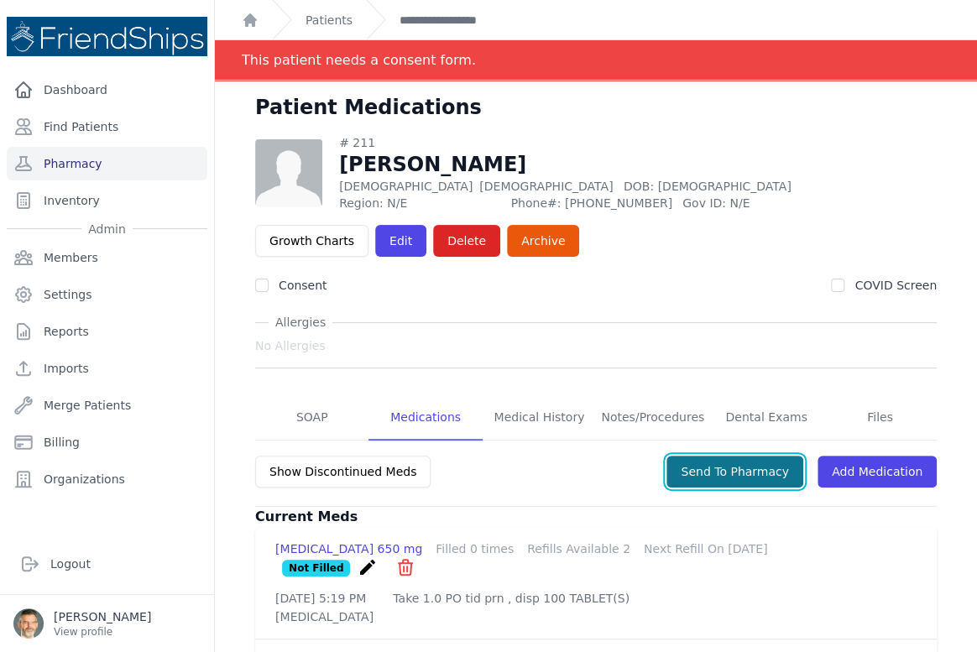
click at [710, 467] on button "Send To Pharmacy" at bounding box center [734, 472] width 137 height 32
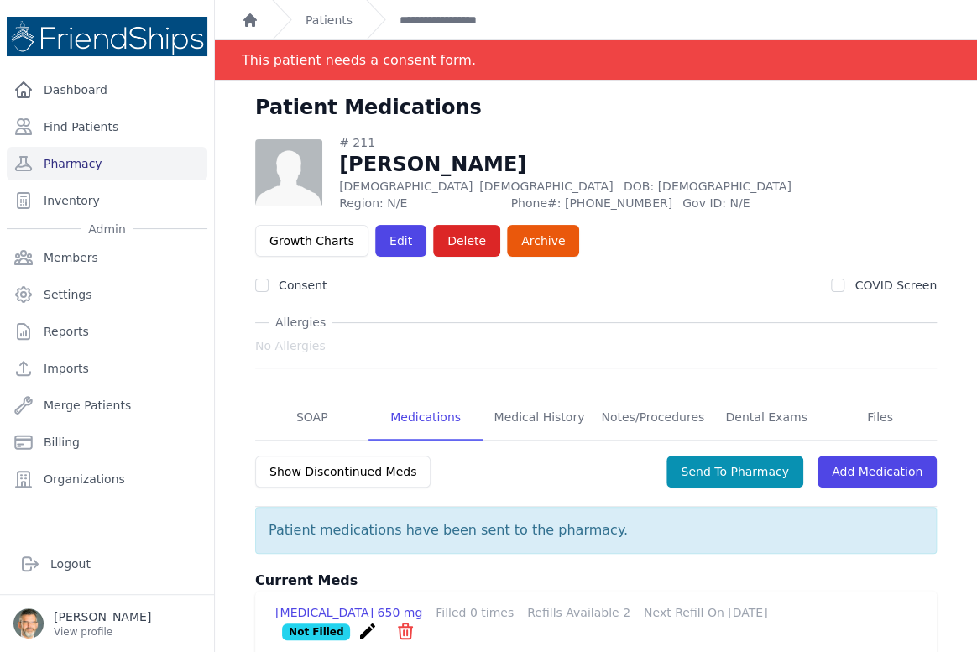
click at [251, 13] on icon "Breadcrumb" at bounding box center [249, 19] width 13 height 13
